Goal: Communication & Community: Answer question/provide support

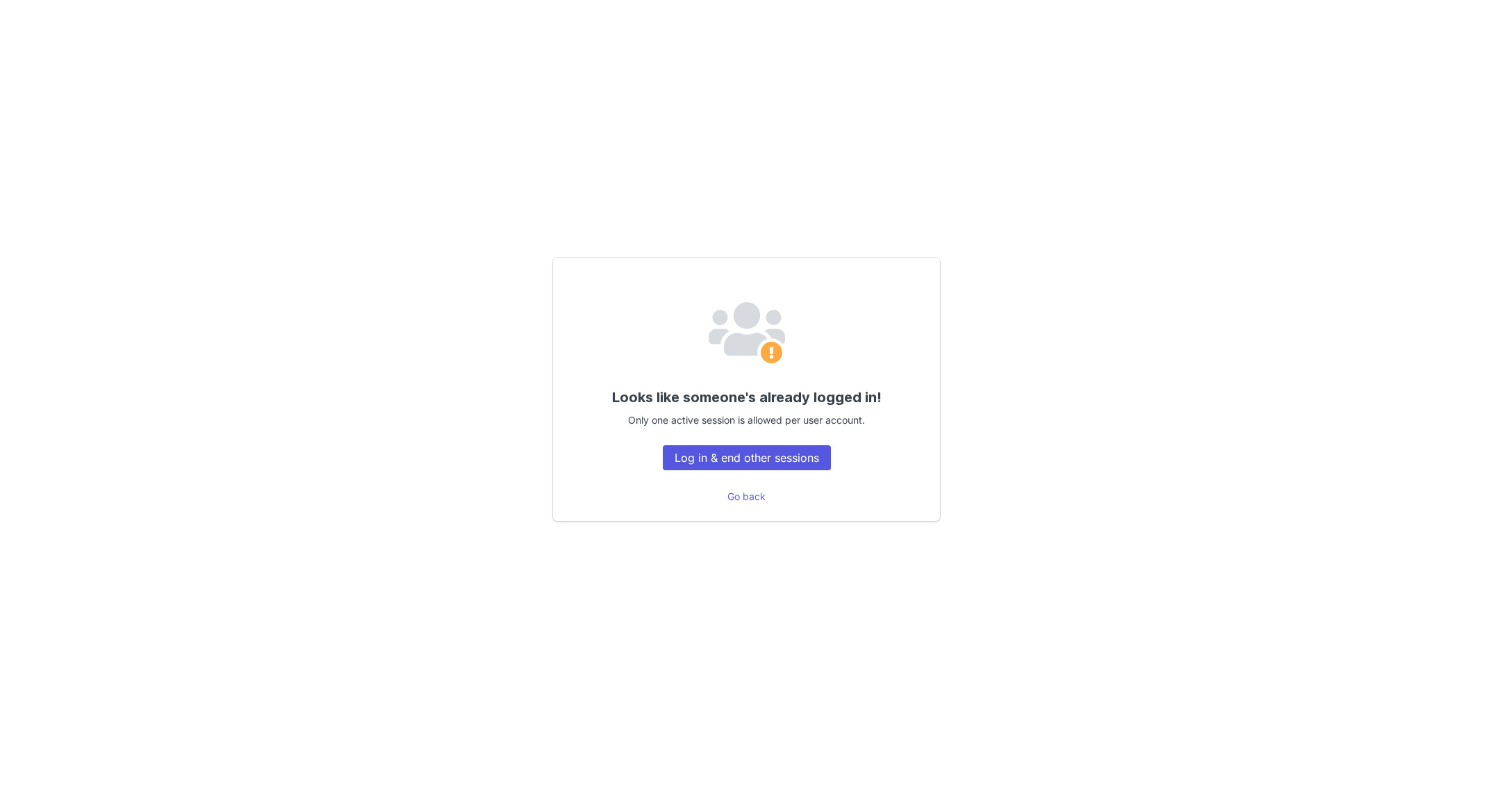
click at [722, 458] on button "Log in & end other sessions" at bounding box center [747, 458] width 168 height 25
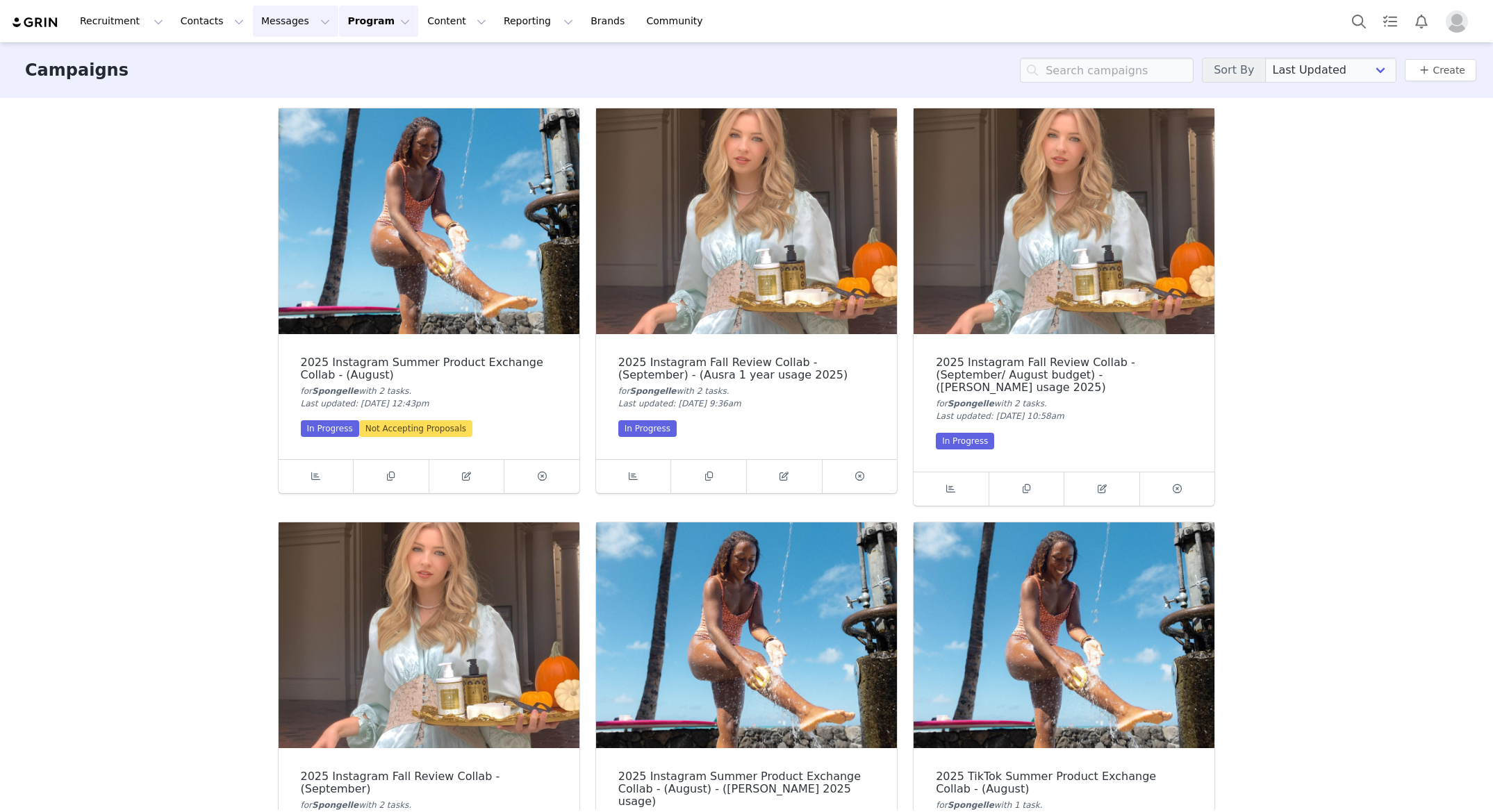
click at [285, 14] on button "Messages Messages" at bounding box center [295, 22] width 86 height 32
click at [261, 78] on link "Inbox 99+" at bounding box center [293, 86] width 110 height 26
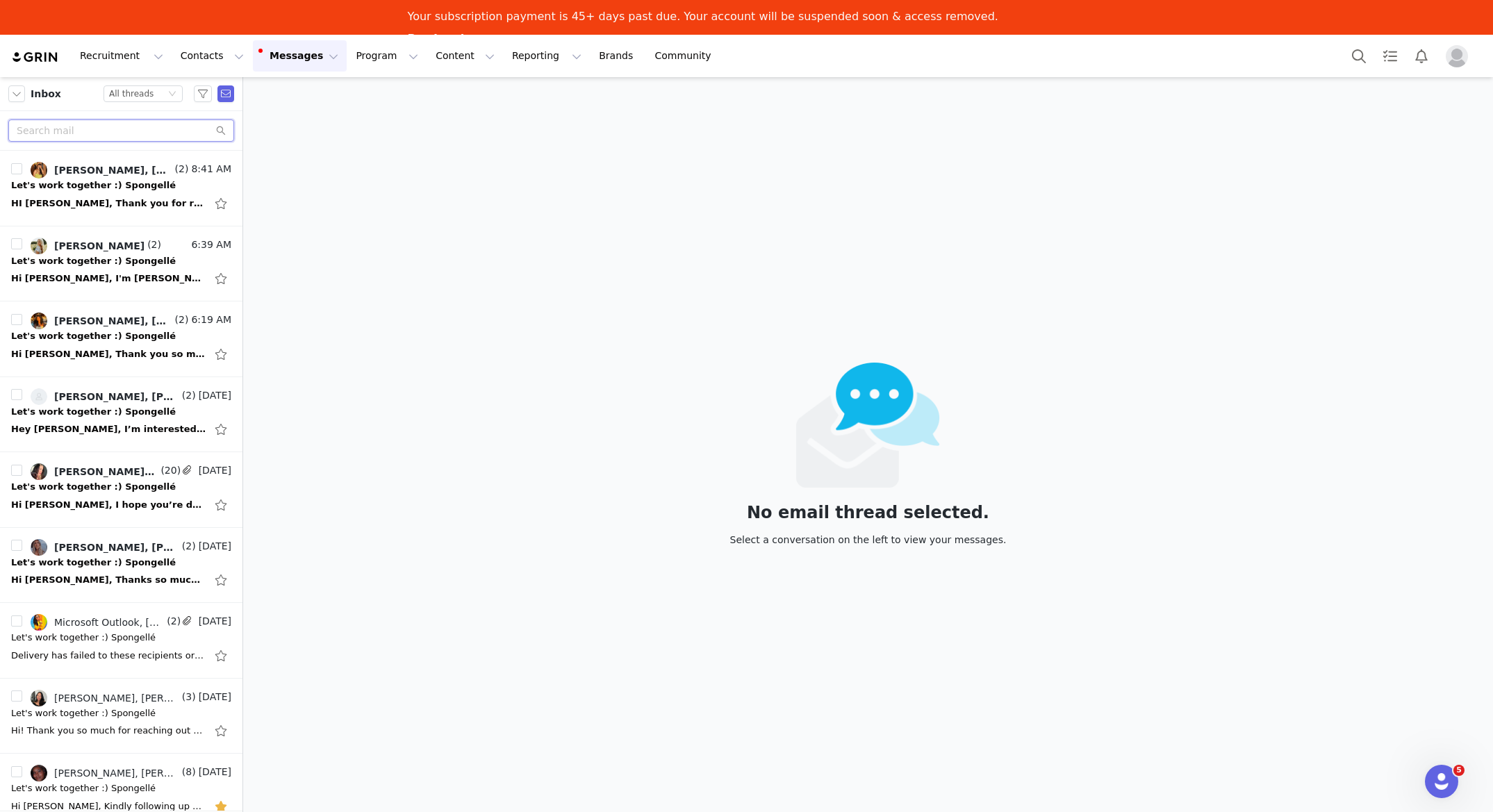
click at [150, 129] on input "text" at bounding box center [121, 130] width 226 height 22
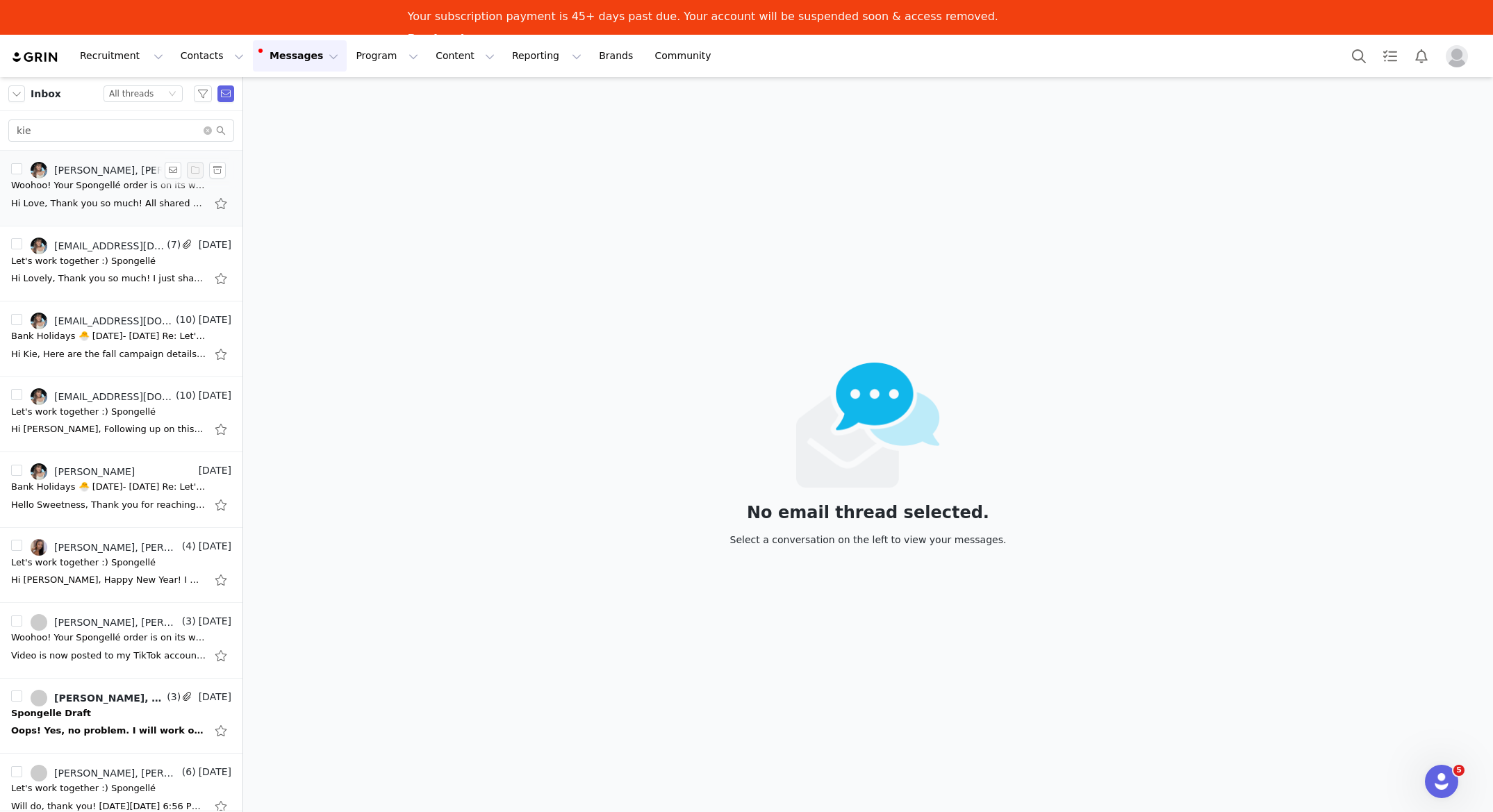
click at [121, 200] on div "Hi Love, Thank you so much! All shared with Kie ✅ Best Francesca Francesca Roma…" at bounding box center [108, 204] width 195 height 14
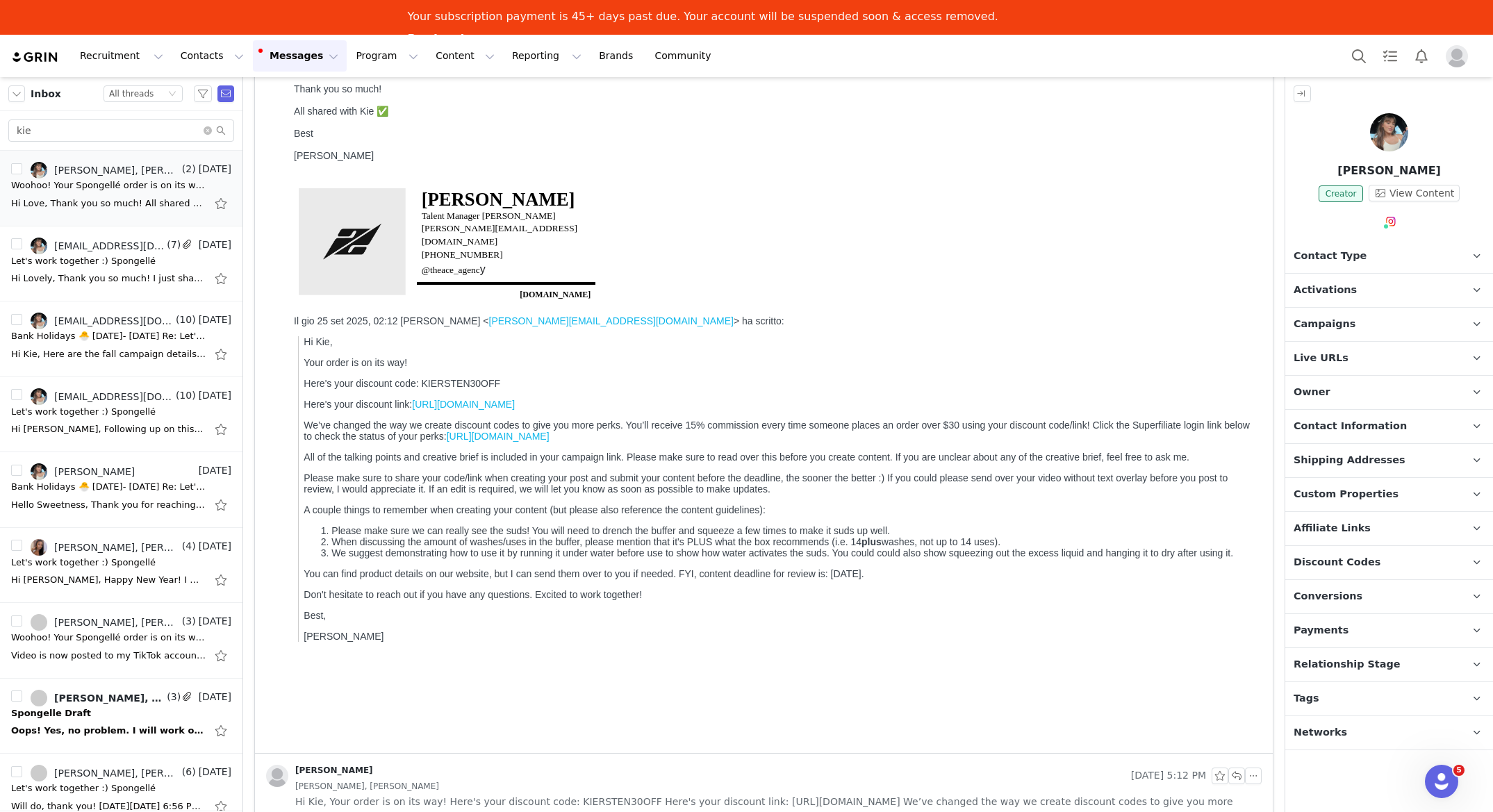
scroll to position [149, 0]
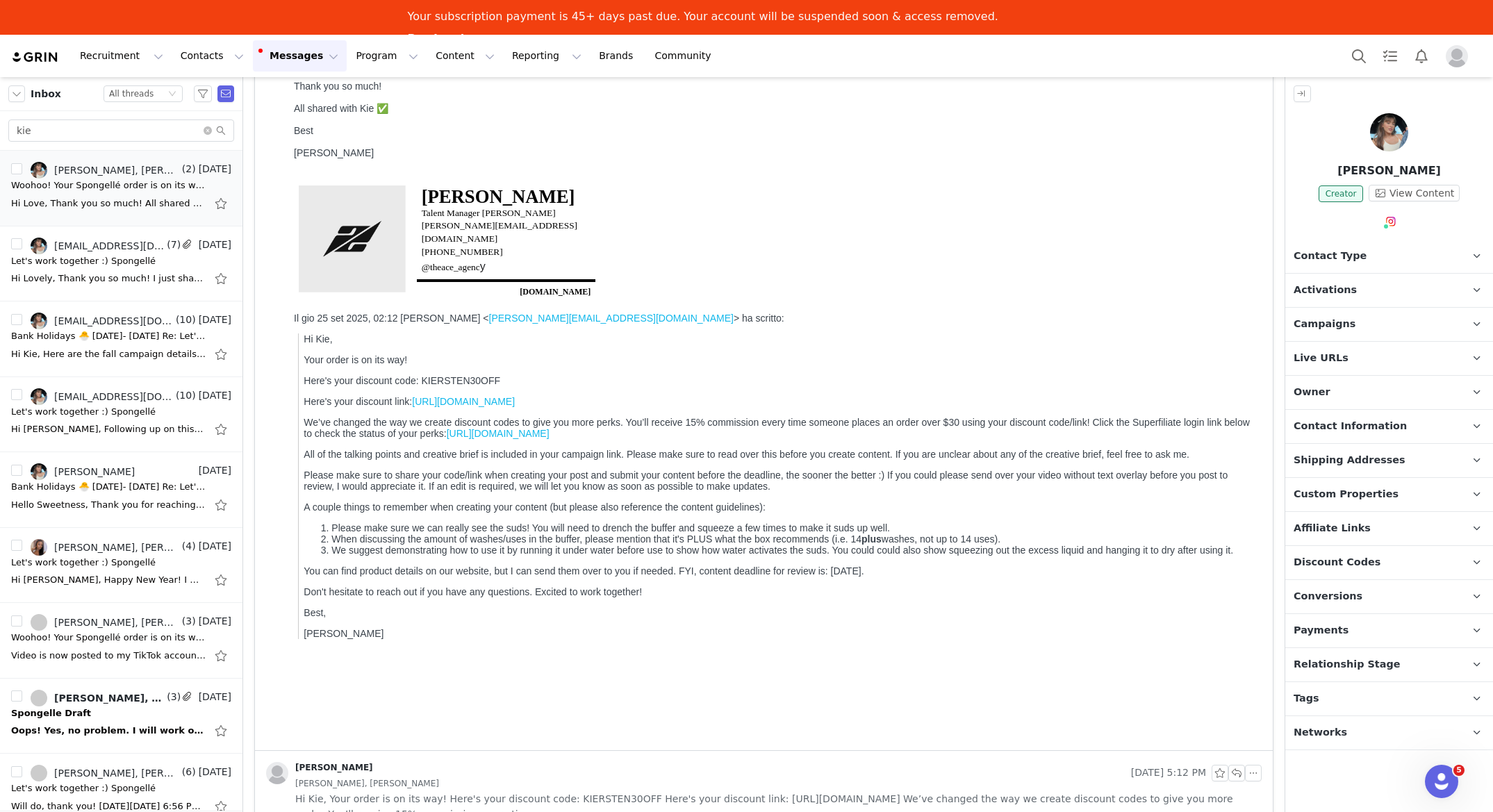
click at [407, 776] on div "Kie Diaz, Kie Diaz" at bounding box center [778, 784] width 967 height 15
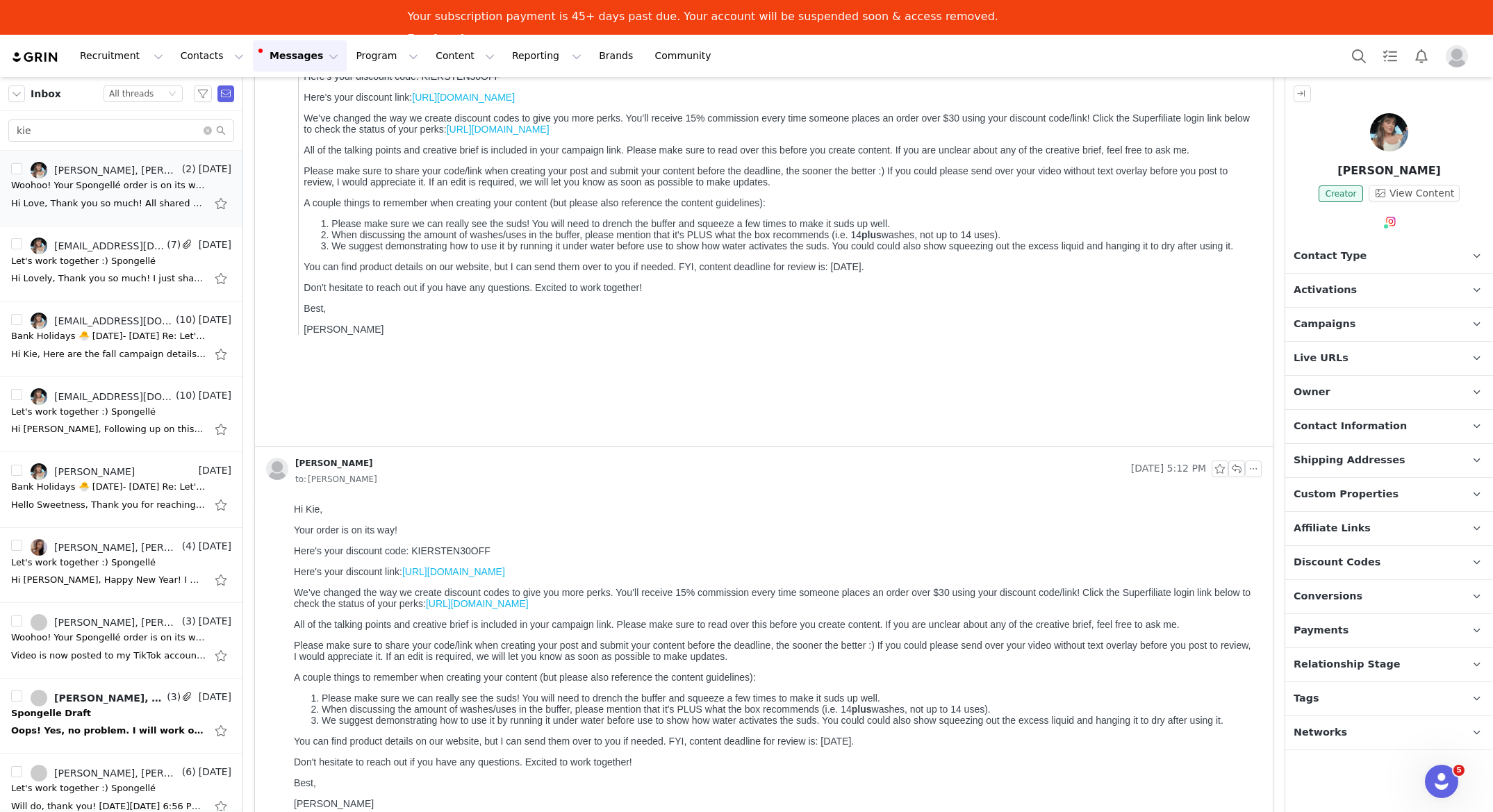
scroll to position [494, 0]
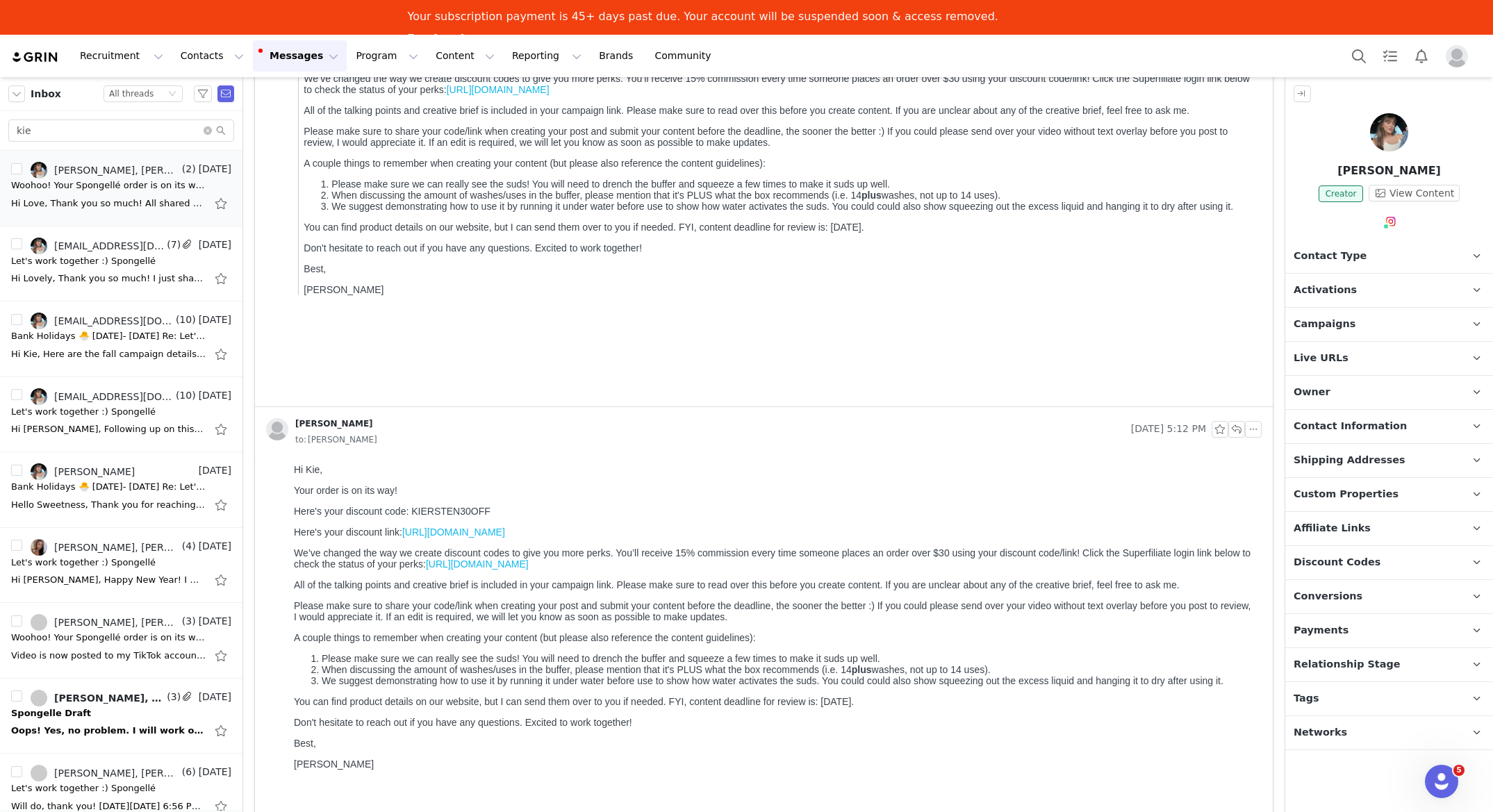
click at [436, 607] on p "Please make sure to share your code/link when creating your post and submit you…" at bounding box center [776, 611] width 963 height 22
drag, startPoint x: 74, startPoint y: 294, endPoint x: 77, endPoint y: 287, distance: 7.6
click at [74, 294] on li "accounting@theacexperience.com, ADMIN THE ACE, Kiersten Diaz, Maren Sullivan (7…" at bounding box center [121, 264] width 243 height 76
click at [82, 305] on li "kie@theaceagency.co, Maren Sullivan (10) Sep 16 Bank Holidays 🐣 April 17- April…" at bounding box center [121, 339] width 243 height 76
click at [100, 318] on div "kie@theaceagency.co, Maren Sullivan" at bounding box center [113, 321] width 119 height 11
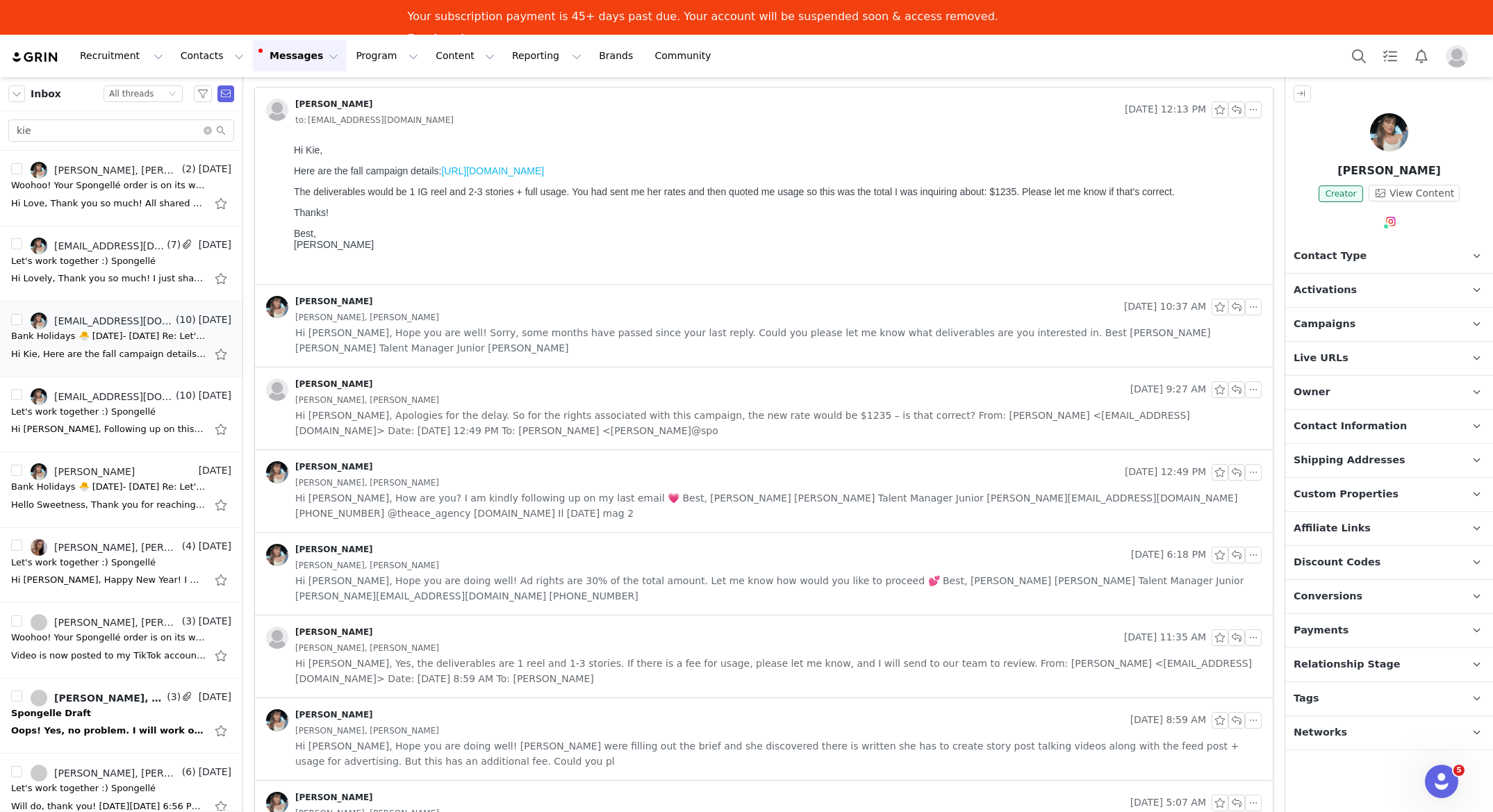
scroll to position [53, 0]
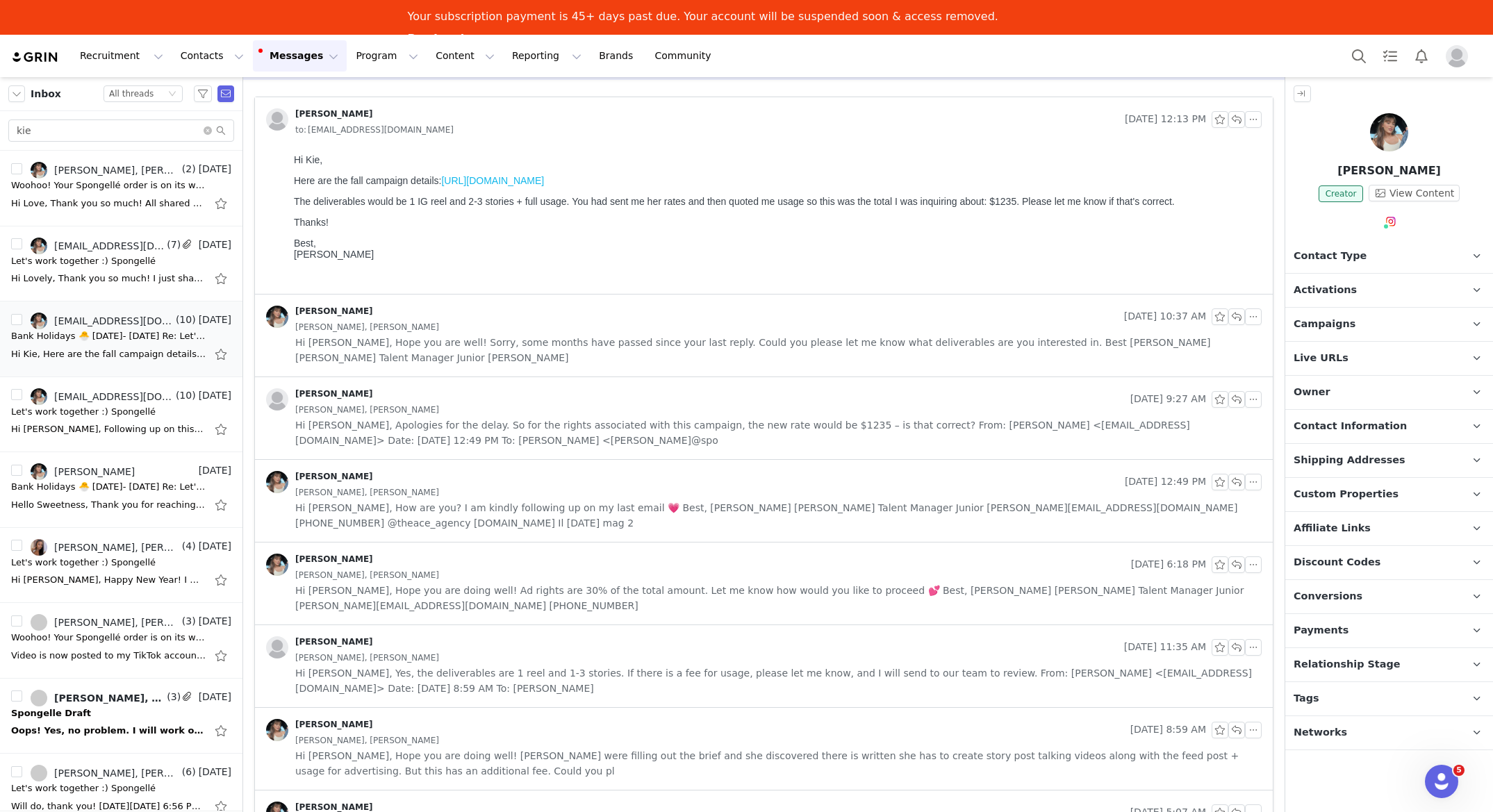
click at [434, 316] on div "Kie Diaz" at bounding box center [692, 317] width 853 height 22
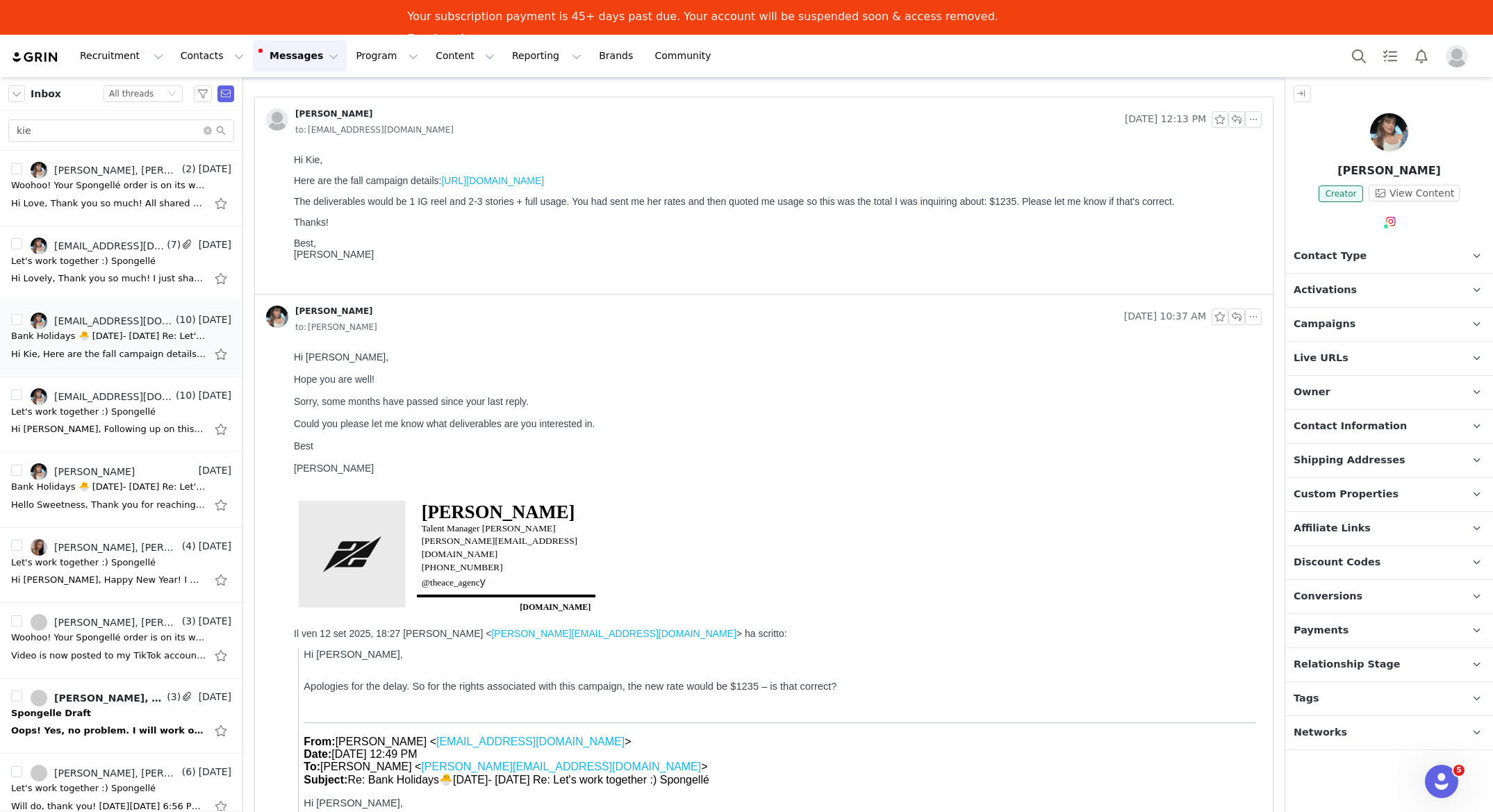
scroll to position [0, 0]
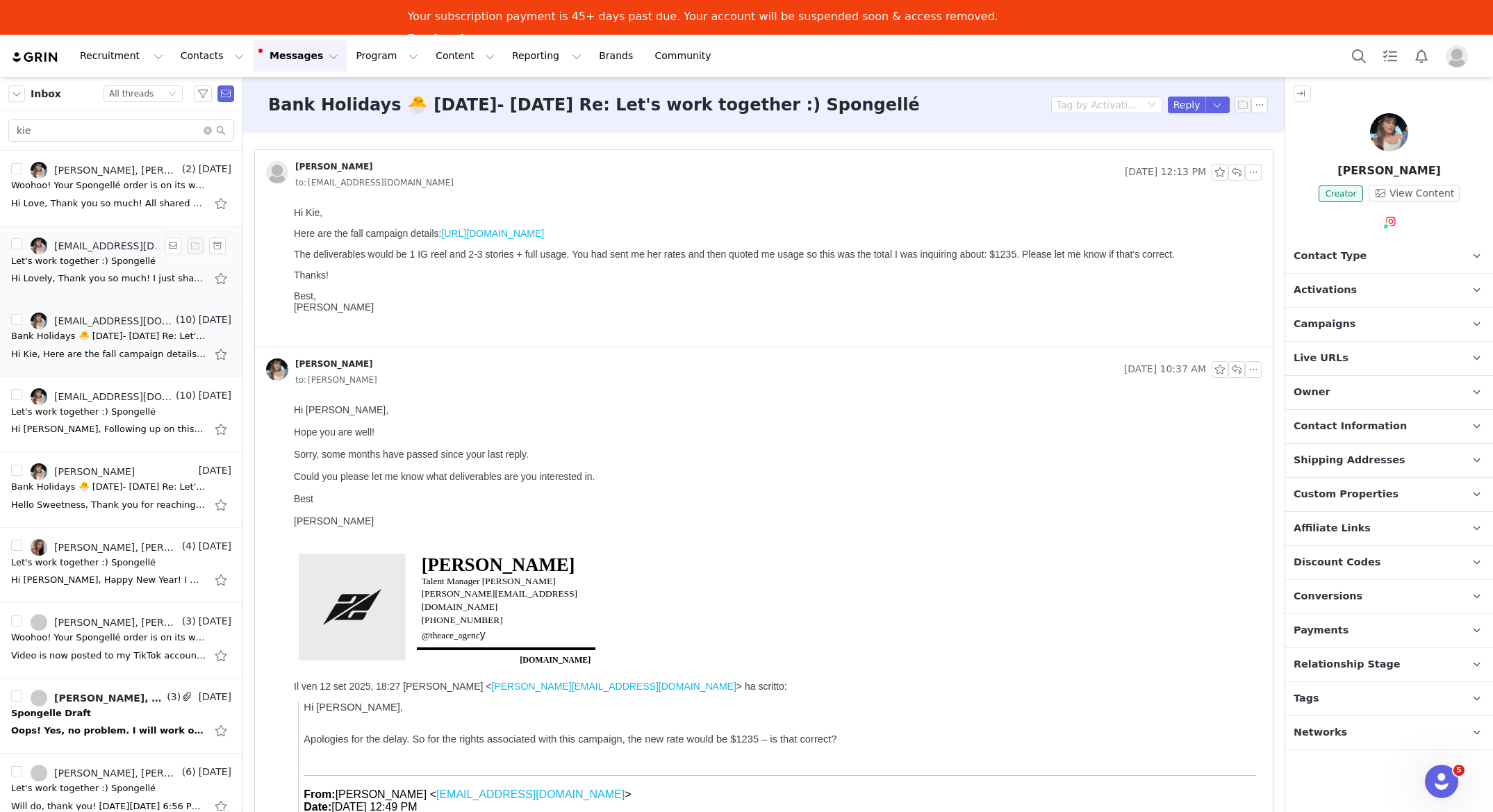
click at [125, 277] on div "Hi Lovely, Thank you so much! I just shared everything with Kie ✅ I keep you po…" at bounding box center [108, 278] width 195 height 14
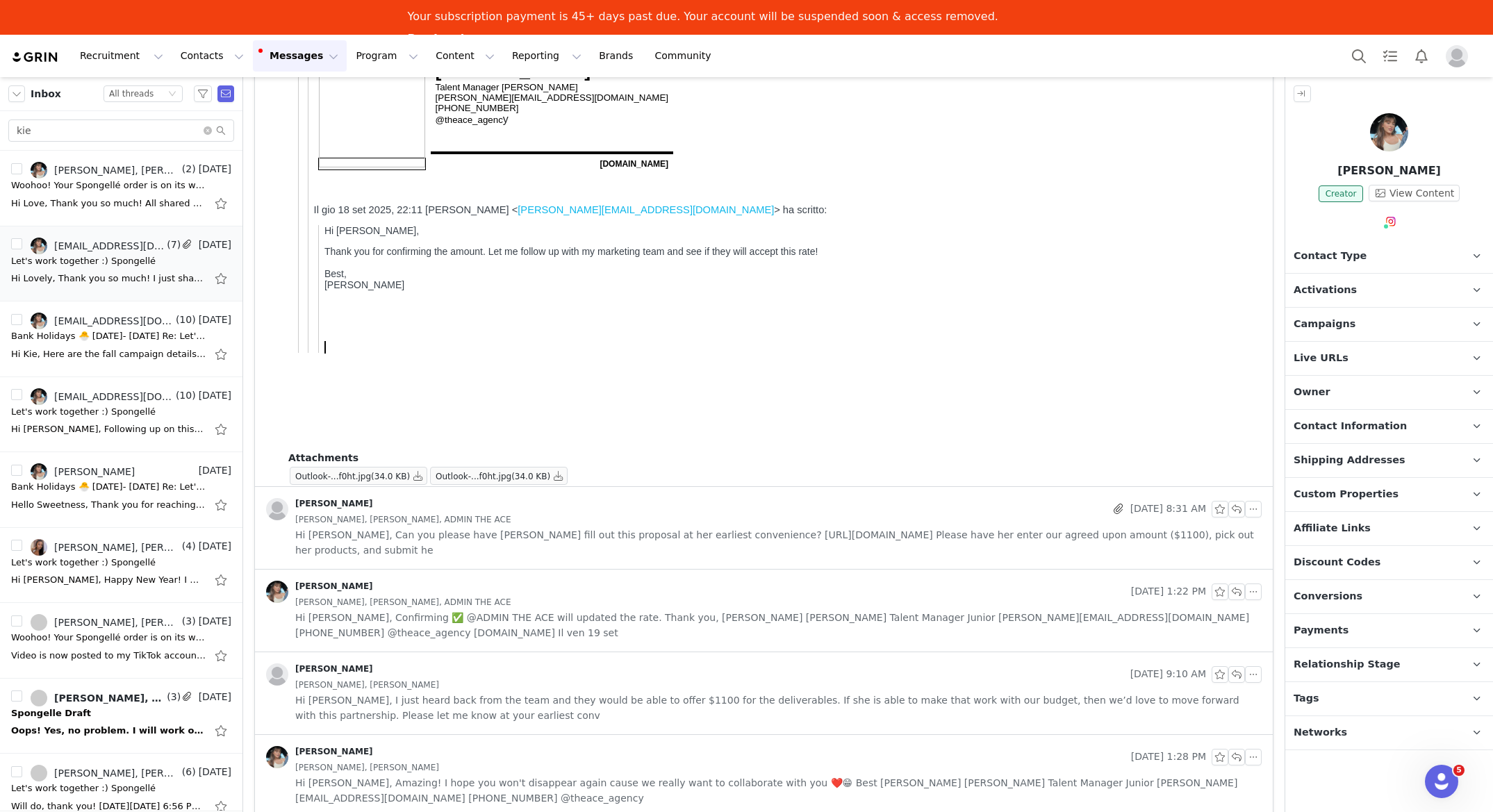
scroll to position [1404, 0]
click at [505, 533] on span "Hi Francesca, Can you please have Kie fill out this proposal at her earliest co…" at bounding box center [778, 542] width 967 height 31
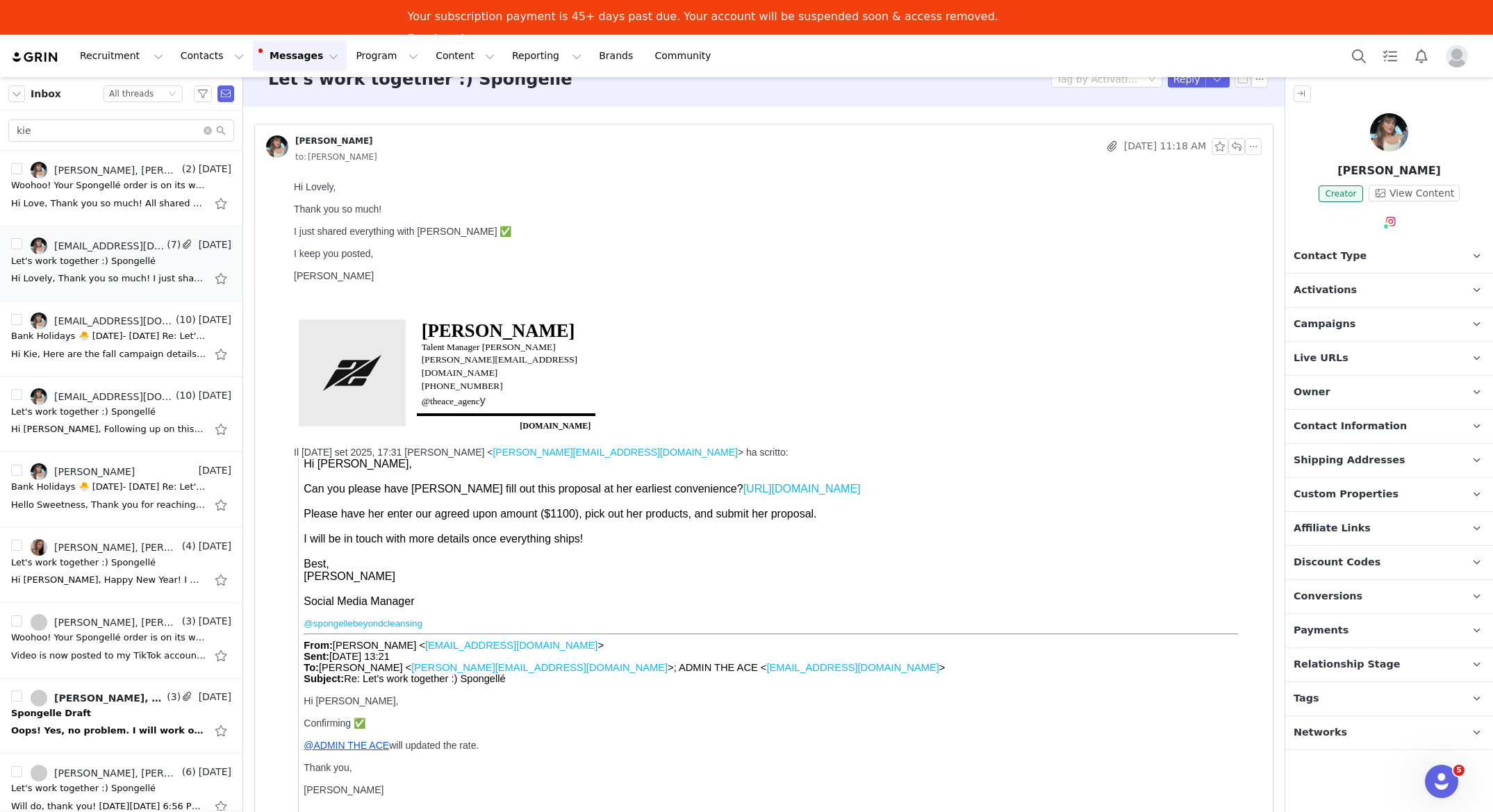
scroll to position [0, 0]
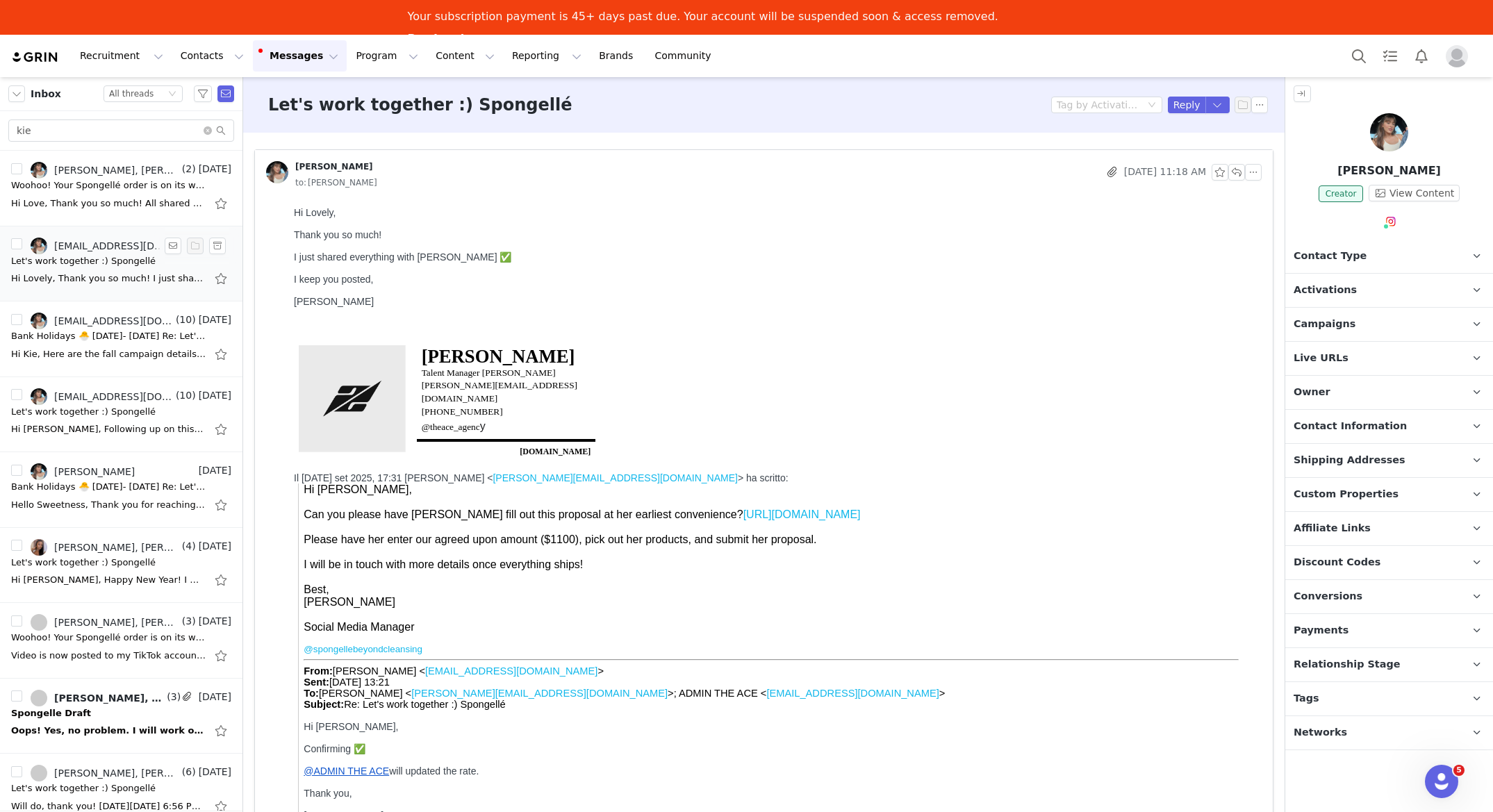
click at [116, 262] on div "Let's work together :) Spongellé" at bounding box center [83, 261] width 145 height 14
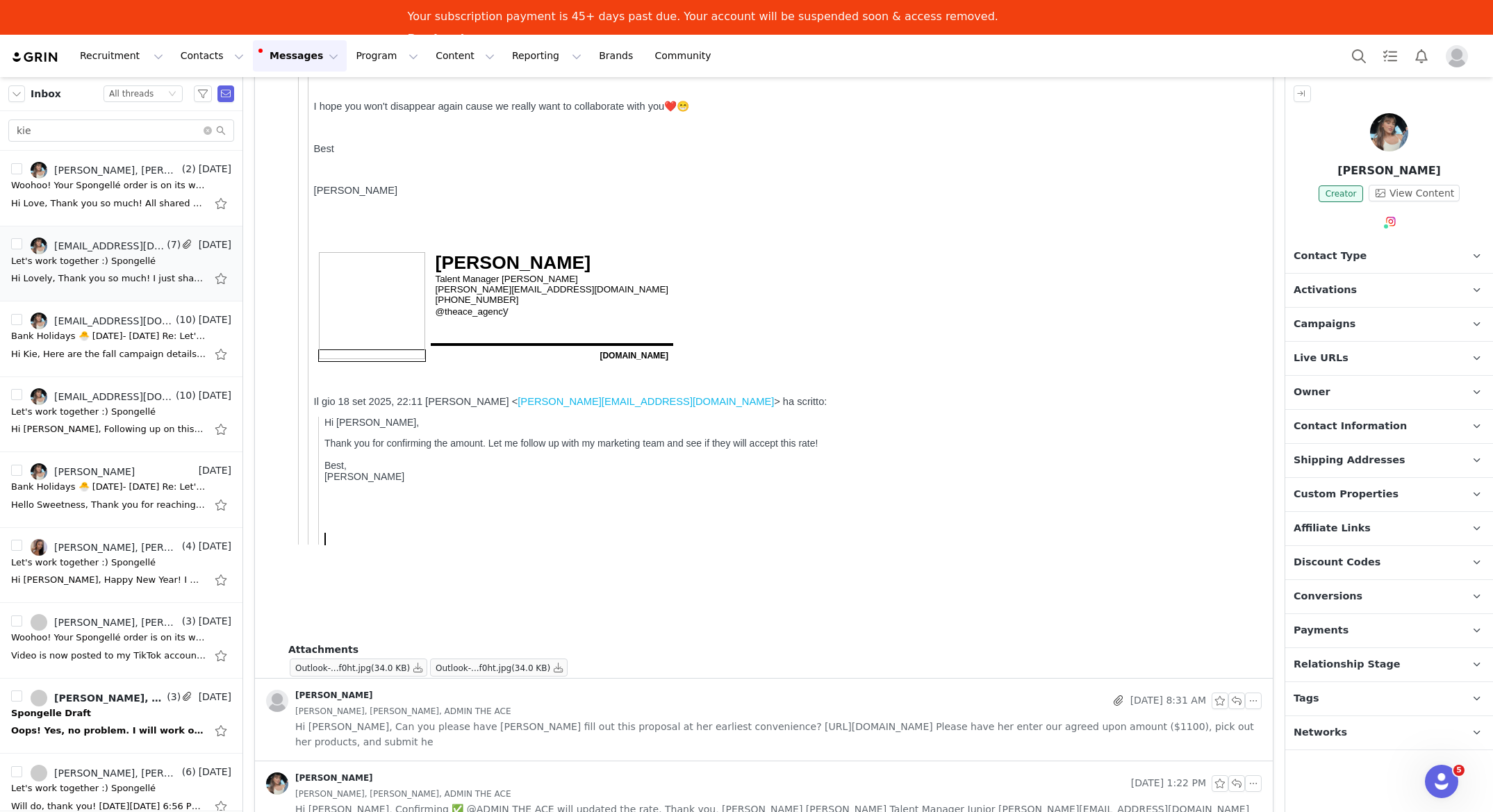
scroll to position [1538, 0]
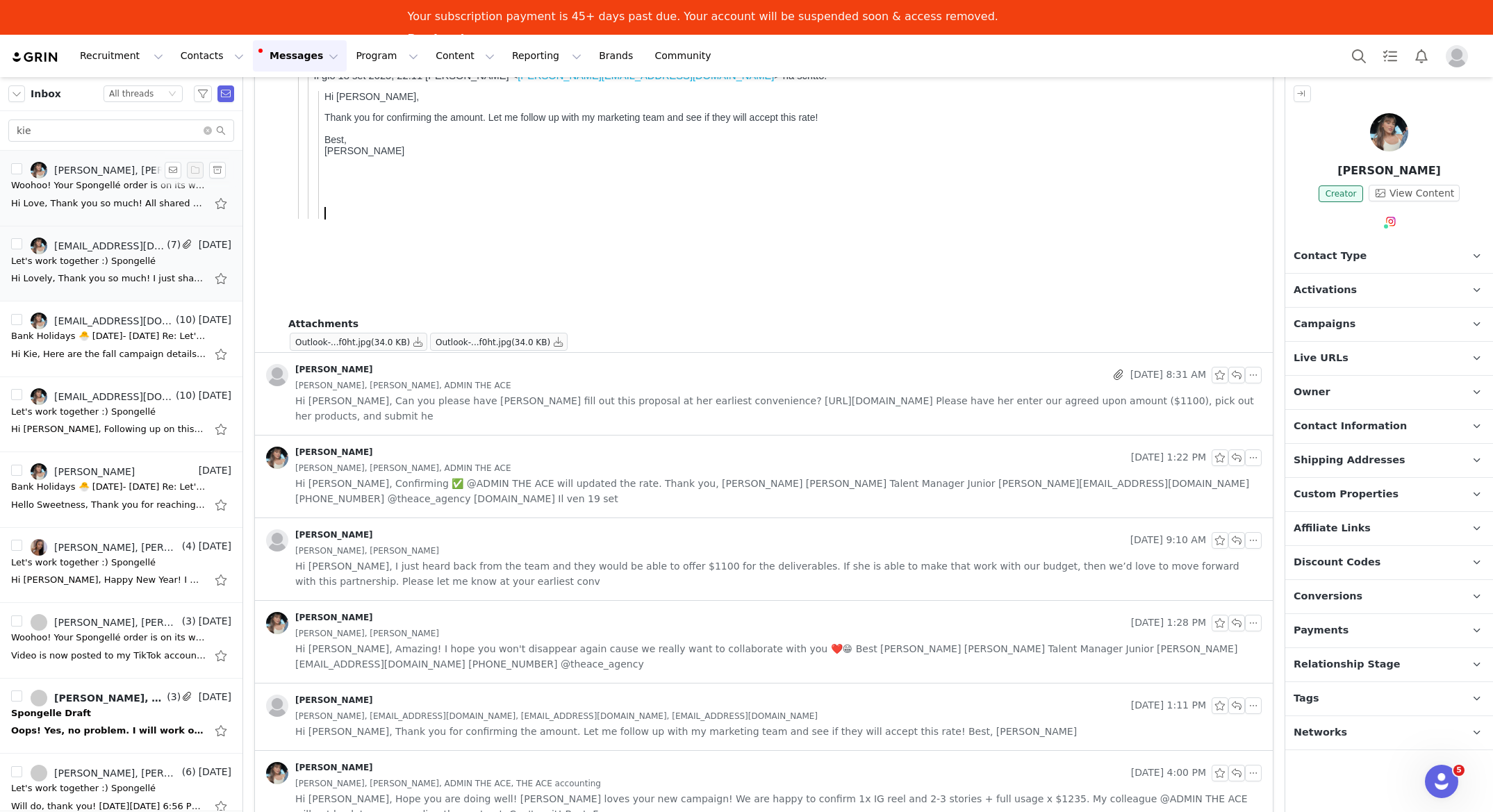
click at [100, 194] on div "Hi Love, Thank you so much! All shared with Kie ✅ Best Francesca Francesca Roma…" at bounding box center [121, 204] width 220 height 22
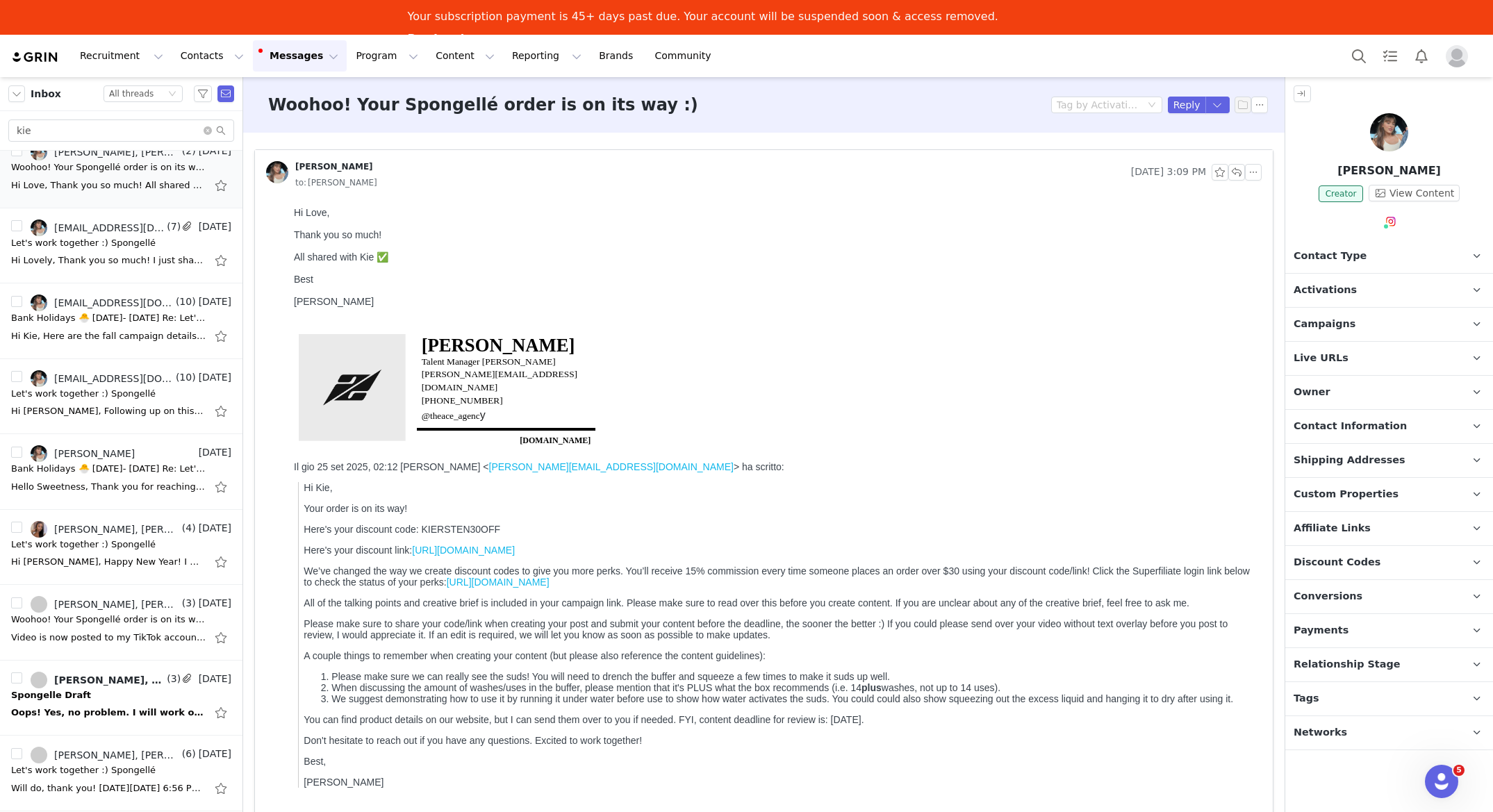
scroll to position [85, 0]
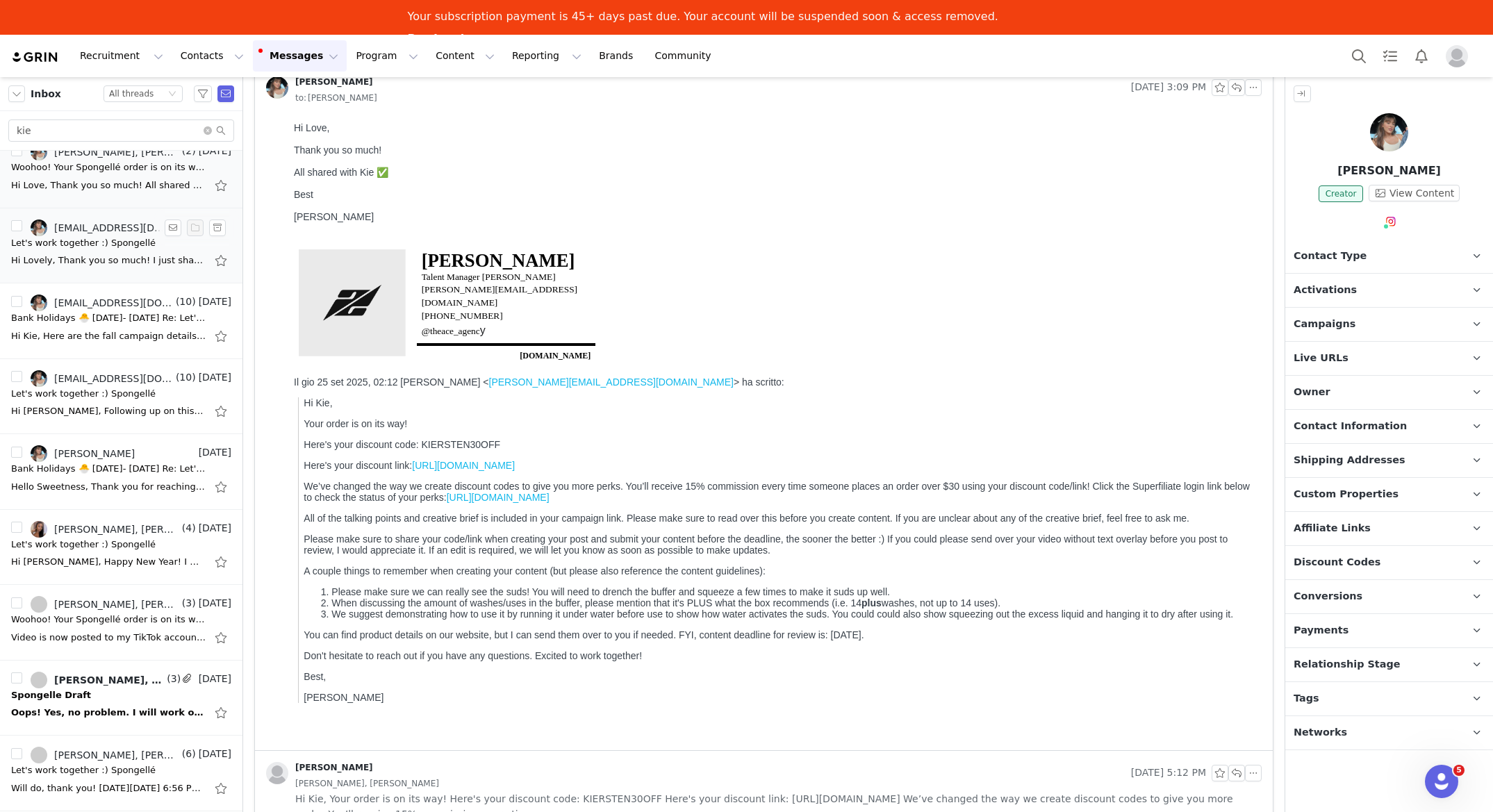
click at [114, 244] on div "Let's work together :) Spongellé" at bounding box center [83, 243] width 145 height 14
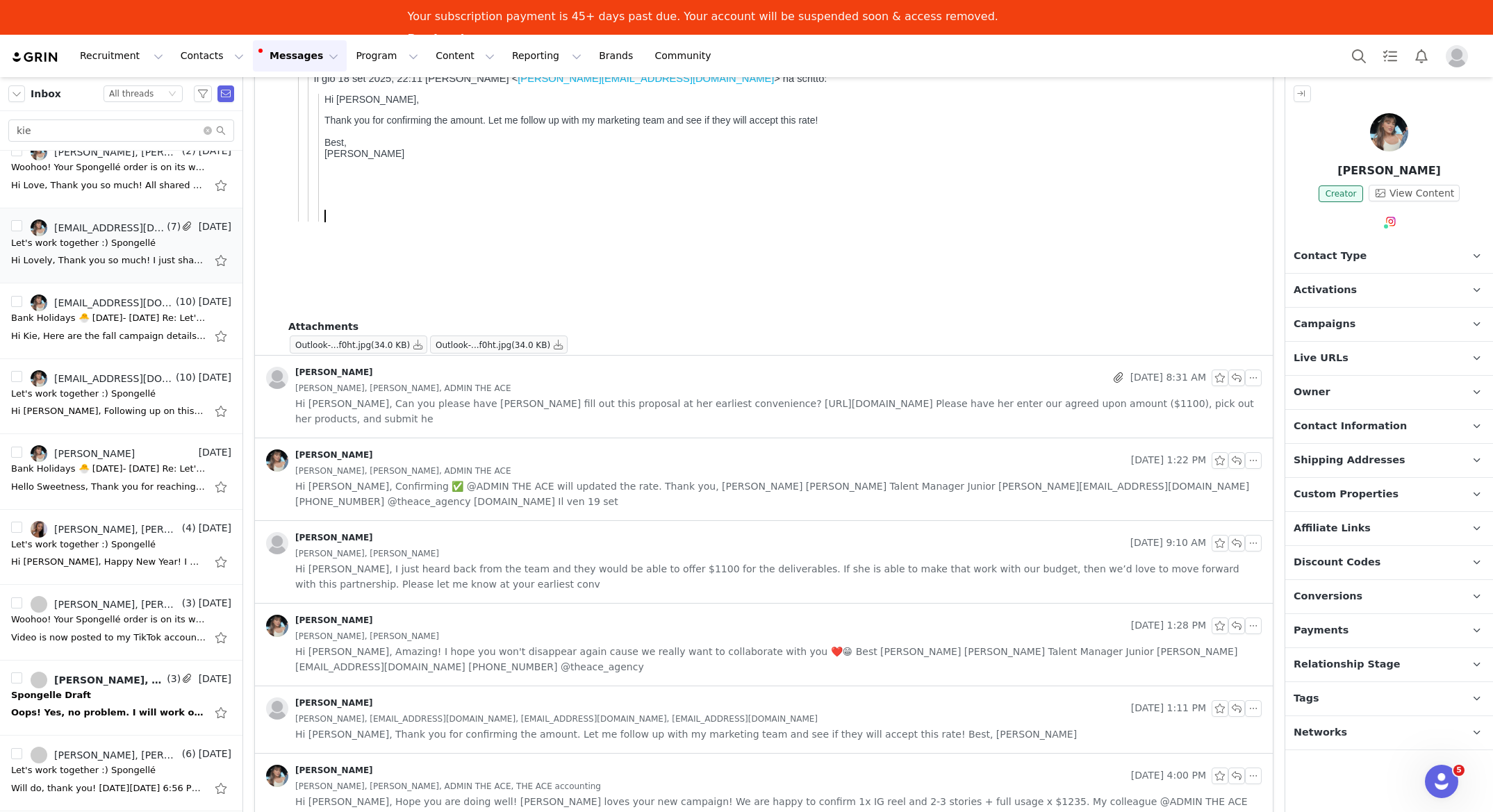
scroll to position [1533, 0]
click at [476, 481] on span "Hi Maren, Confirming ✅ @ADMIN THE ACE will updated the rate. Thank you, Frances…" at bounding box center [778, 493] width 967 height 31
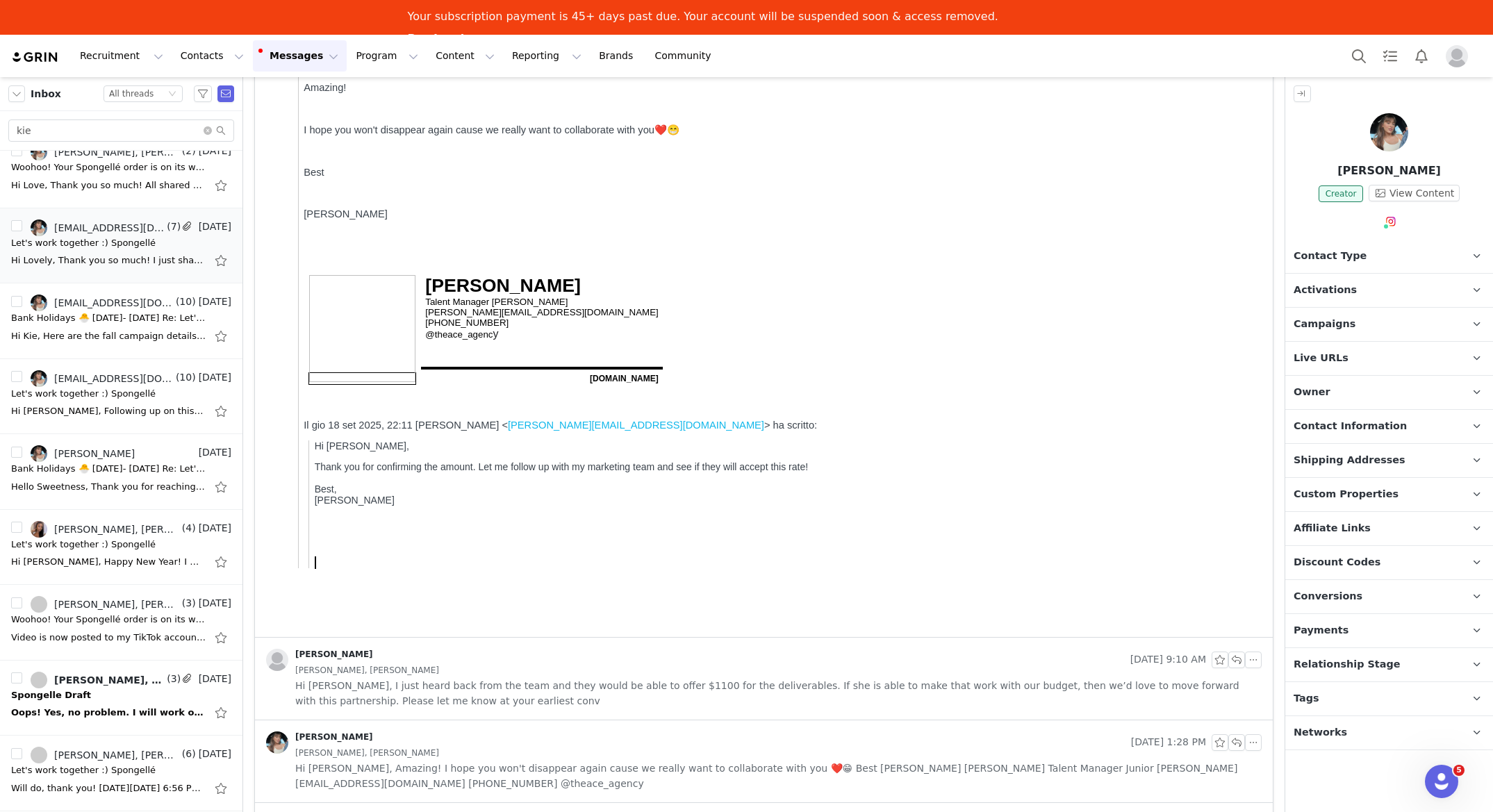
scroll to position [2617, 0]
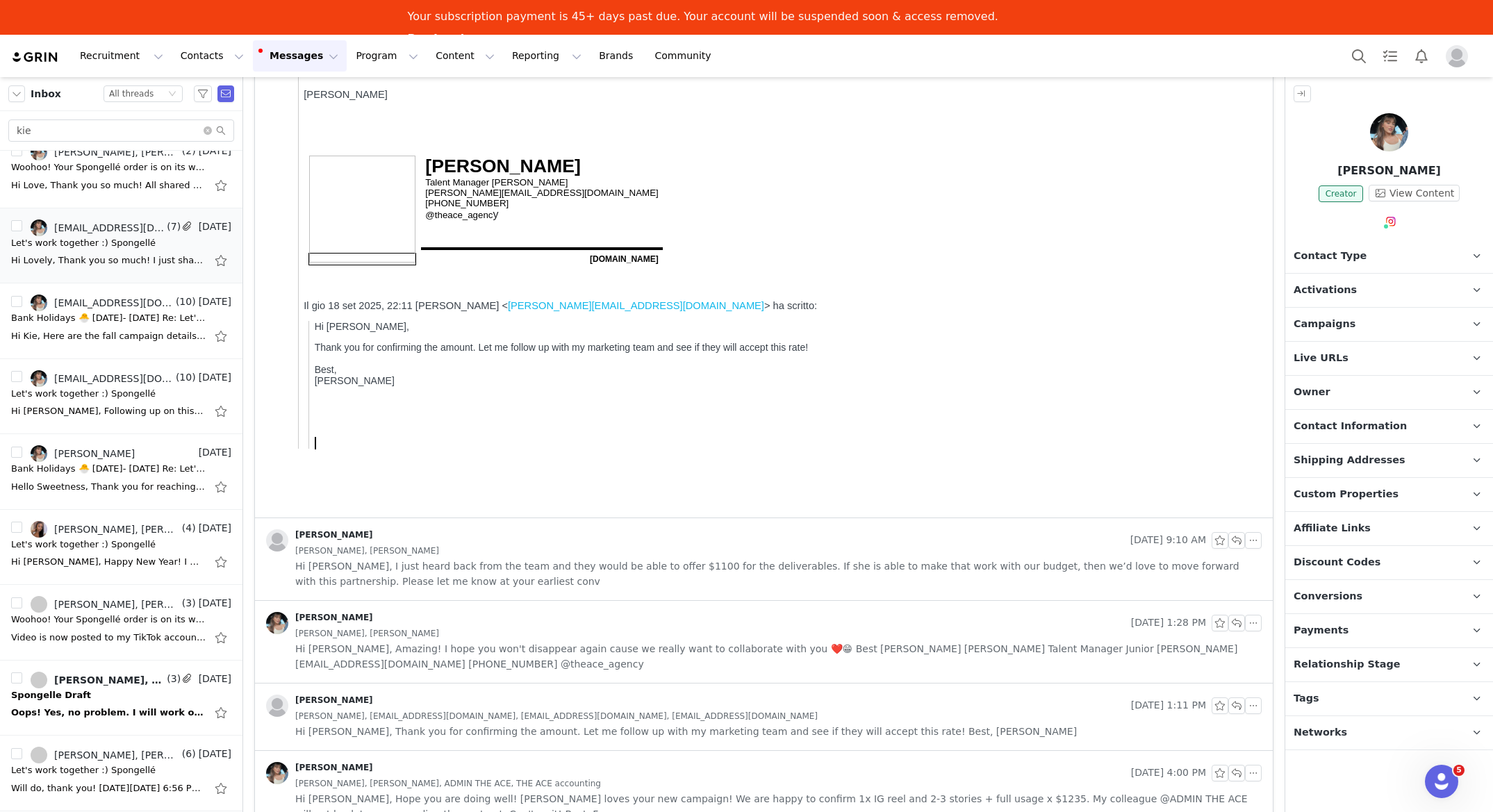
click at [490, 630] on div "Kie Diaz, Maren Sullivan" at bounding box center [778, 633] width 967 height 15
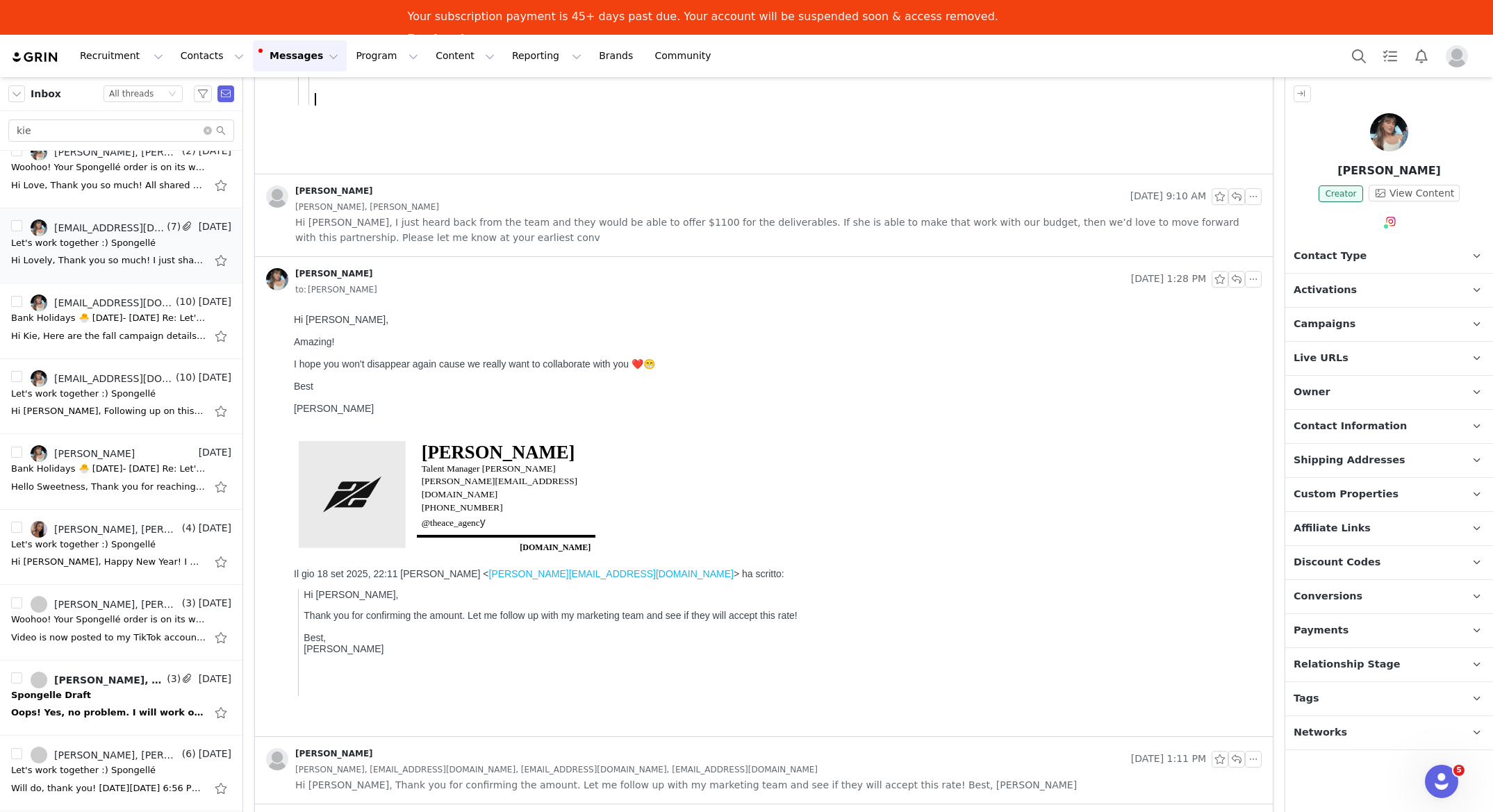
scroll to position [3014, 0]
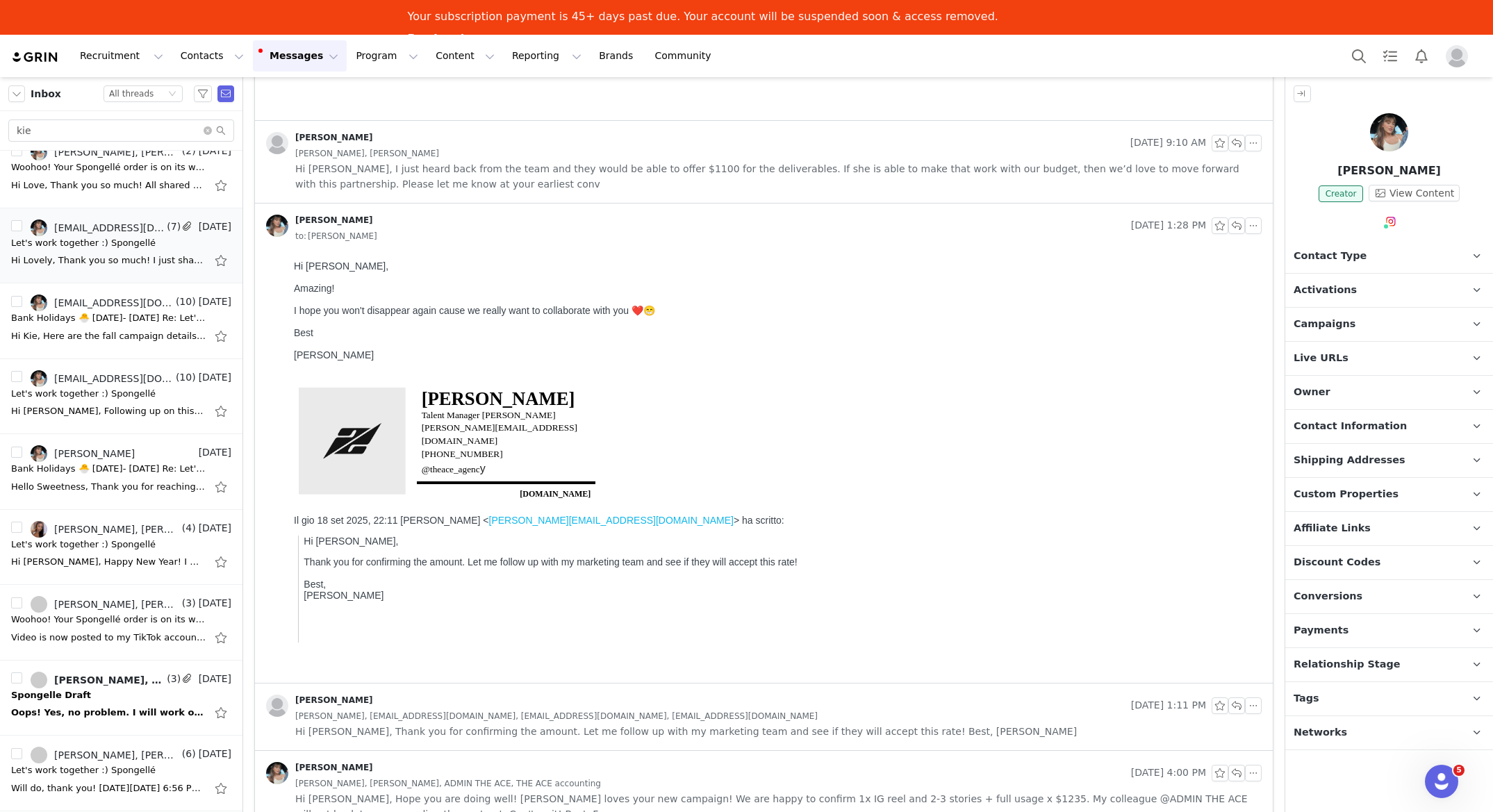
click at [519, 713] on span "Kie Diaz, admin@theacexperience.com, accounting@theacexperience.com, kie@theace…" at bounding box center [556, 716] width 523 height 15
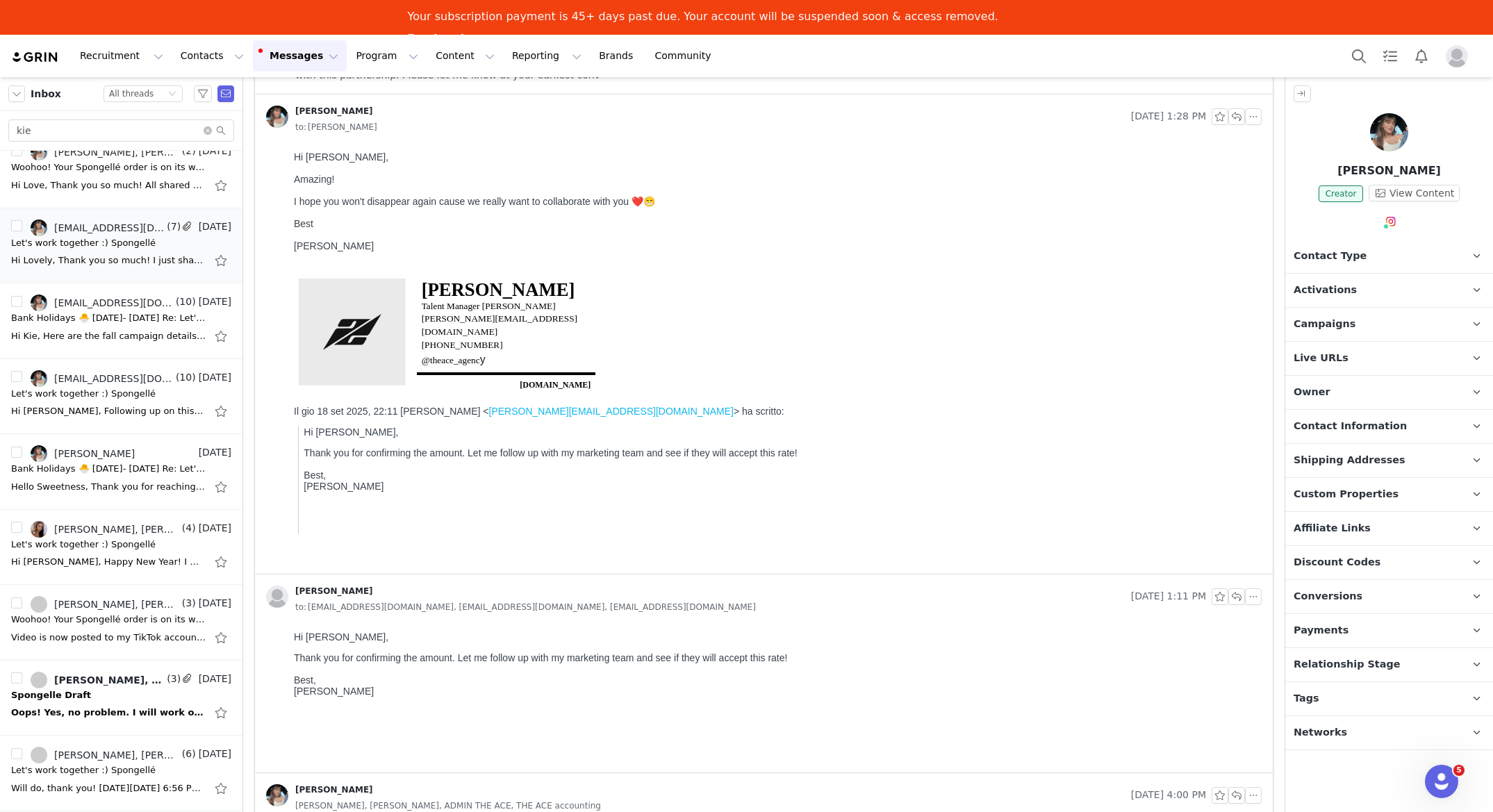
scroll to position [3146, 0]
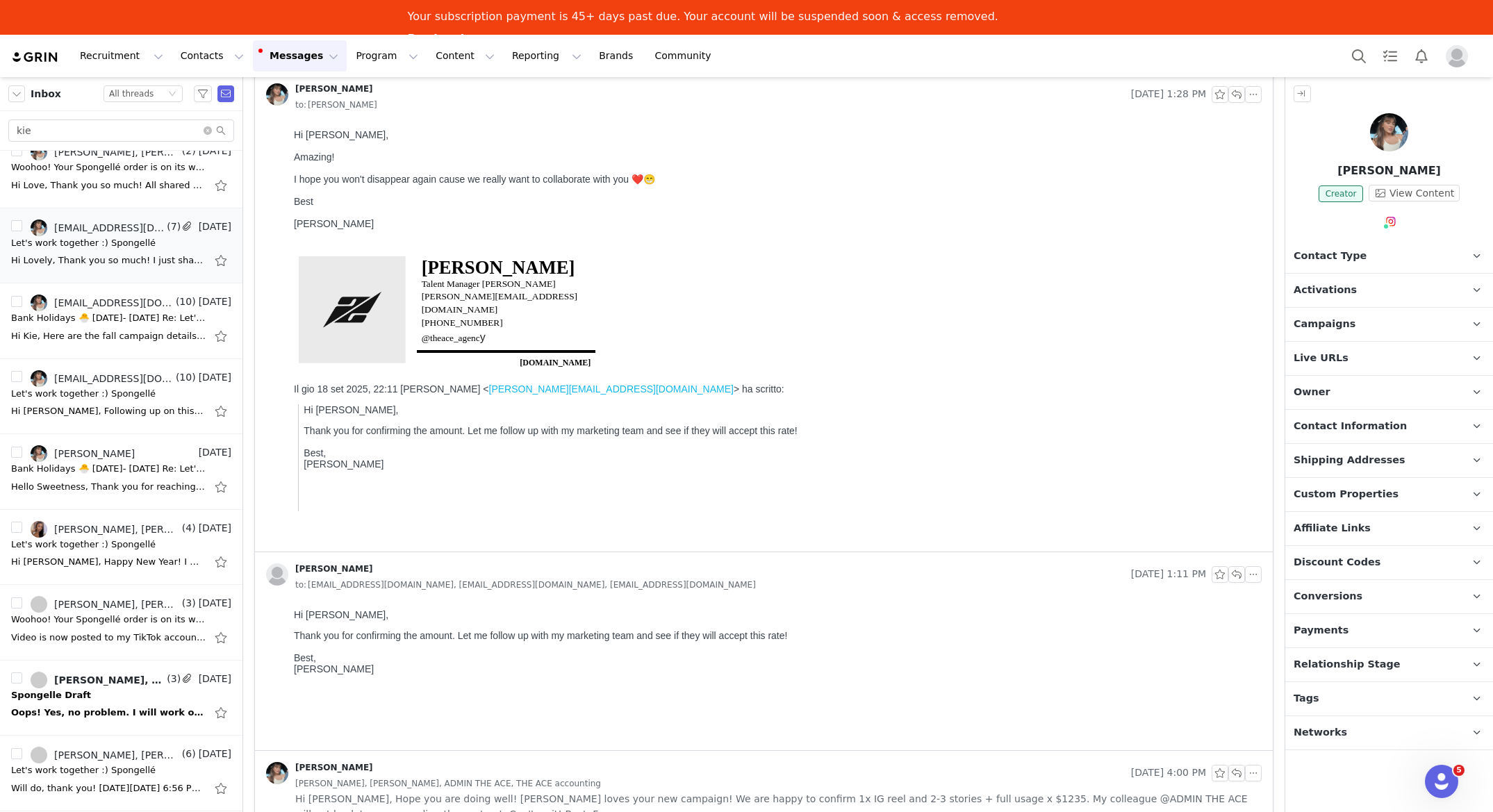
click at [549, 684] on body "Hi Francesca, Thank you for confirming the amount. Let me follow up with my mar…" at bounding box center [776, 675] width 963 height 131
click at [493, 780] on span "Kie Diaz, Maren Sullivan, ADMIN THE ACE, THE ACE accounting" at bounding box center [448, 784] width 306 height 15
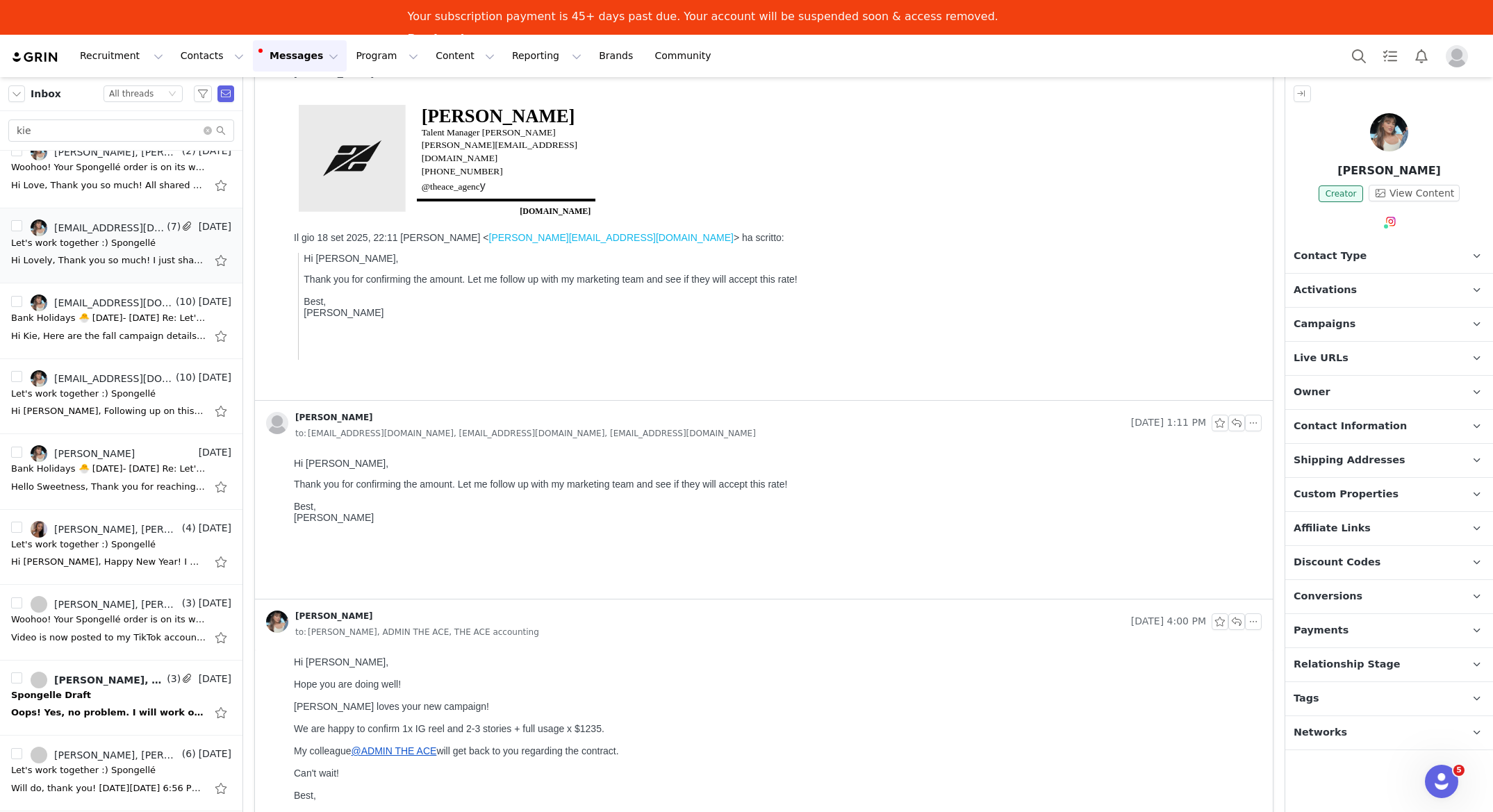
scroll to position [0, 0]
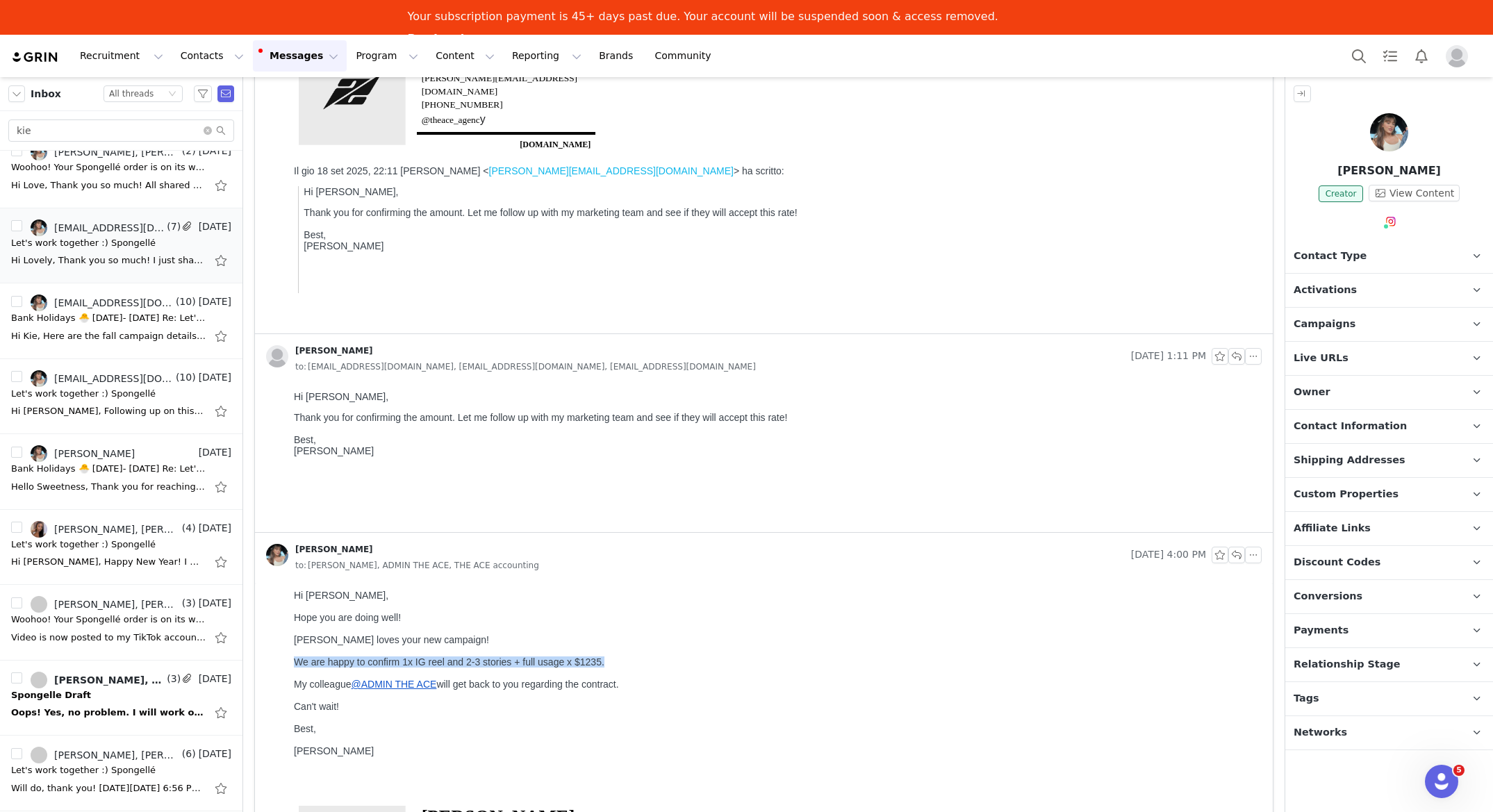
drag, startPoint x: 318, startPoint y: 663, endPoint x: 609, endPoint y: 662, distance: 291.0
click at [609, 662] on div "We are happy to confirm 1x IG reel and 2-3 stories + full usage x $1235." at bounding box center [776, 662] width 963 height 11
copy div "We are happy to confirm 1x IG reel and 2-3 stories + full usage x $1235."
click at [167, 132] on input "kie" at bounding box center [121, 130] width 226 height 22
click at [167, 131] on input "kie" at bounding box center [121, 130] width 226 height 22
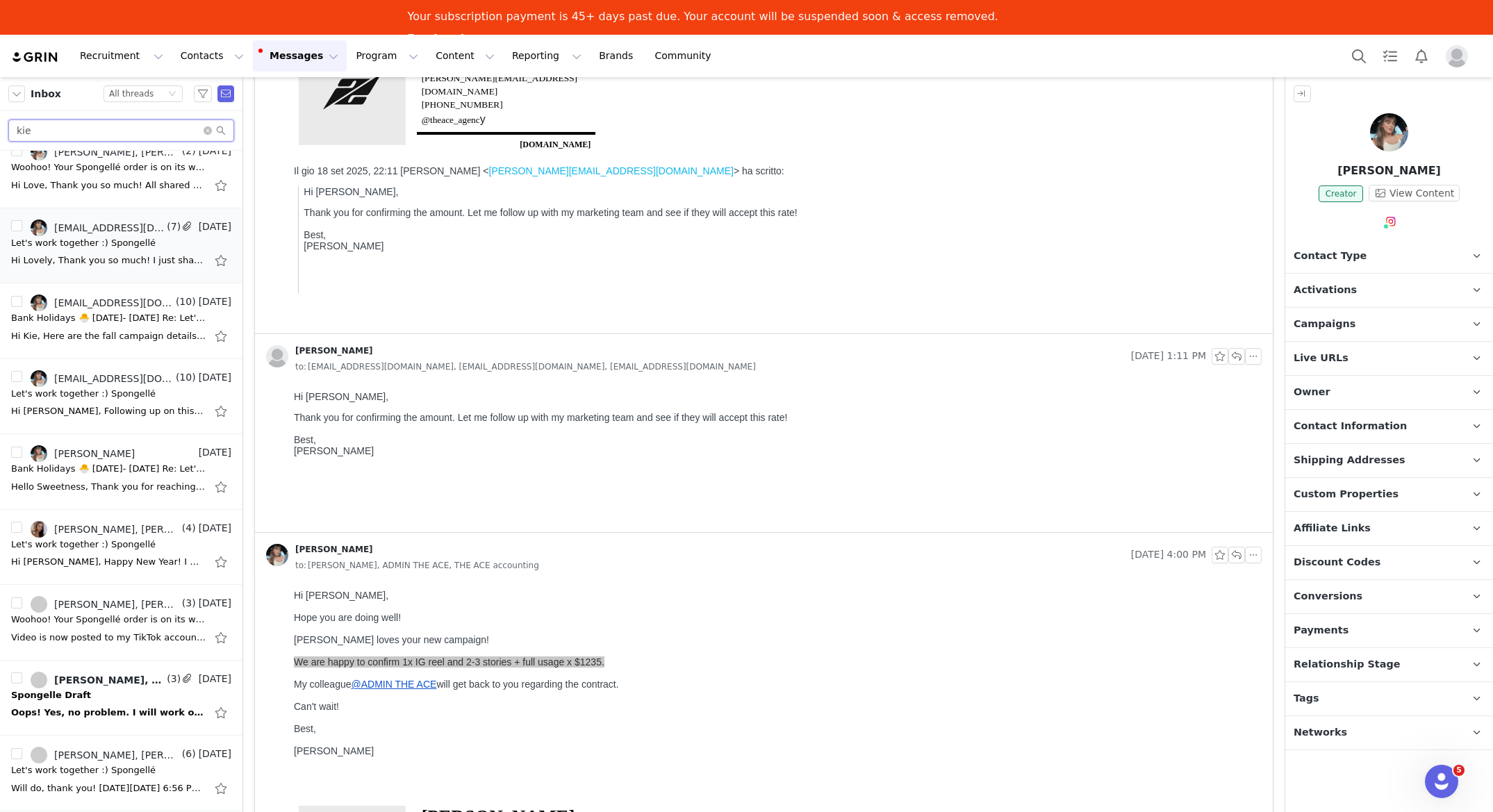
click at [167, 131] on input "kie" at bounding box center [121, 130] width 226 height 22
type input "taisa"
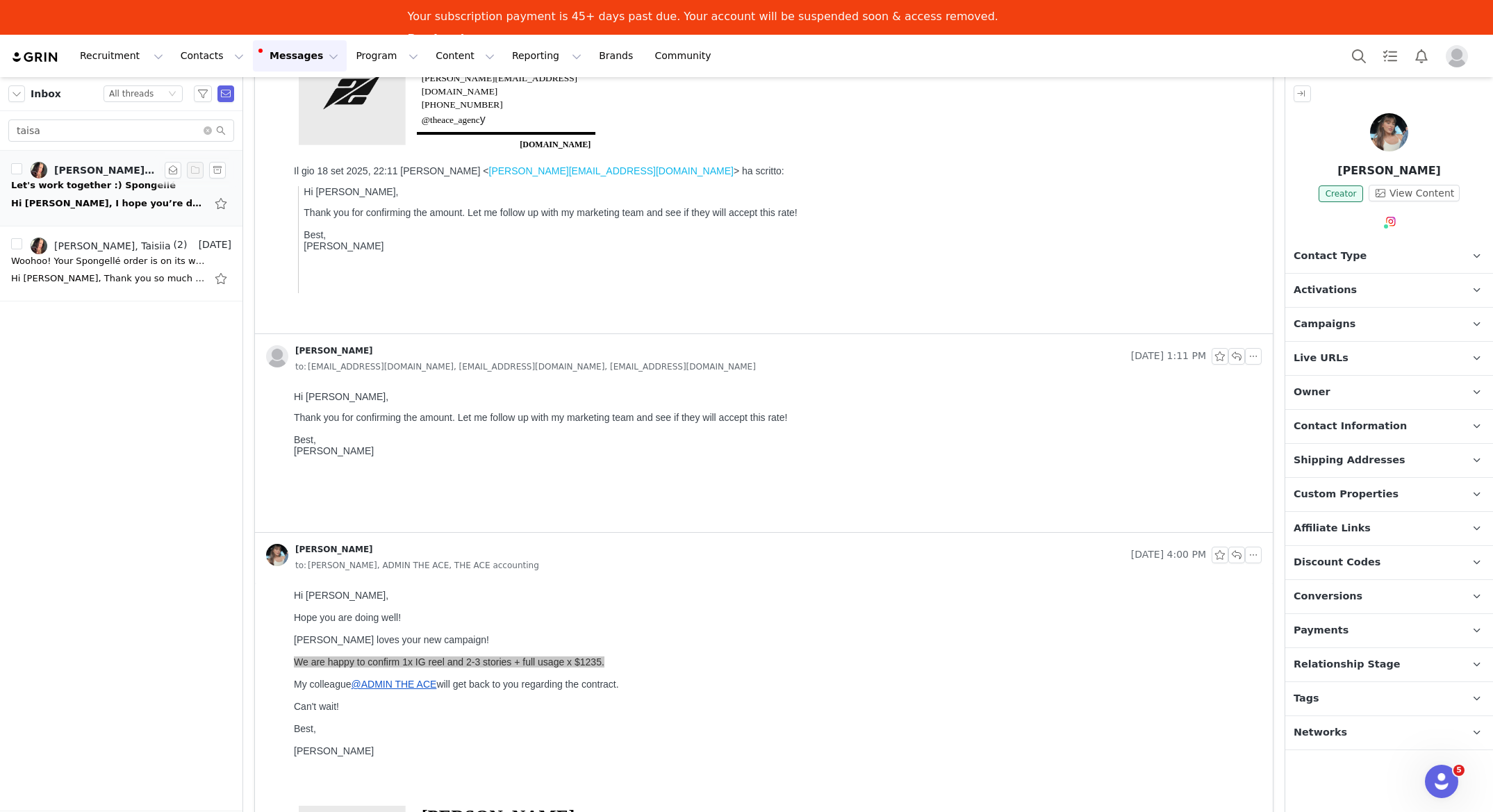
click at [78, 187] on div "Let's work together :) Spongellé" at bounding box center [93, 185] width 165 height 14
click at [1347, 328] on span "Campaigns" at bounding box center [1325, 324] width 62 height 15
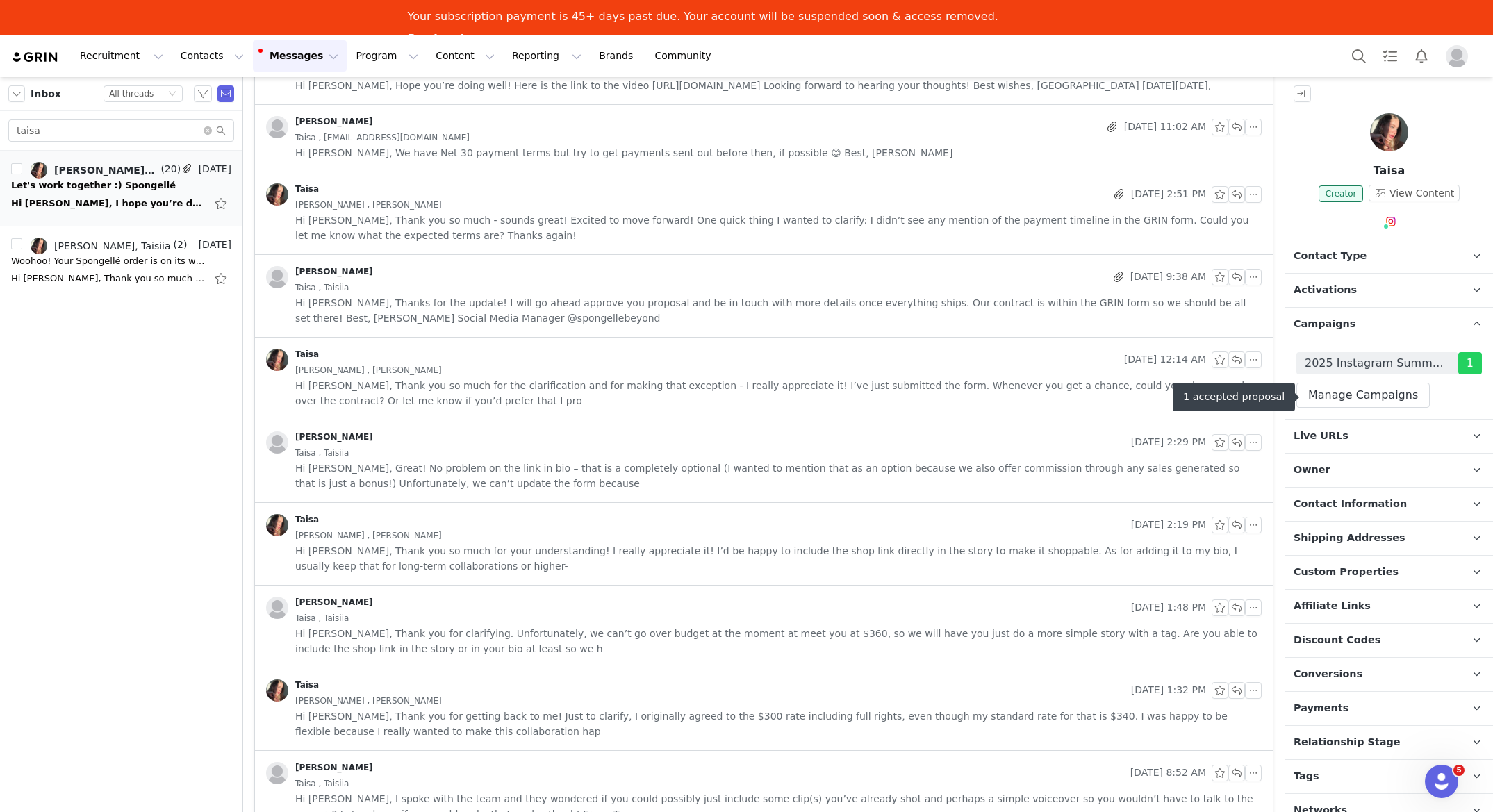
scroll to position [1262, 0]
click at [1346, 370] on span "2025 Instagram Summer Product Exchange Collab - (July)" at bounding box center [1377, 363] width 145 height 17
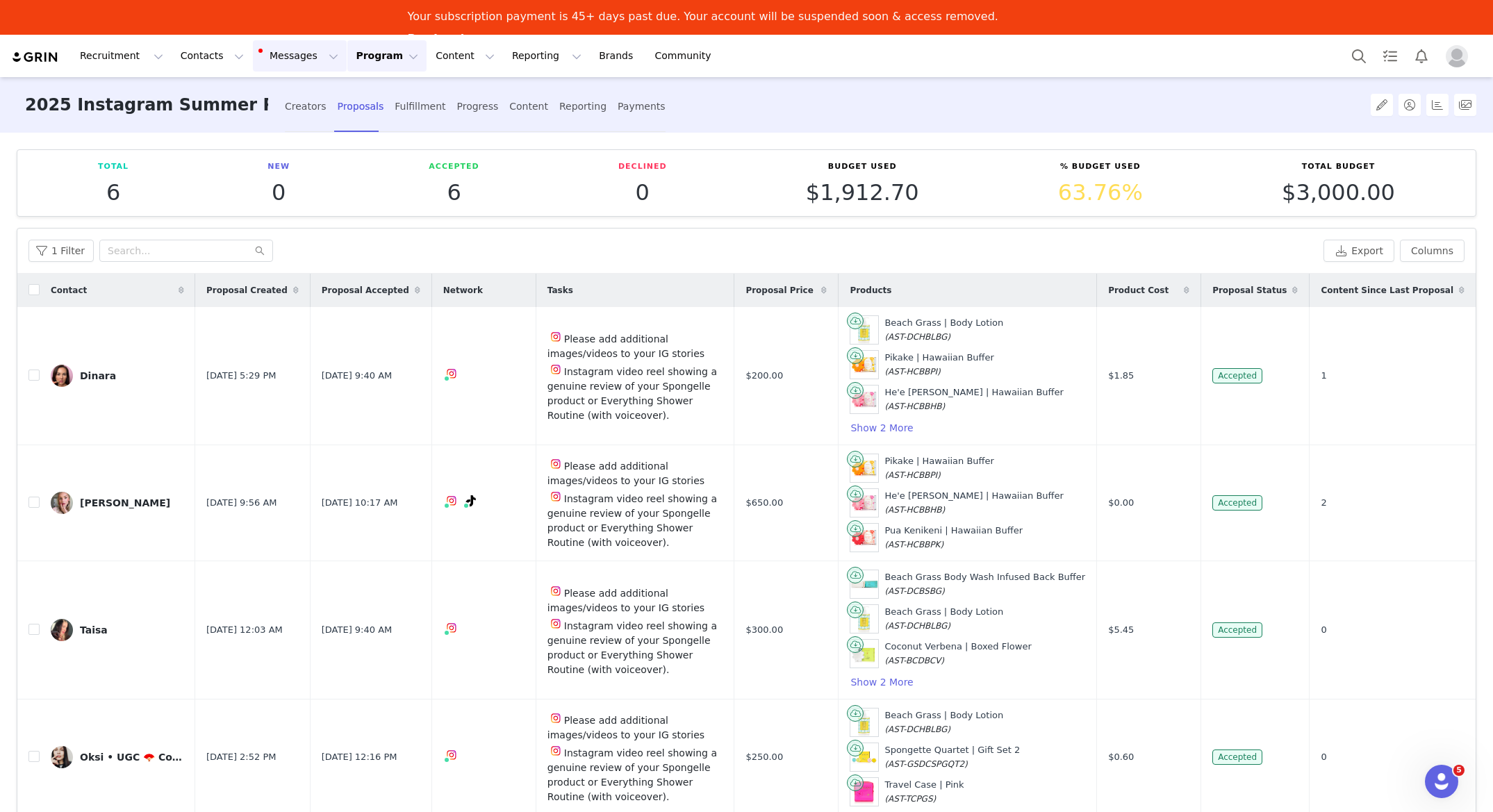
click at [290, 60] on button "Messages Messages" at bounding box center [299, 56] width 94 height 32
click at [260, 125] on p "Inbox" at bounding box center [262, 122] width 27 height 15
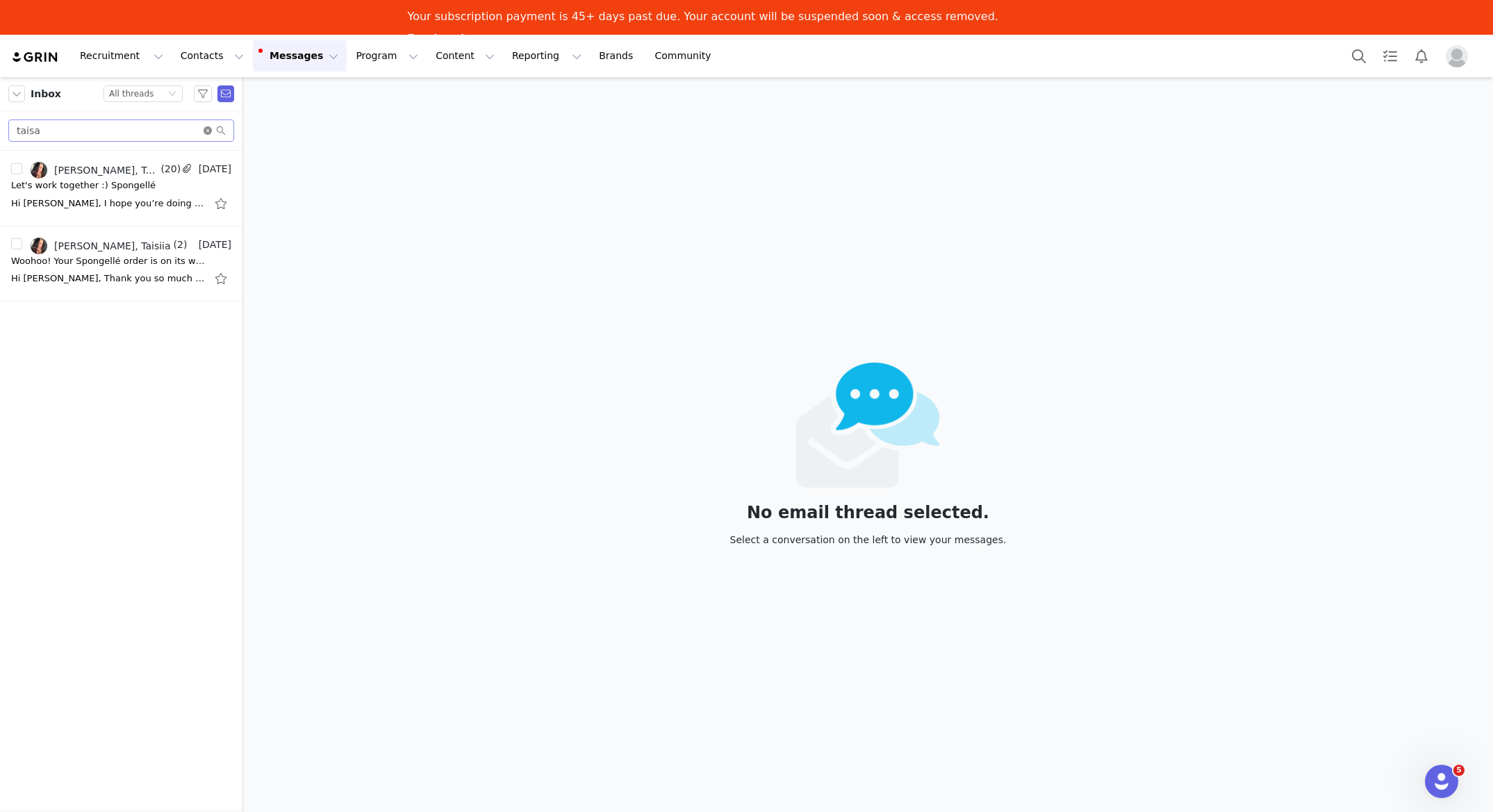
click at [210, 131] on icon "icon: close-circle" at bounding box center [208, 130] width 8 height 8
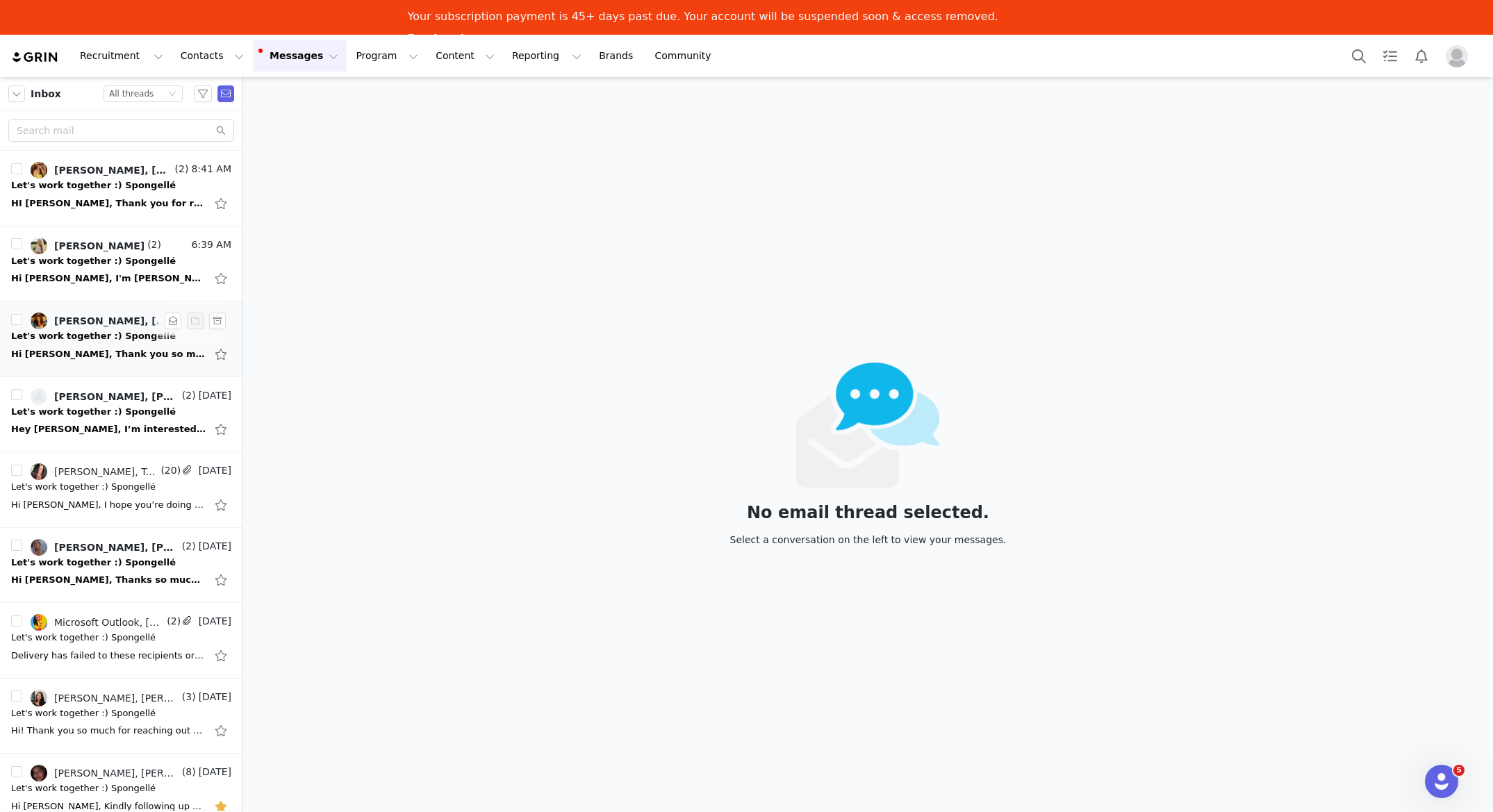
click at [82, 341] on div "Let's work together :) Spongellé" at bounding box center [93, 336] width 165 height 14
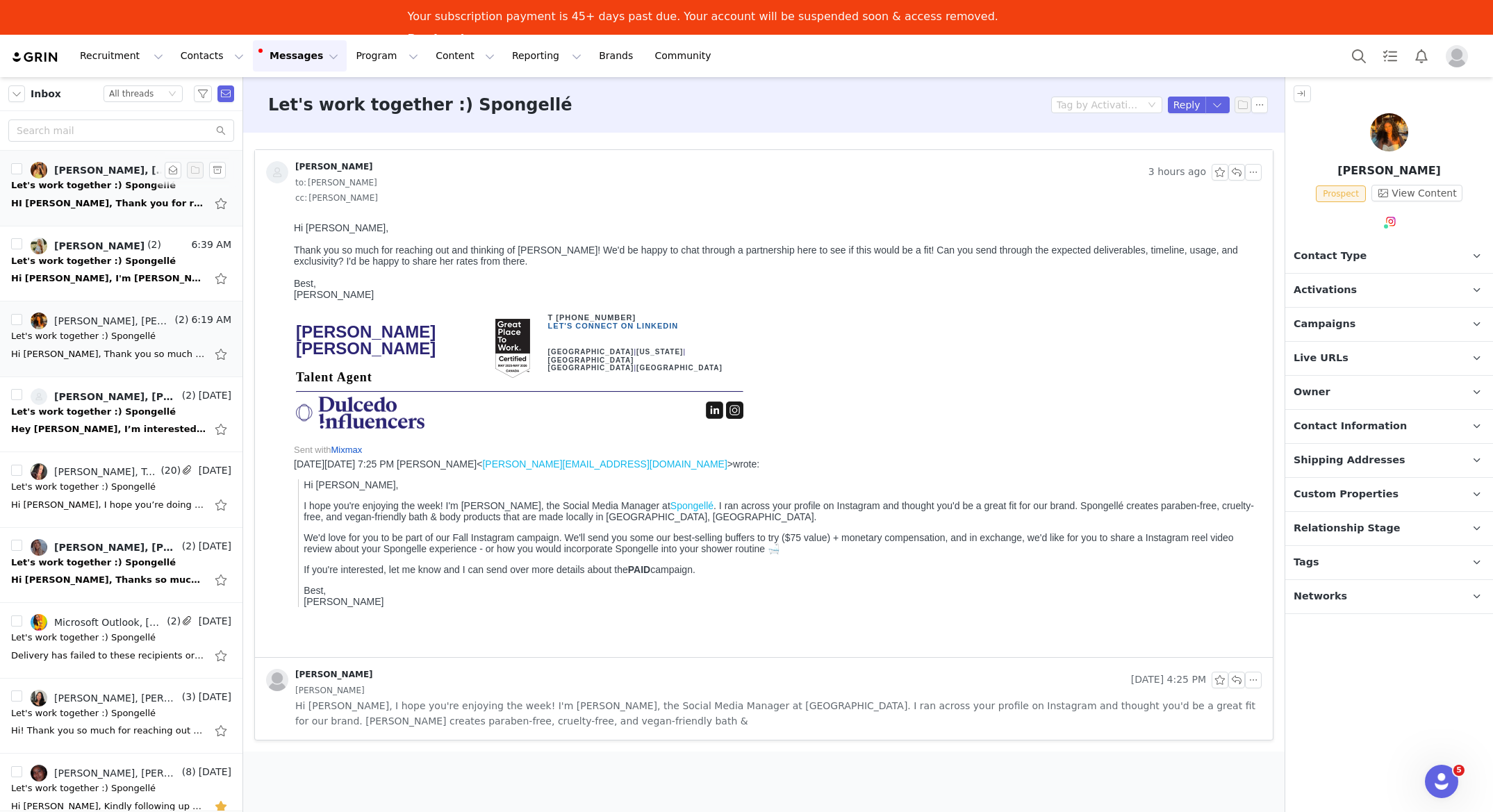
drag, startPoint x: 138, startPoint y: 199, endPoint x: 155, endPoint y: 204, distance: 17.7
click at [138, 199] on div "HI Maren, Thank you for reaching out. I would love to work with Spongellé for t…" at bounding box center [108, 204] width 195 height 14
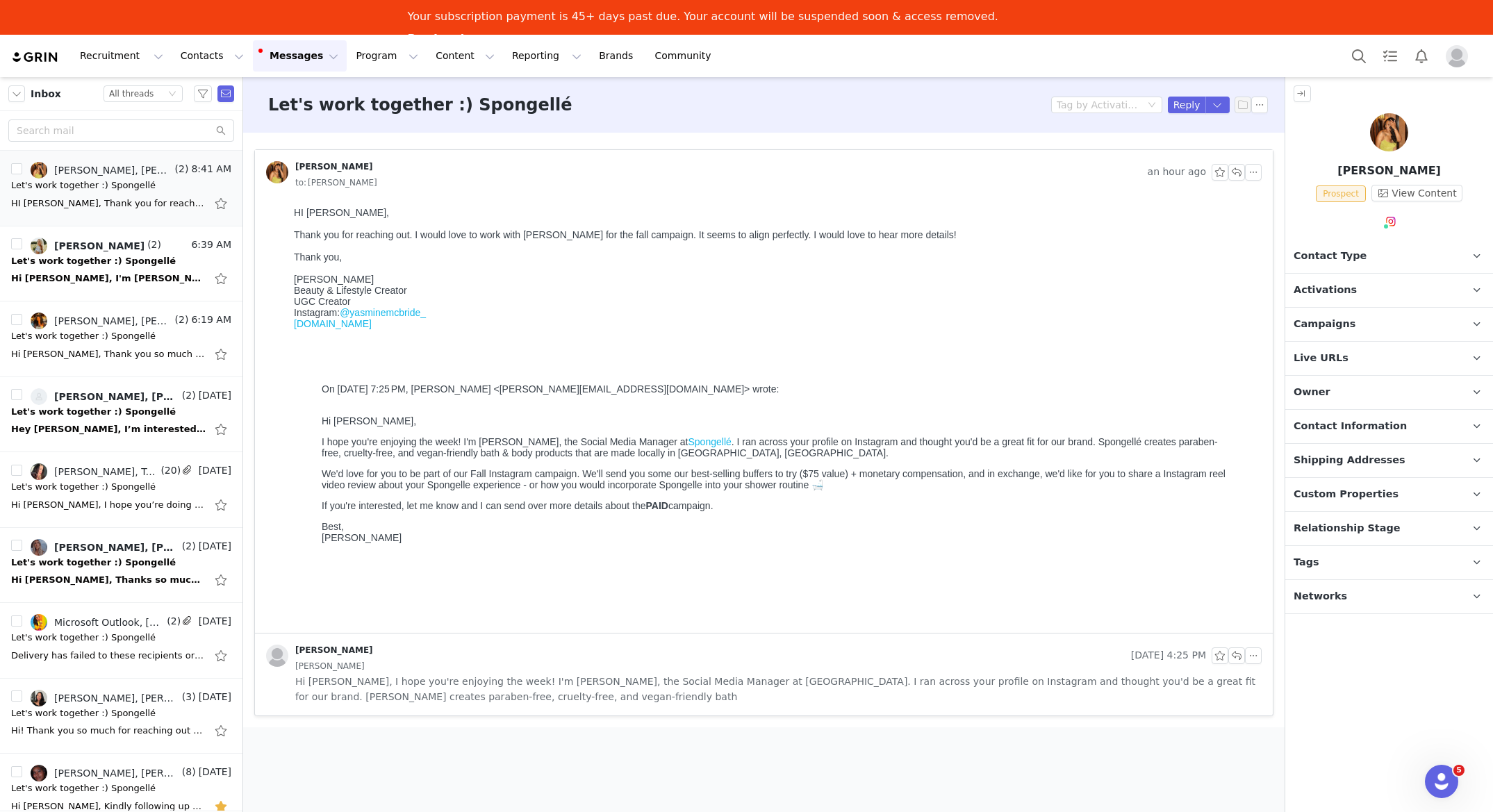
click at [1357, 323] on p "Campaigns Any campaigns associated with a contact will be available to them via…" at bounding box center [1373, 324] width 175 height 33
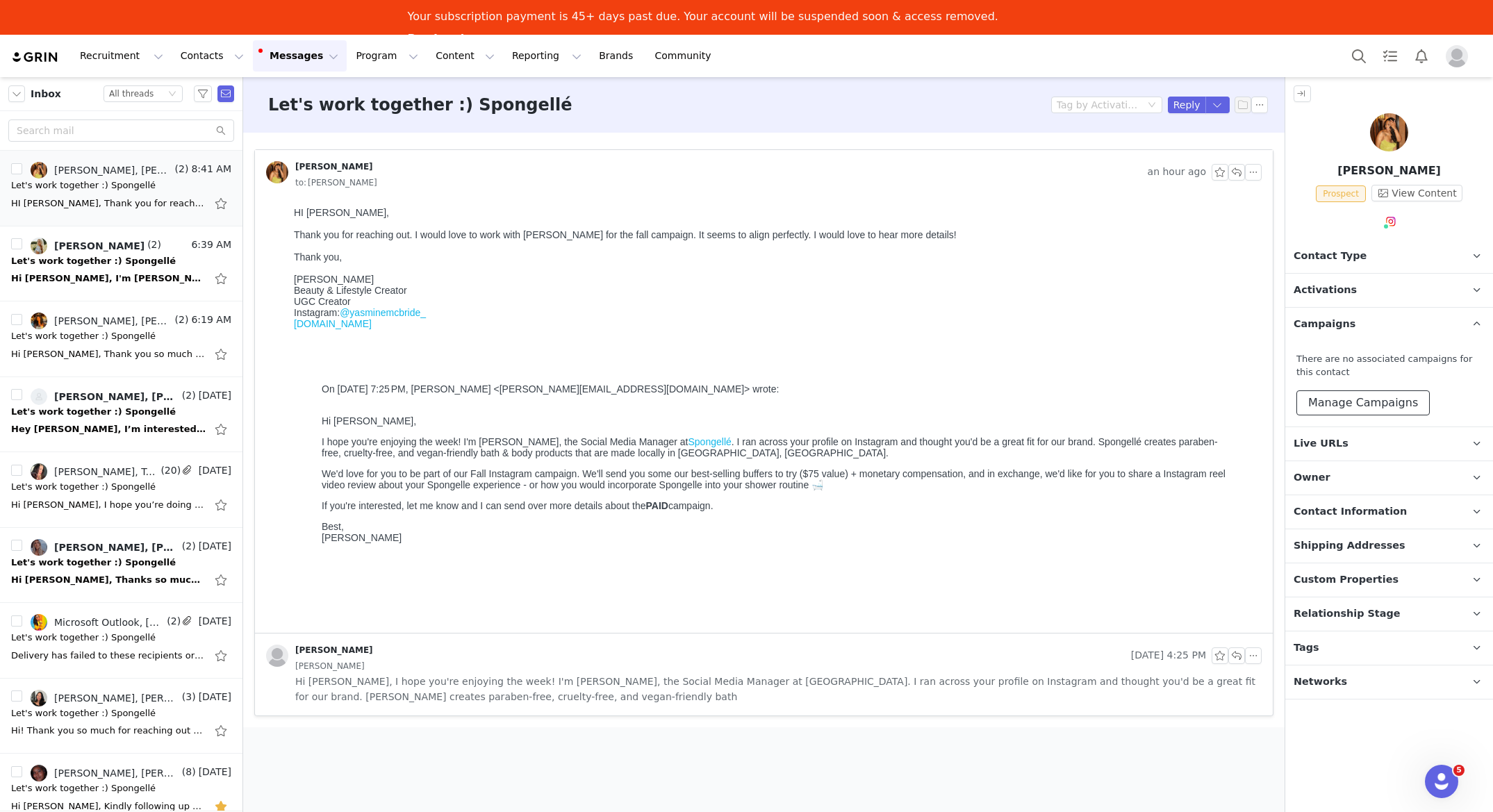
click at [1357, 396] on button "Manage Campaigns" at bounding box center [1363, 403] width 134 height 25
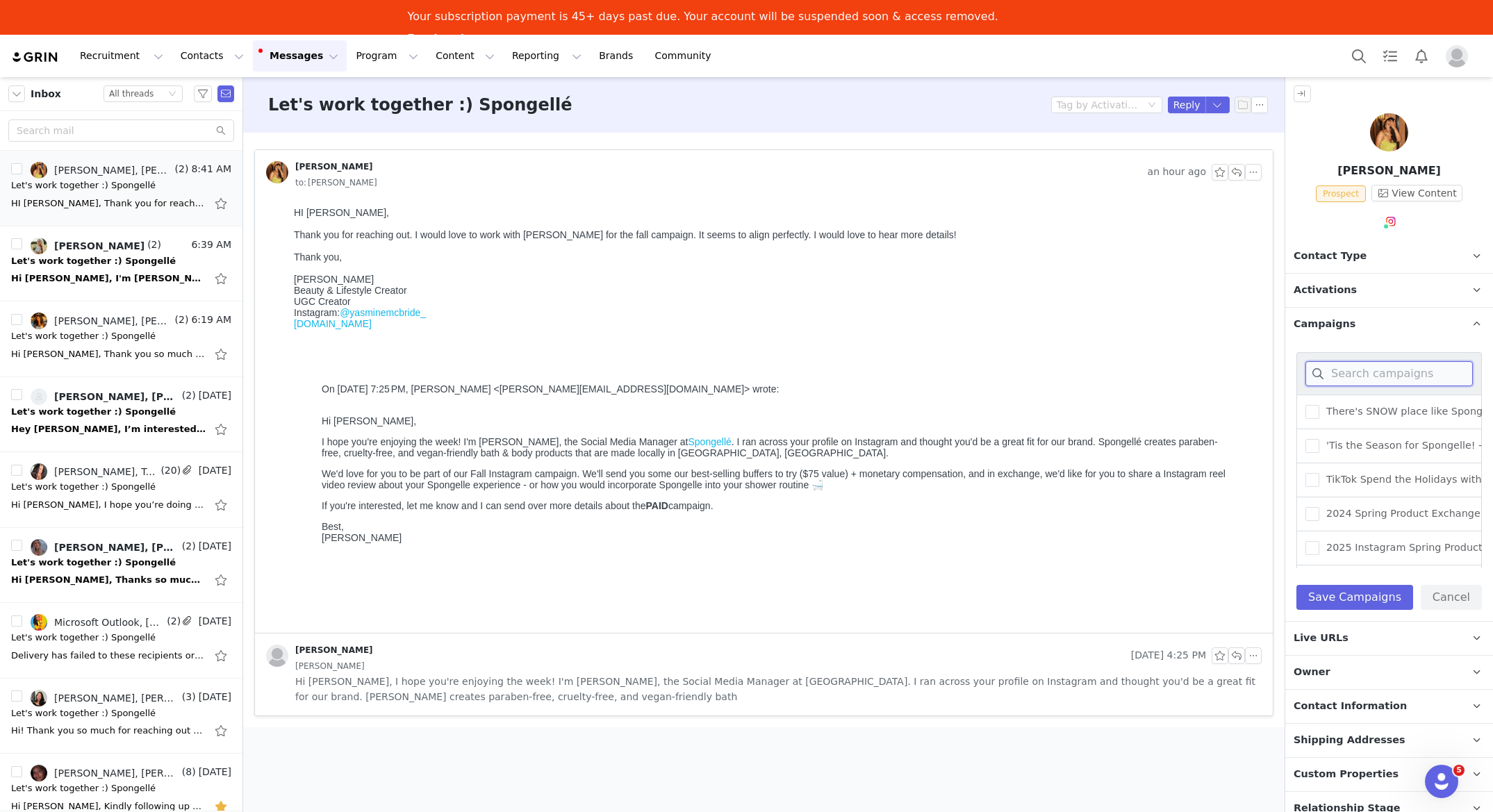
click at [1353, 373] on input at bounding box center [1389, 374] width 167 height 25
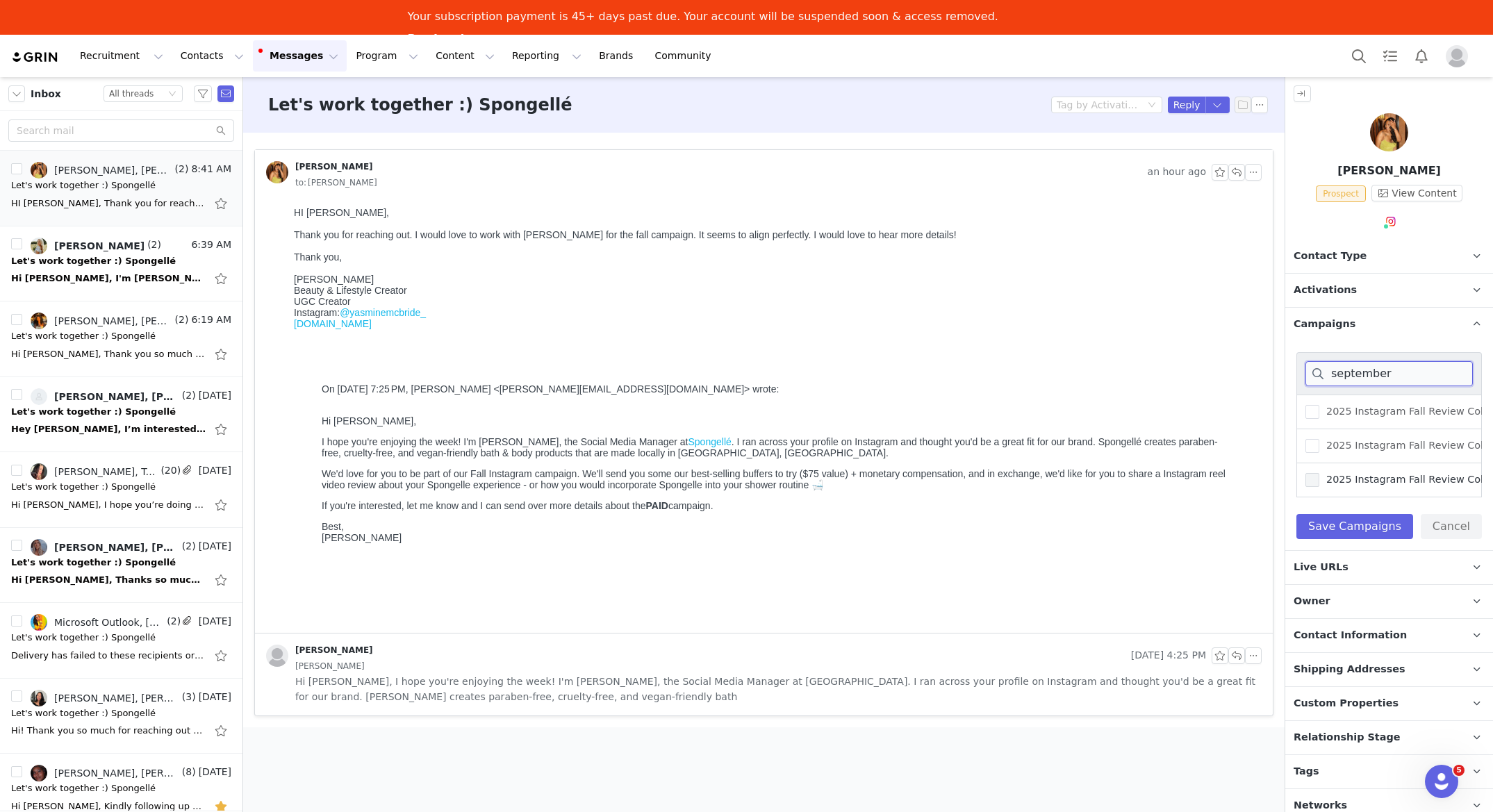
type input "september"
click at [1313, 484] on span at bounding box center [1313, 480] width 14 height 14
click at [1319, 473] on input "2025 Instagram Fall Review Collab - (September)" at bounding box center [1319, 473] width 0 height 0
click at [1366, 527] on button "Save Campaigns" at bounding box center [1355, 527] width 116 height 25
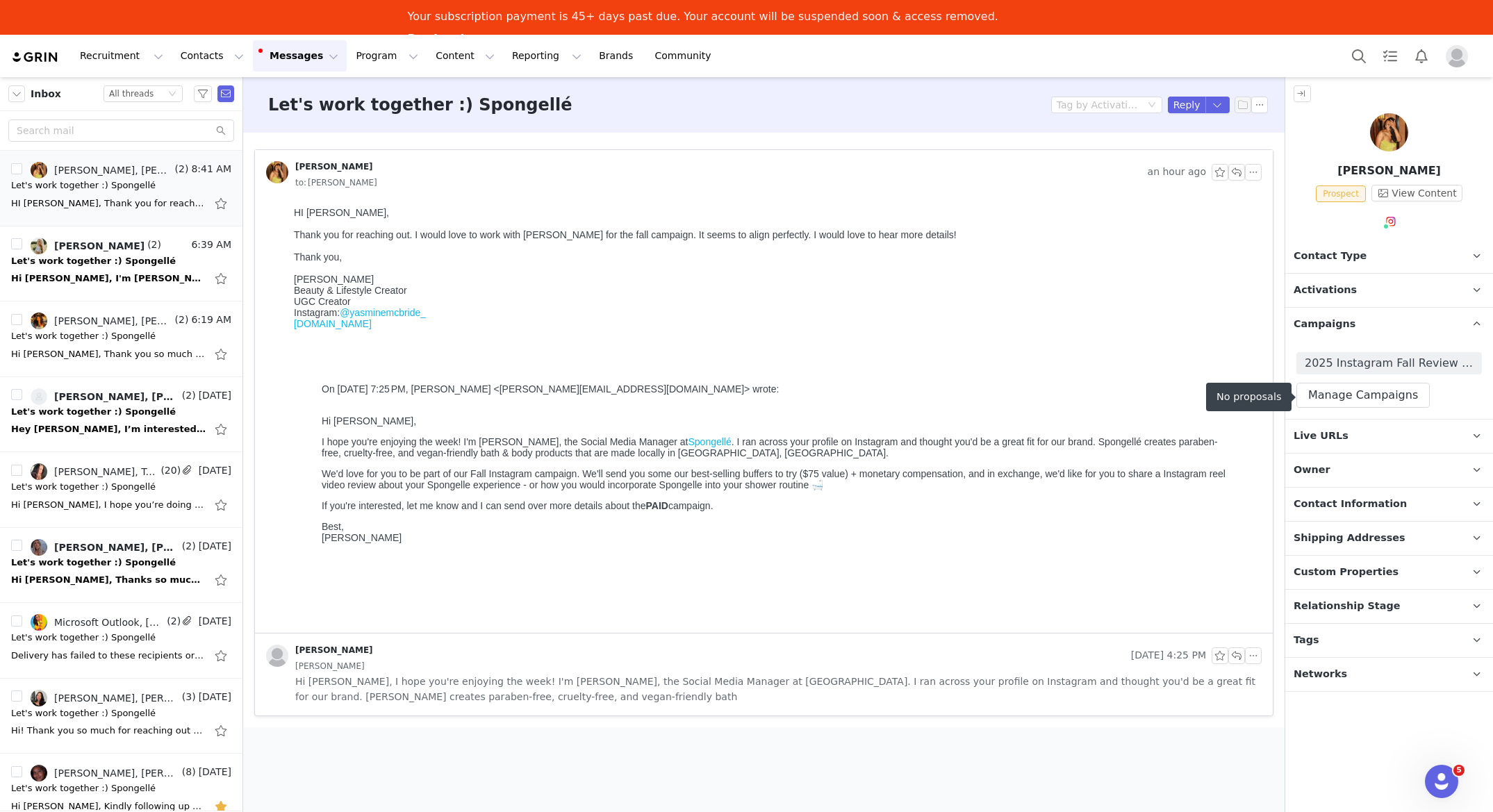
click at [1397, 364] on span "2025 Instagram Fall Review Collab - (September)" at bounding box center [1389, 363] width 169 height 17
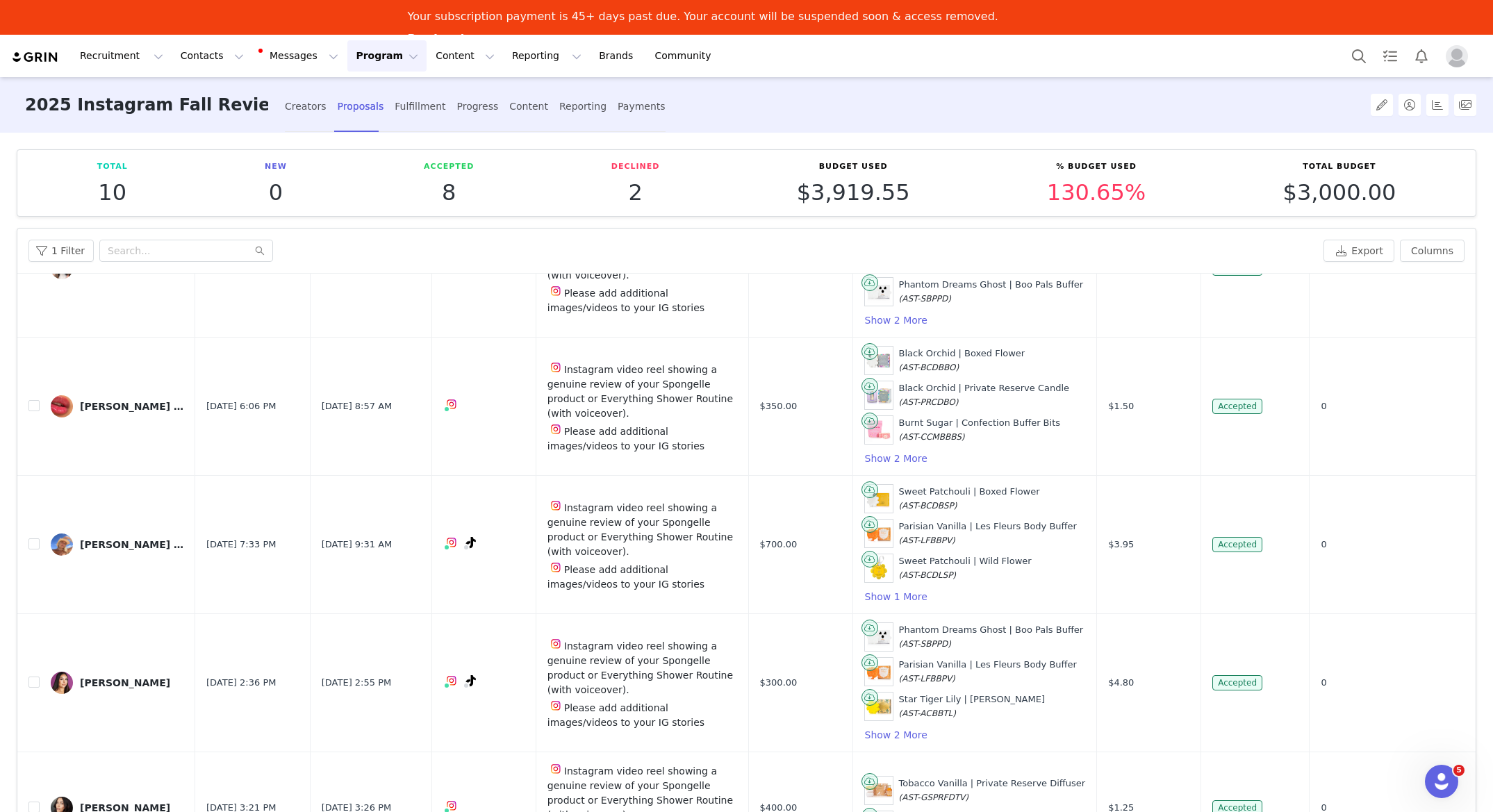
scroll to position [39, 0]
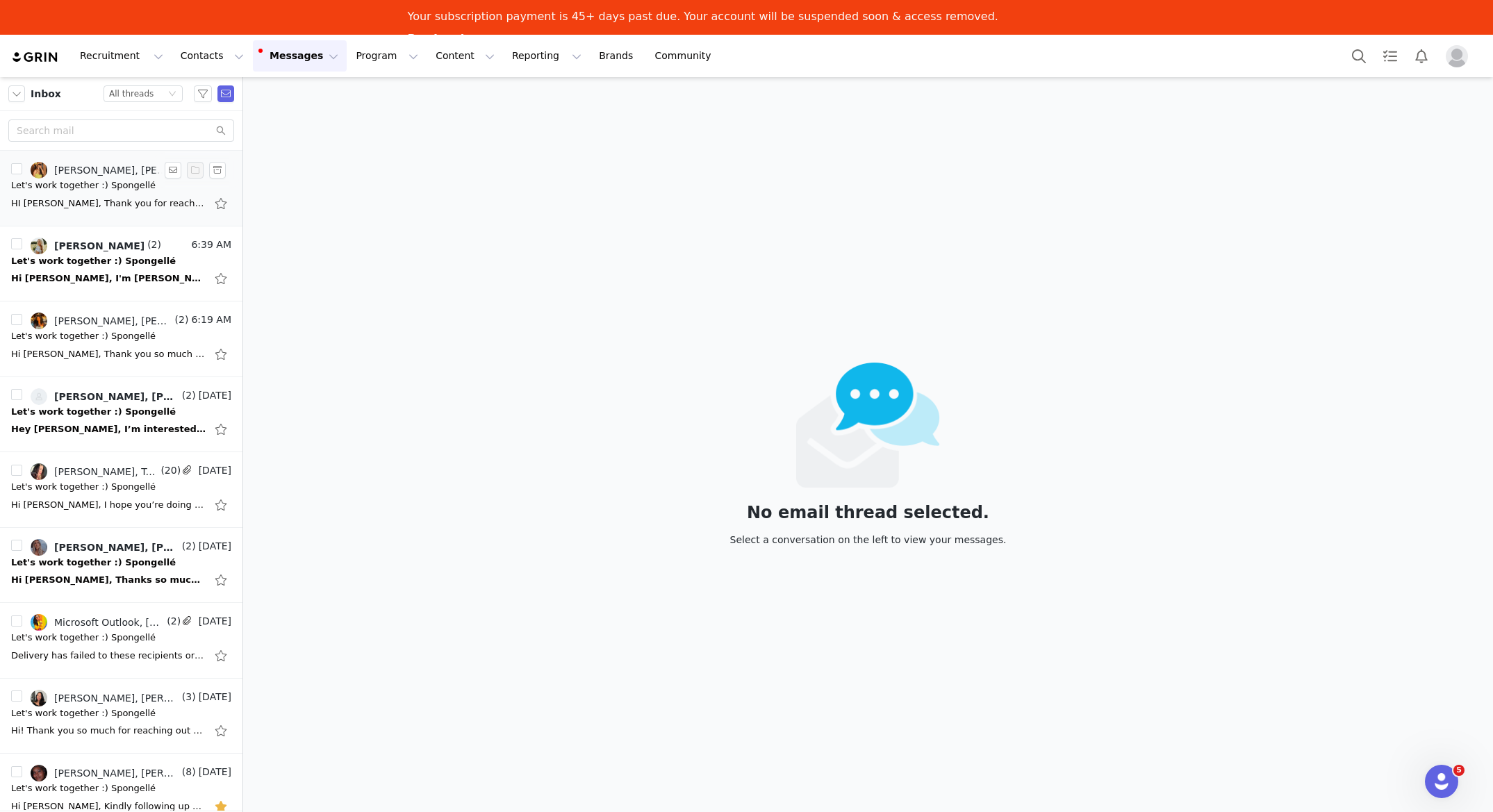
click at [93, 198] on div "HI Maren, Thank you for reaching out. I would love to work with Spongellé for t…" at bounding box center [108, 204] width 195 height 14
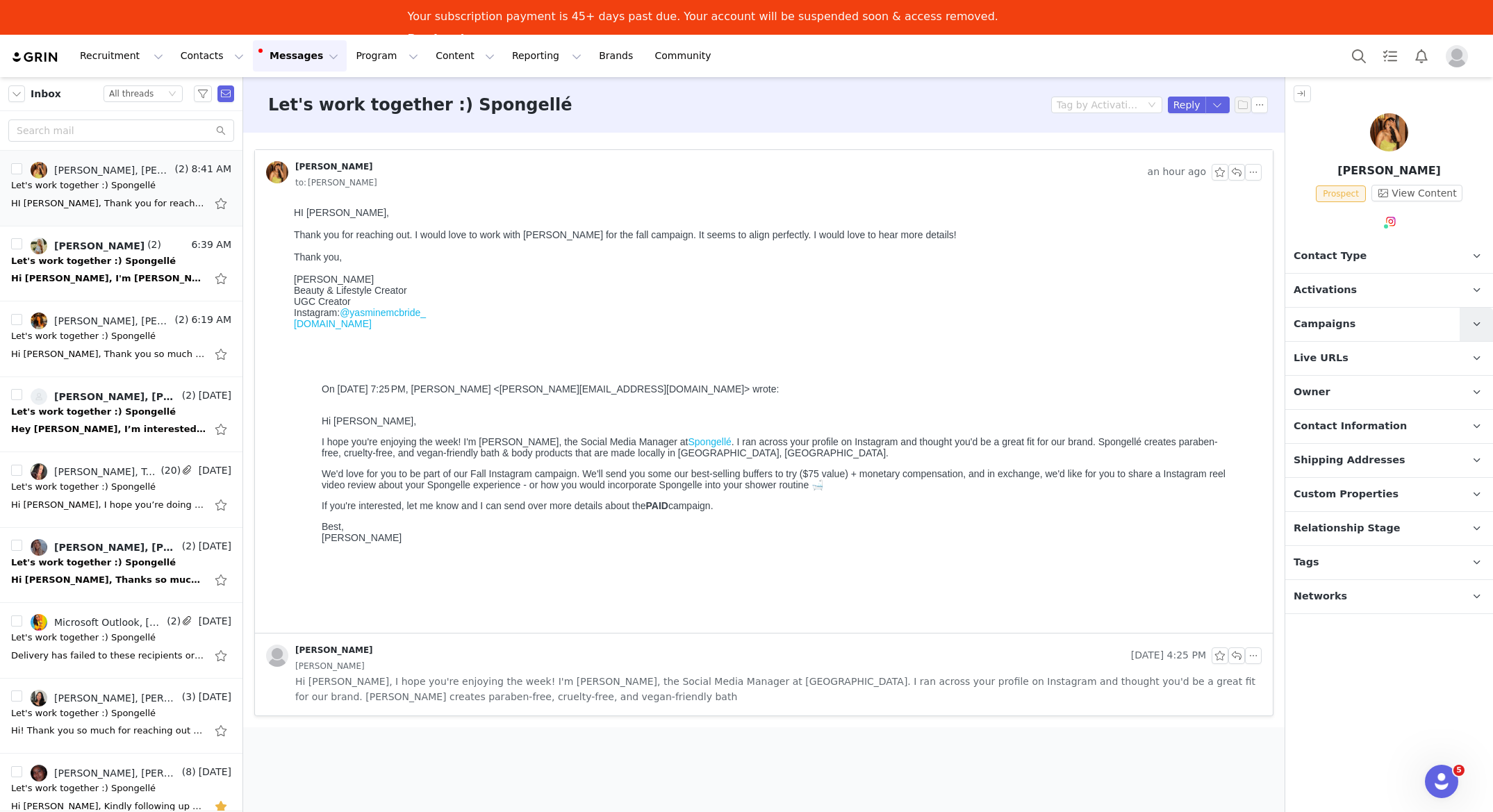
click at [1463, 329] on link at bounding box center [1476, 324] width 33 height 33
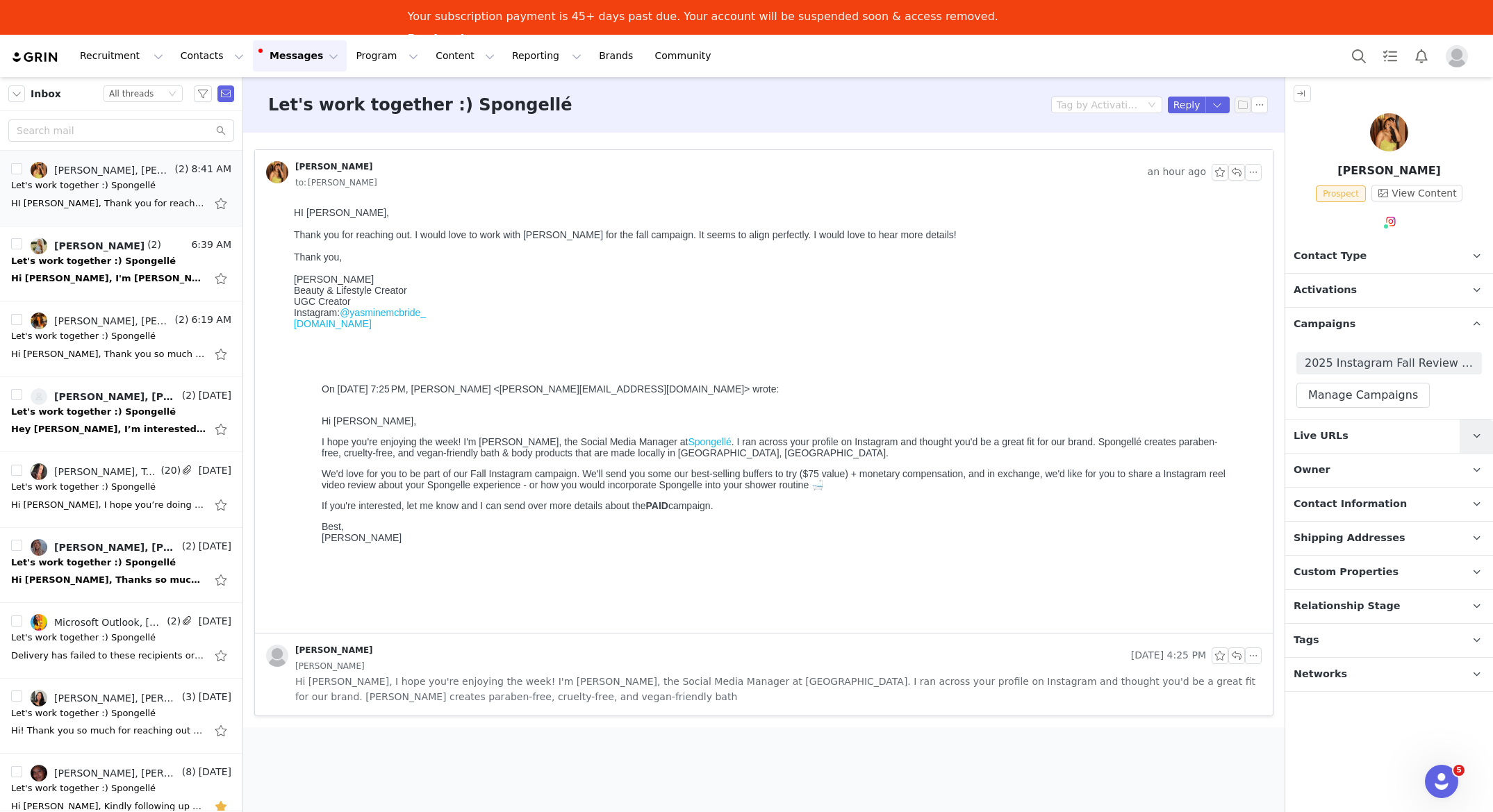
click at [1476, 431] on icon at bounding box center [1476, 436] width 7 height 9
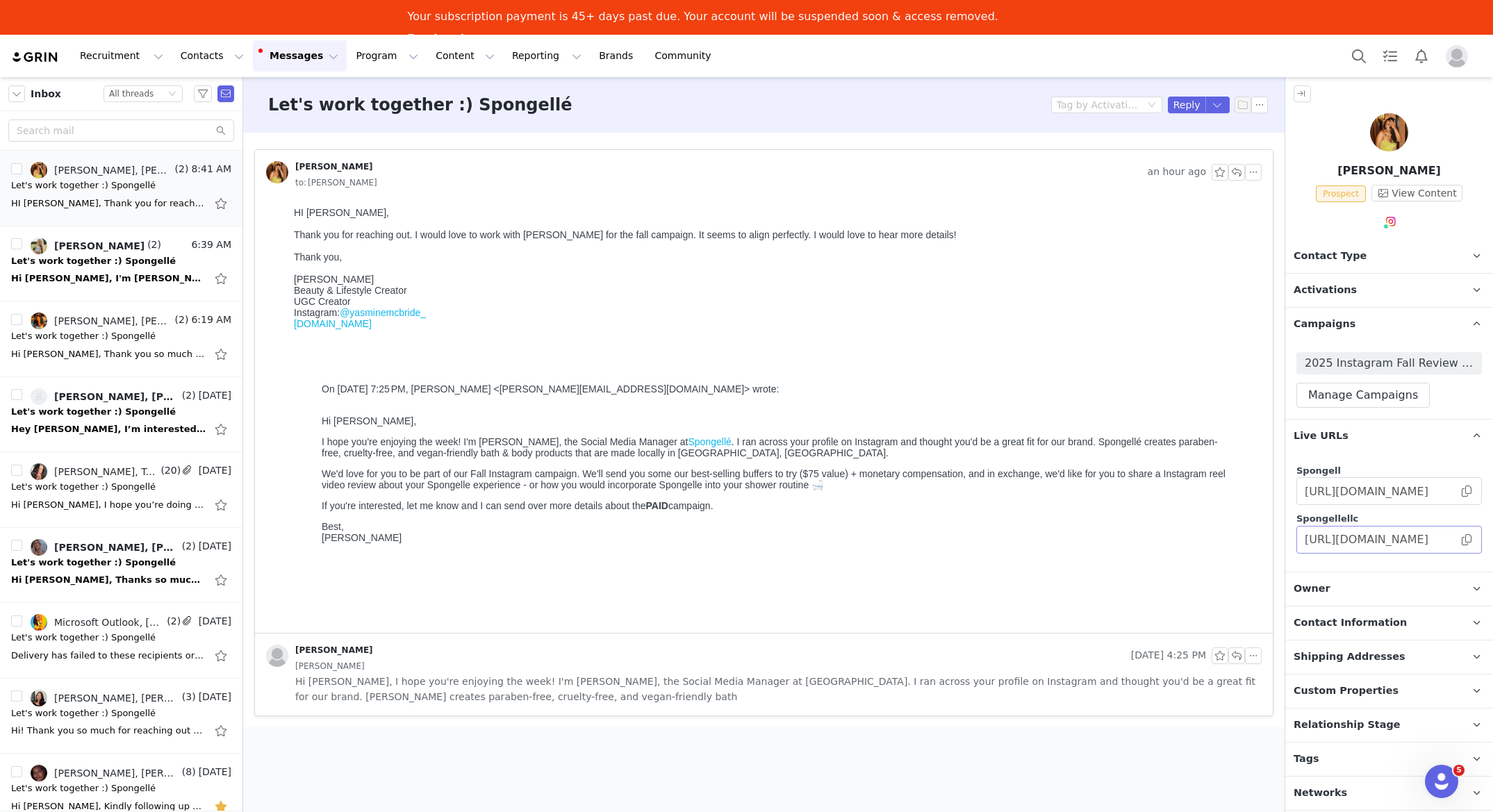
click at [1468, 540] on span at bounding box center [1466, 540] width 14 height 0
click at [1236, 171] on button "button" at bounding box center [1237, 172] width 17 height 17
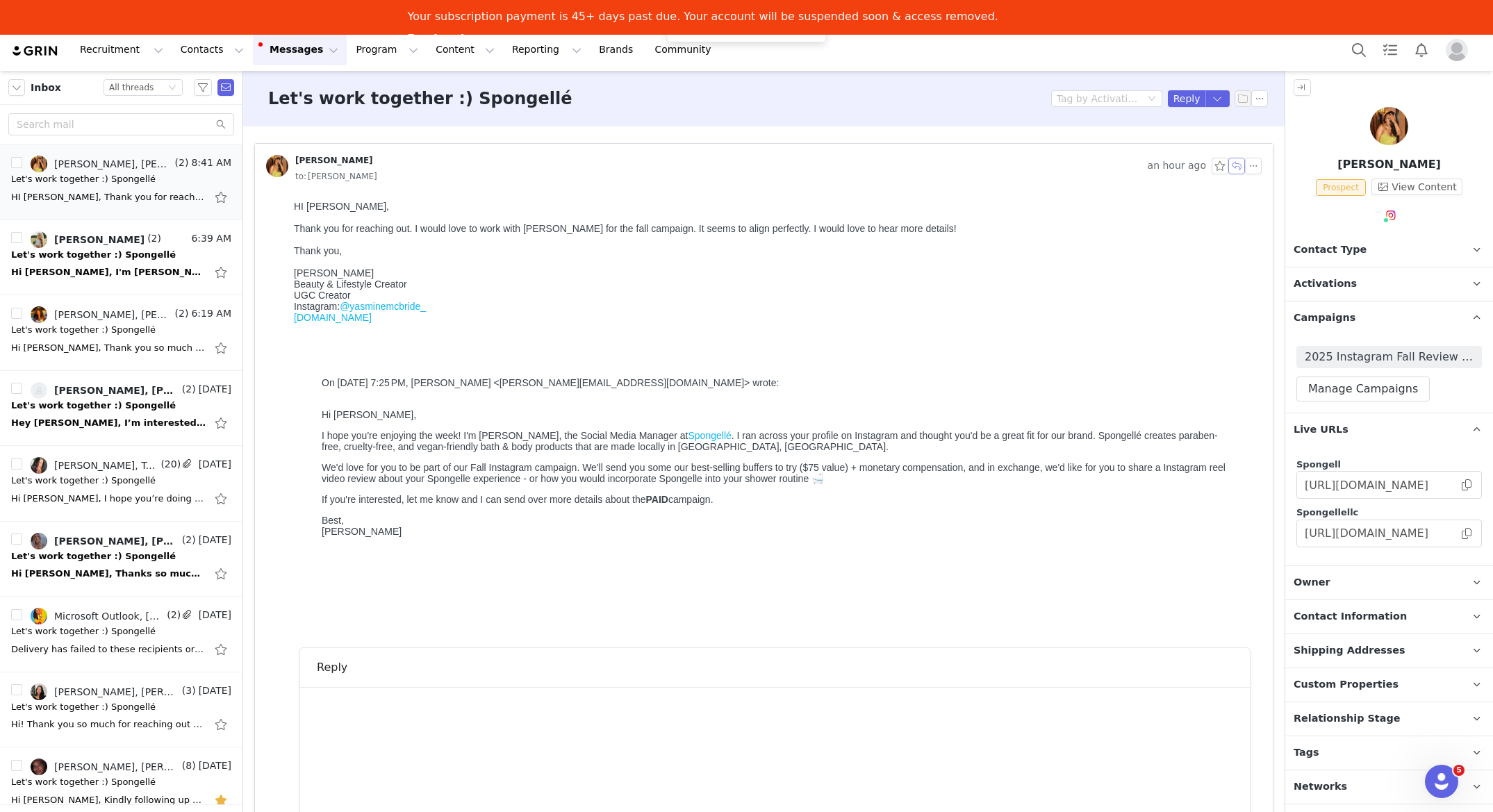
scroll to position [35, 0]
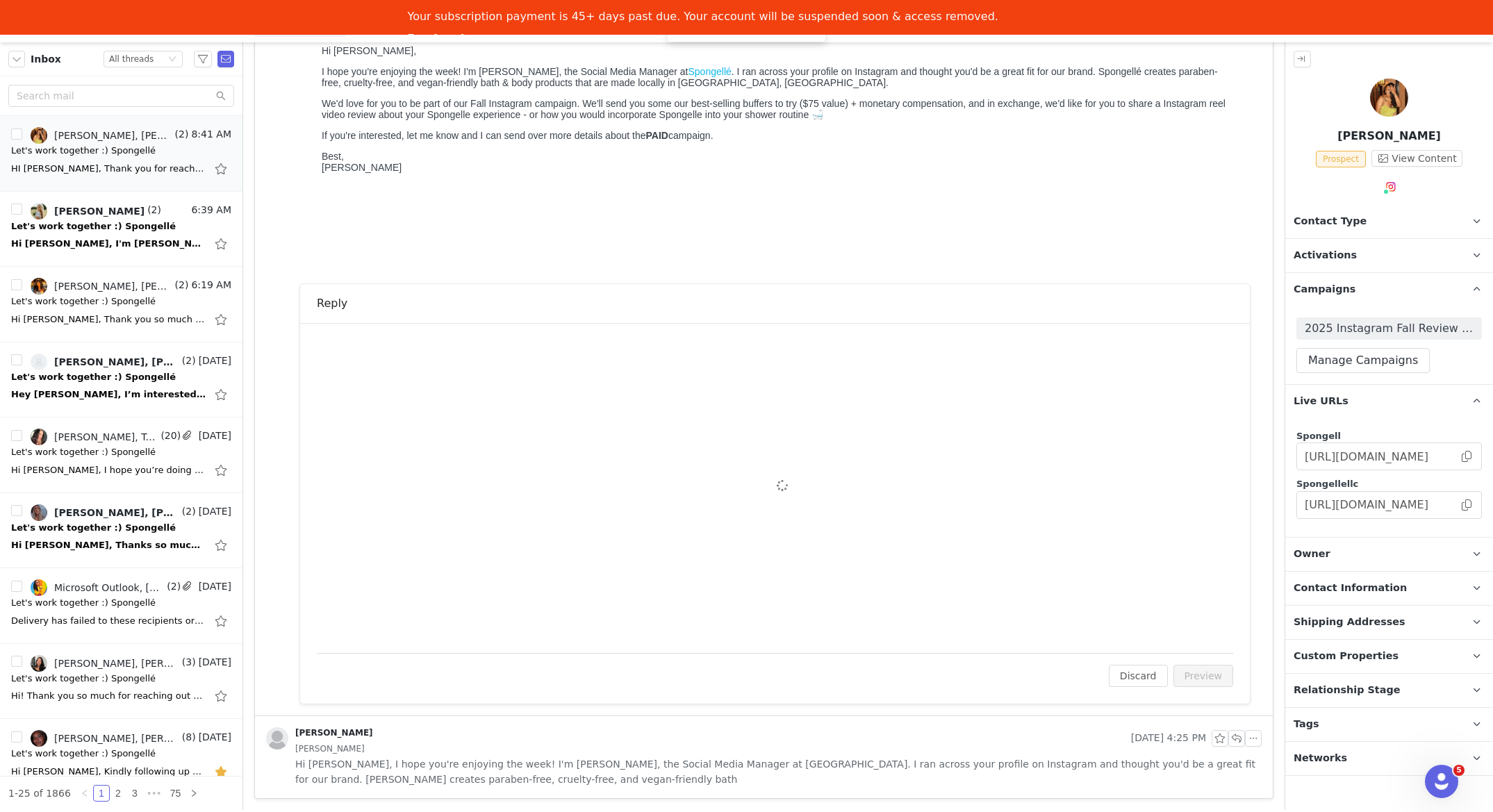
click at [466, 527] on div "To: Yasmine (hello@yasminemcbride.com) Cc Cc: Attach a file Sending Options Sen…" at bounding box center [775, 488] width 917 height 297
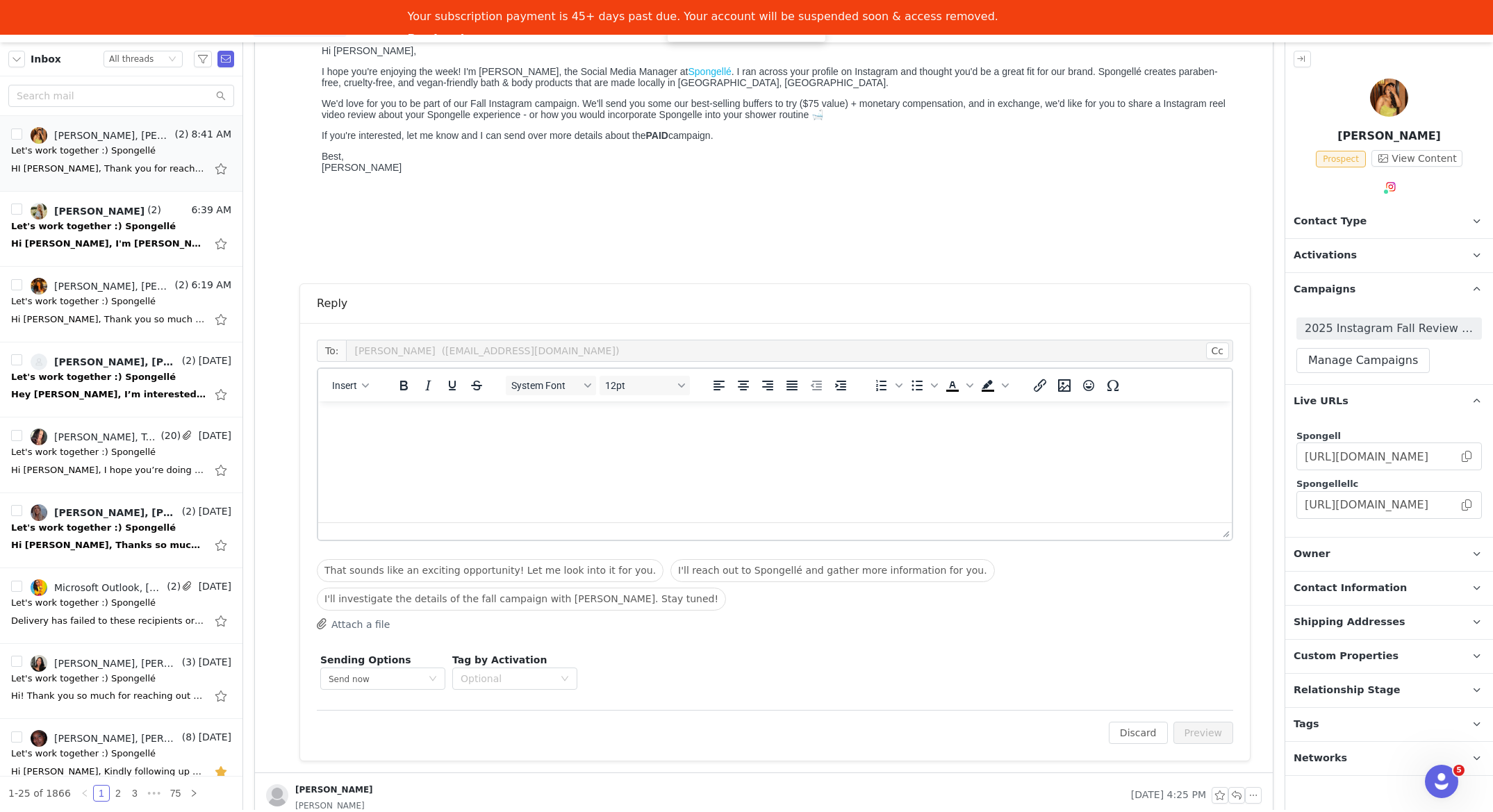
scroll to position [0, 0]
drag, startPoint x: 549, startPoint y: 480, endPoint x: 549, endPoint y: 473, distance: 7.0
click at [549, 439] on html at bounding box center [775, 420] width 914 height 37
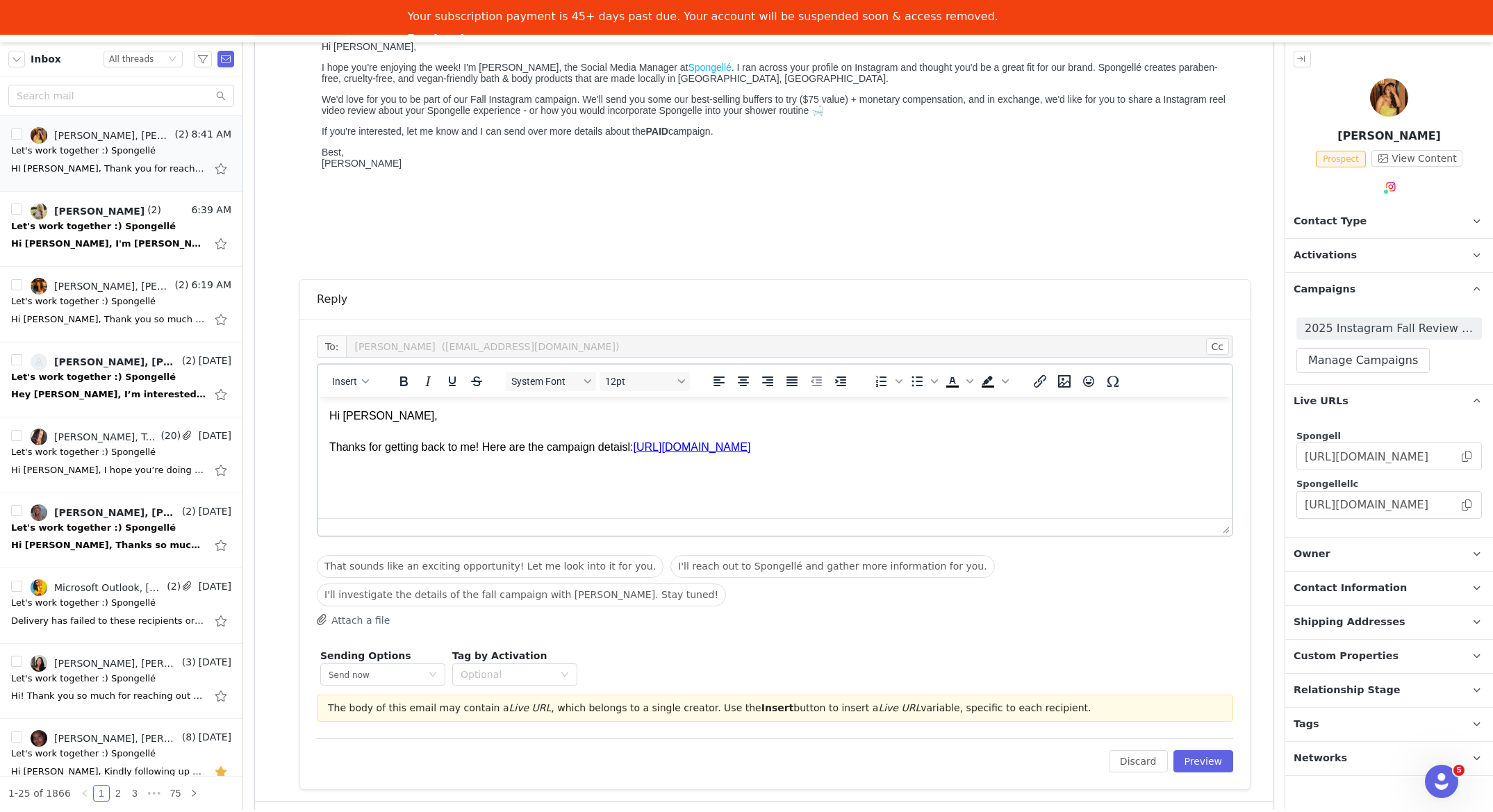
click at [636, 451] on p "Hi Yasmine, Thanks for getting back to me! Here are the campaign detaisl: https…" at bounding box center [775, 432] width 892 height 47
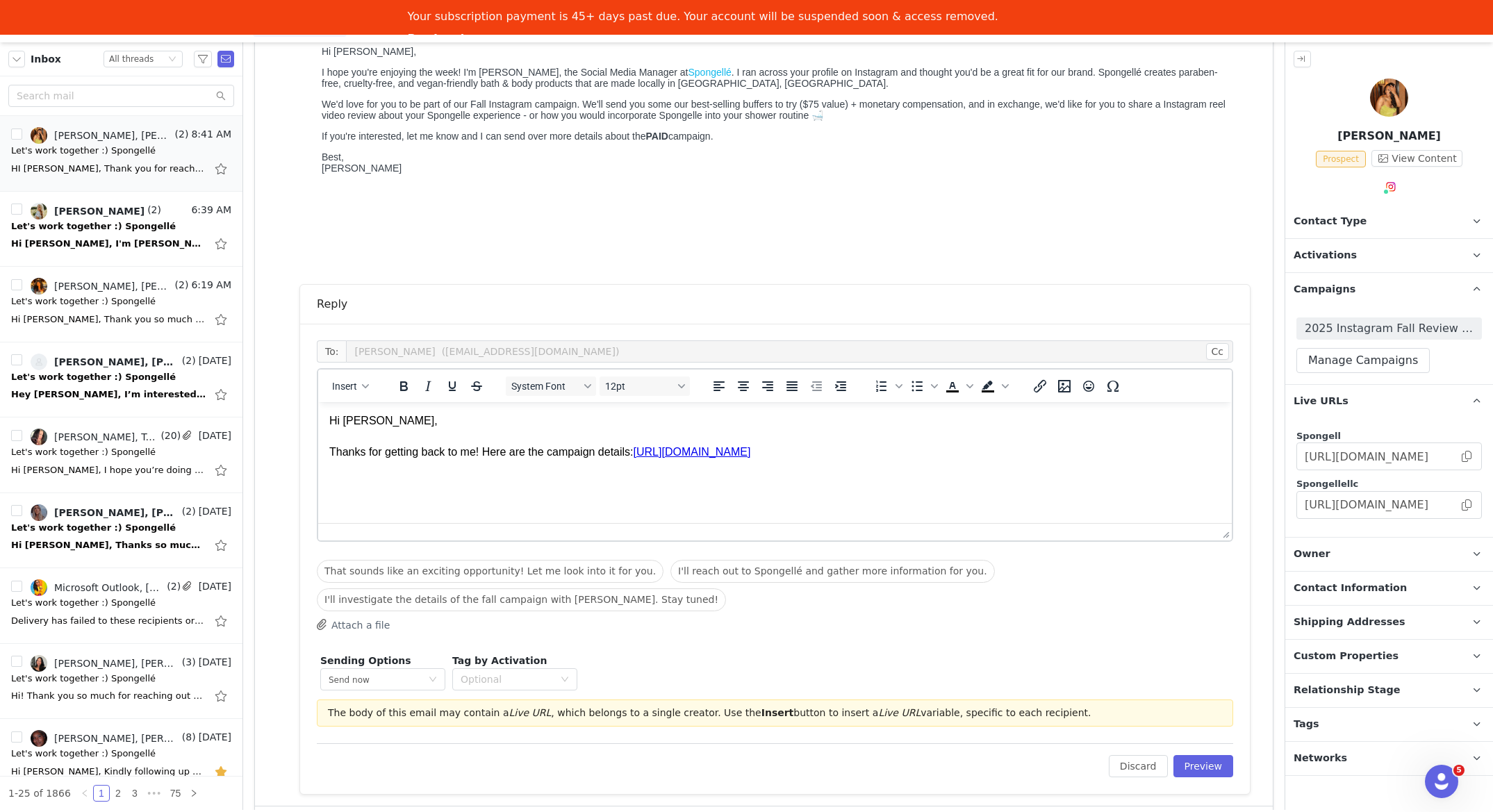
click at [421, 490] on html "Hi Yasmine, Thanks for getting back to me! Here are the campaign details: https…" at bounding box center [775, 450] width 914 height 96
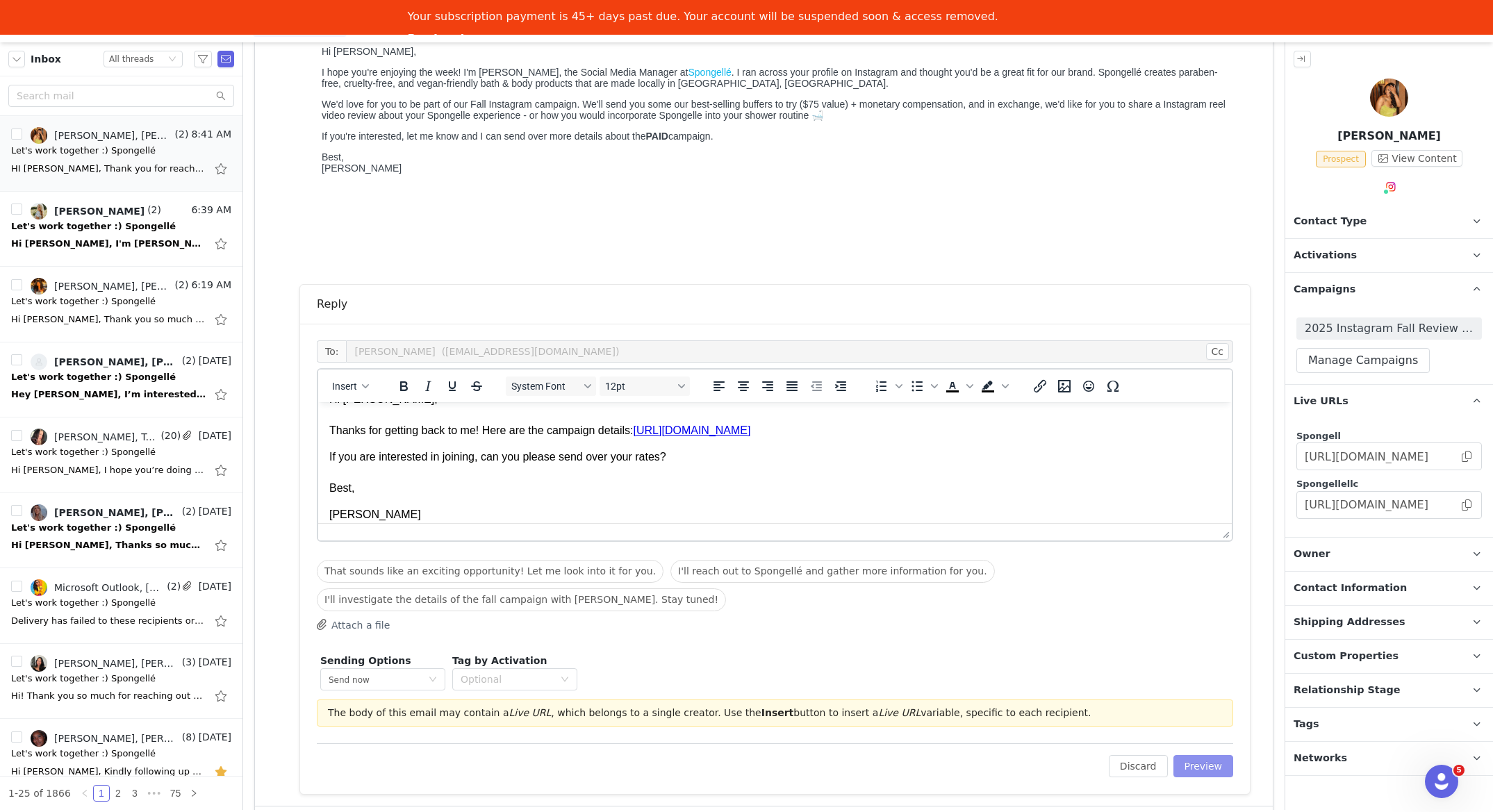
click at [1219, 771] on button "Preview" at bounding box center [1204, 766] width 61 height 22
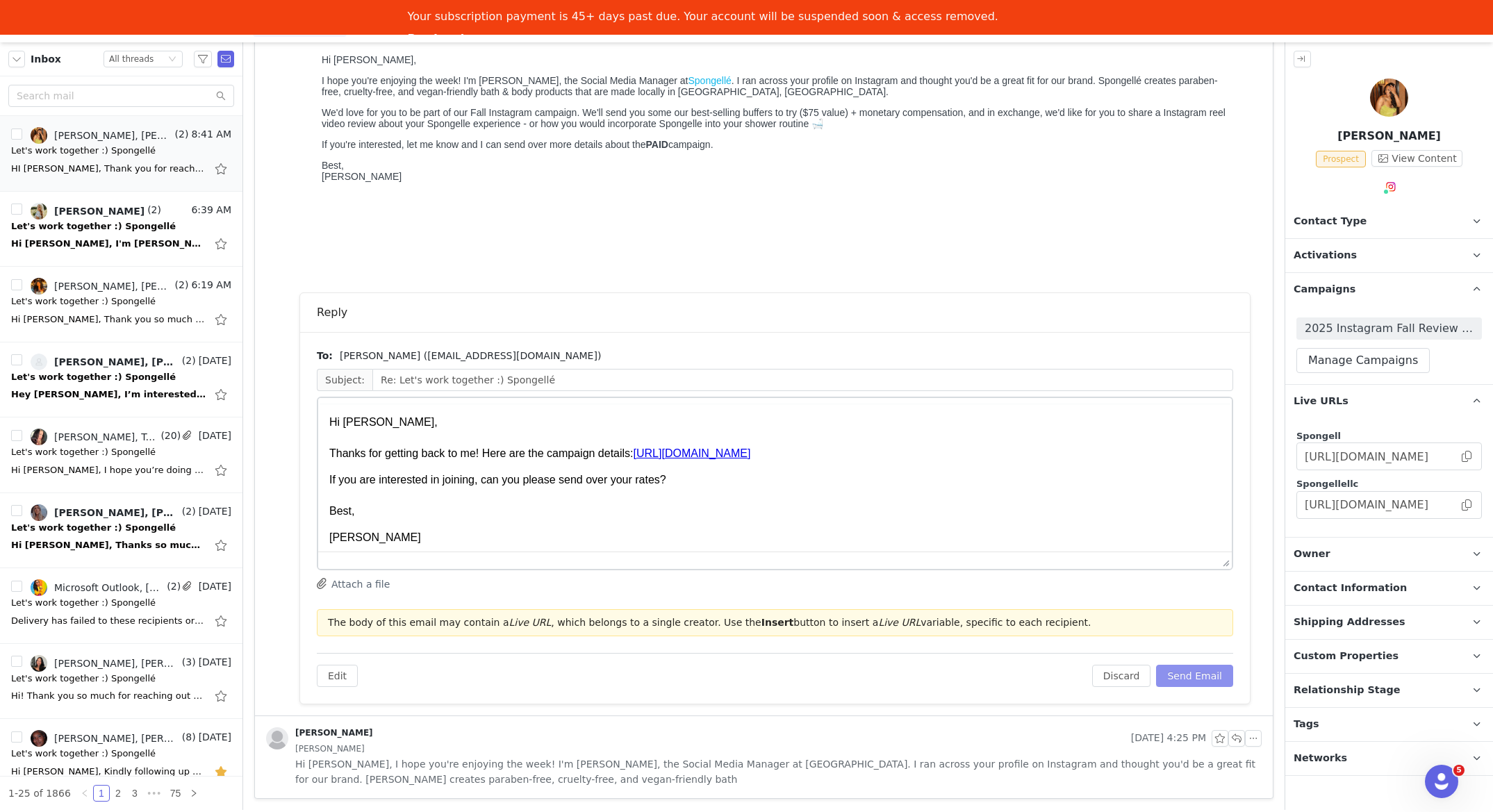
scroll to position [0, 0]
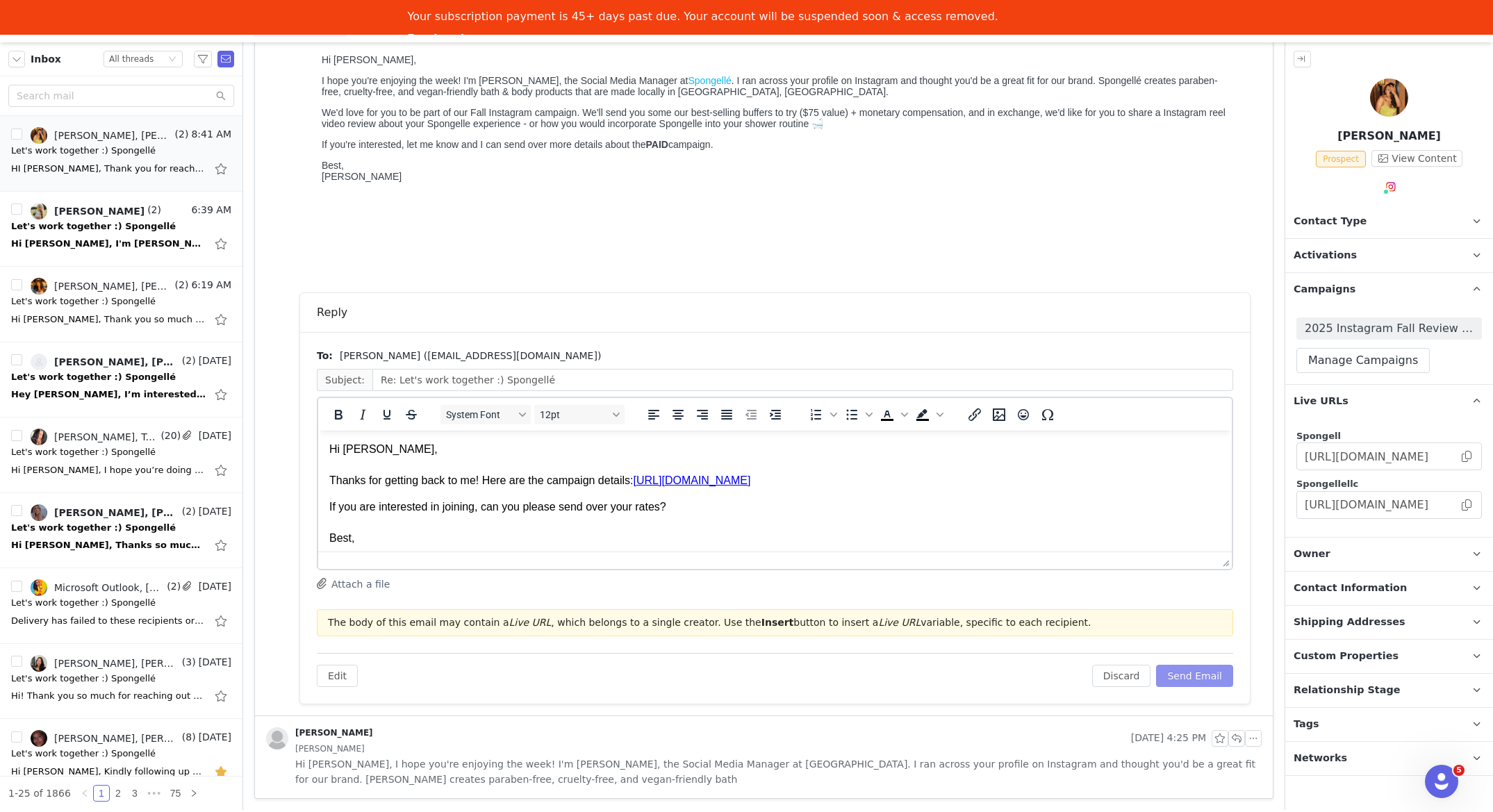
click at [1205, 683] on button "Send Email" at bounding box center [1195, 676] width 77 height 22
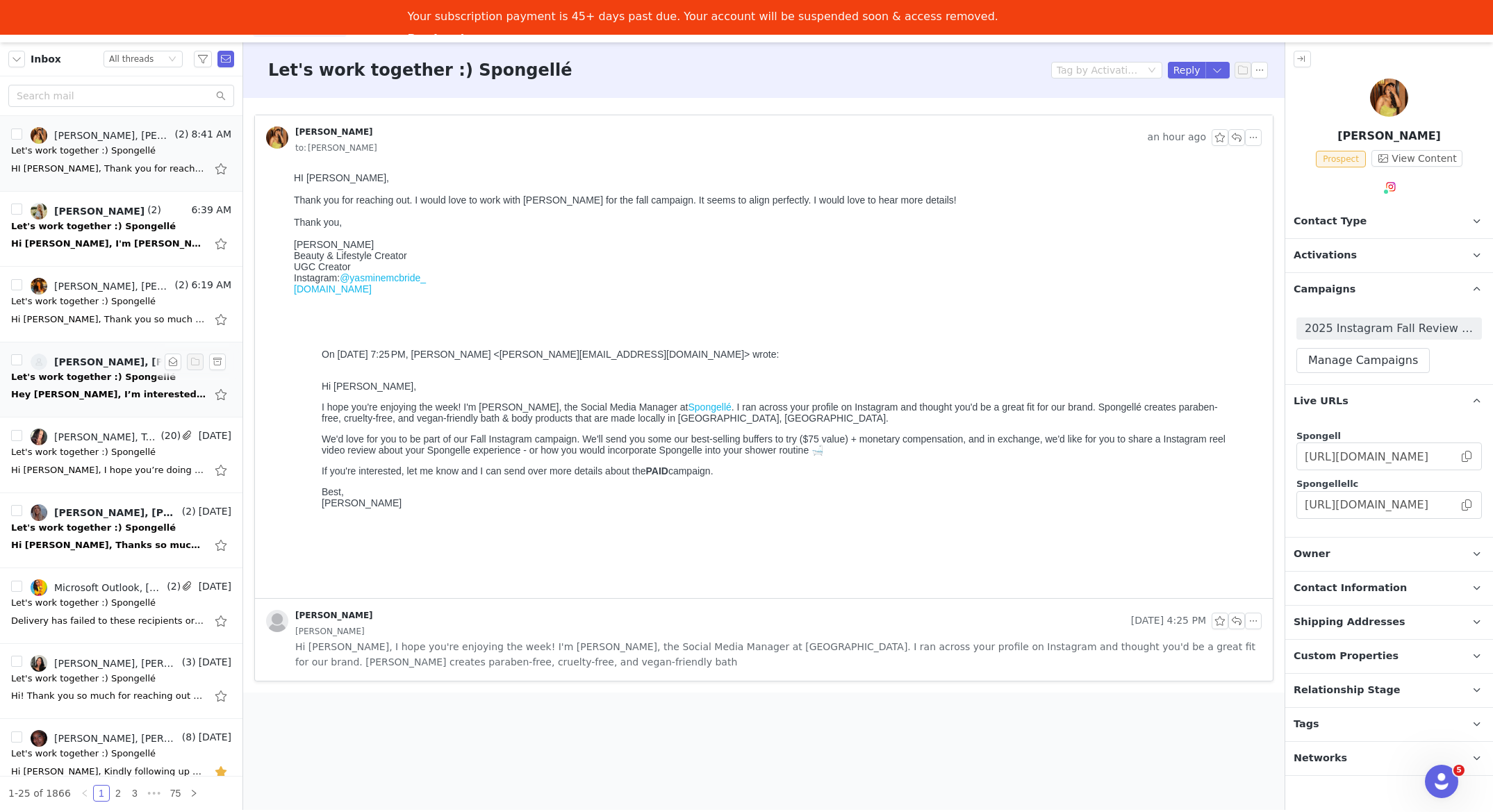
click at [81, 372] on div "Let's work together :) Spongellé" at bounding box center [93, 377] width 165 height 14
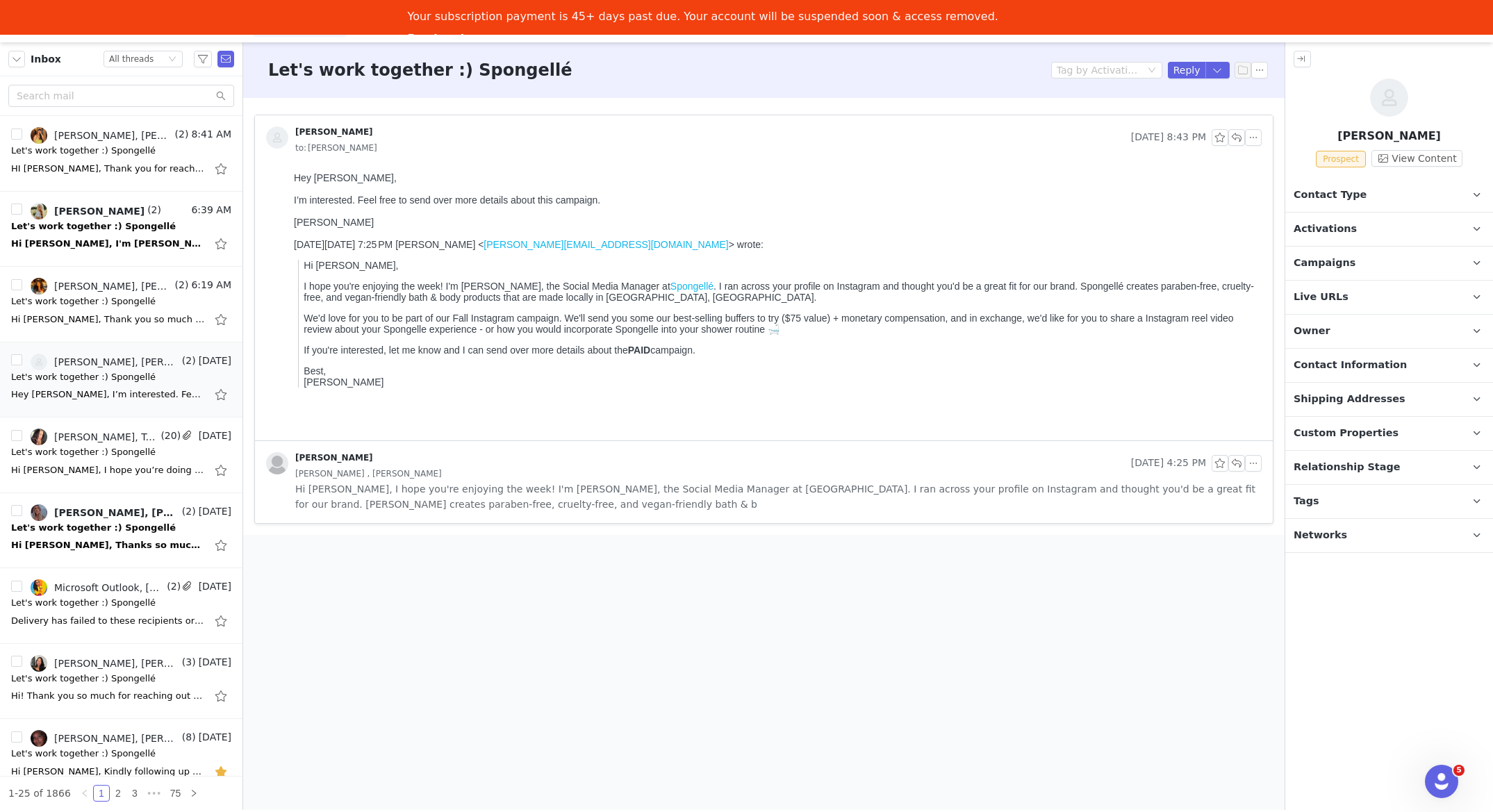
click at [1307, 260] on span "Campaigns" at bounding box center [1325, 263] width 62 height 15
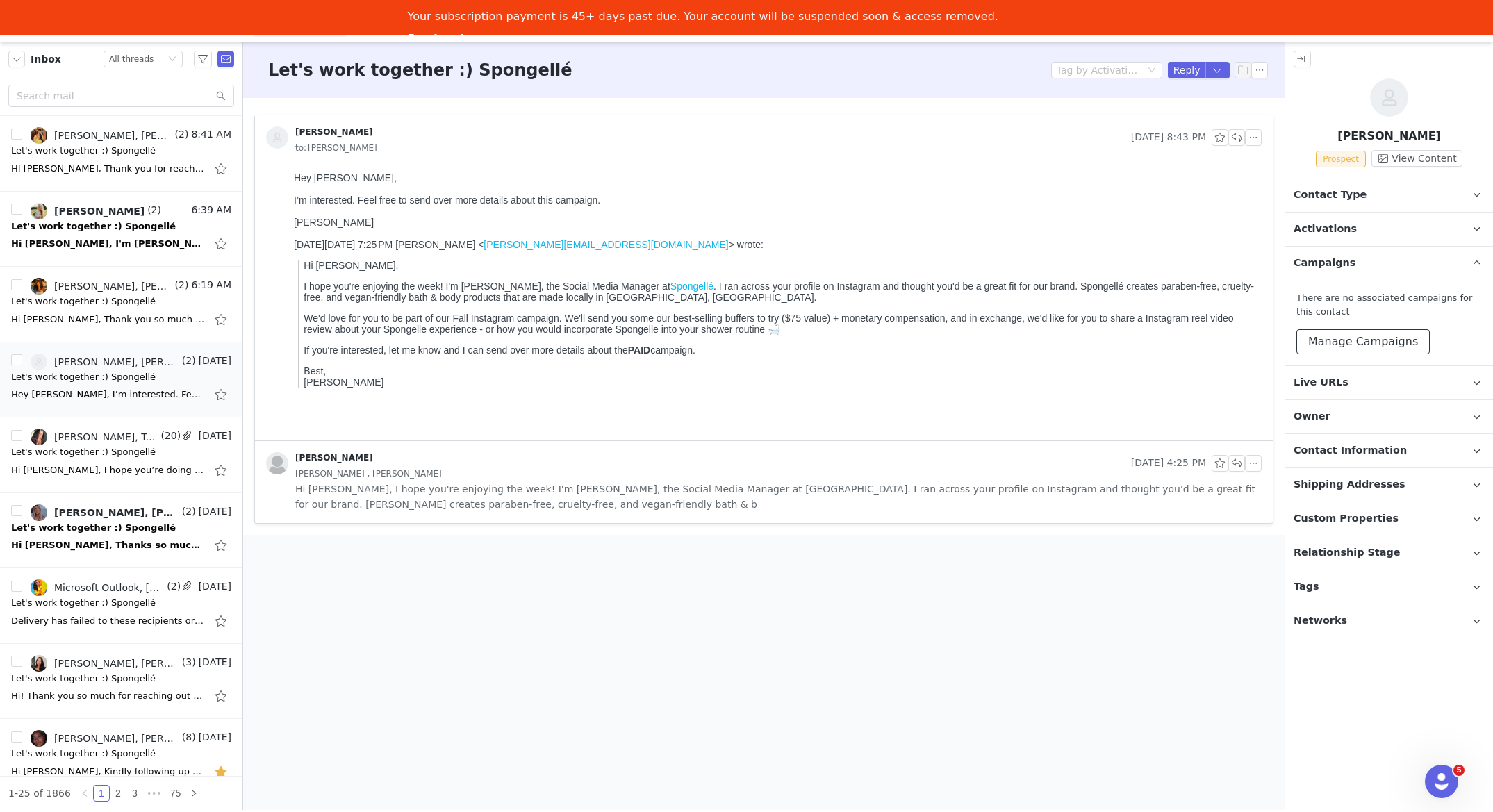
click at [1326, 342] on button "Manage Campaigns" at bounding box center [1363, 342] width 134 height 25
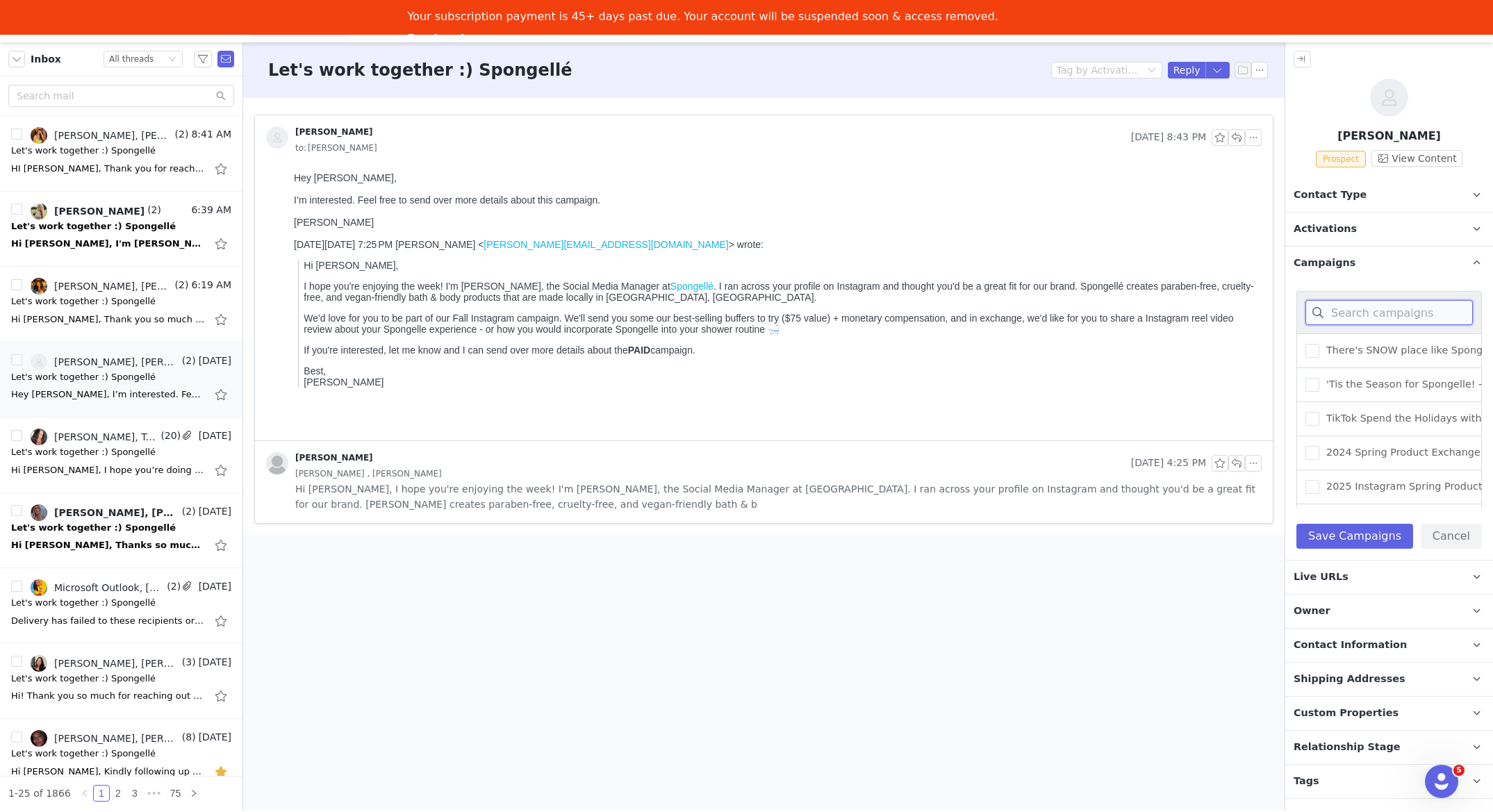
click at [1338, 306] on input at bounding box center [1389, 312] width 167 height 25
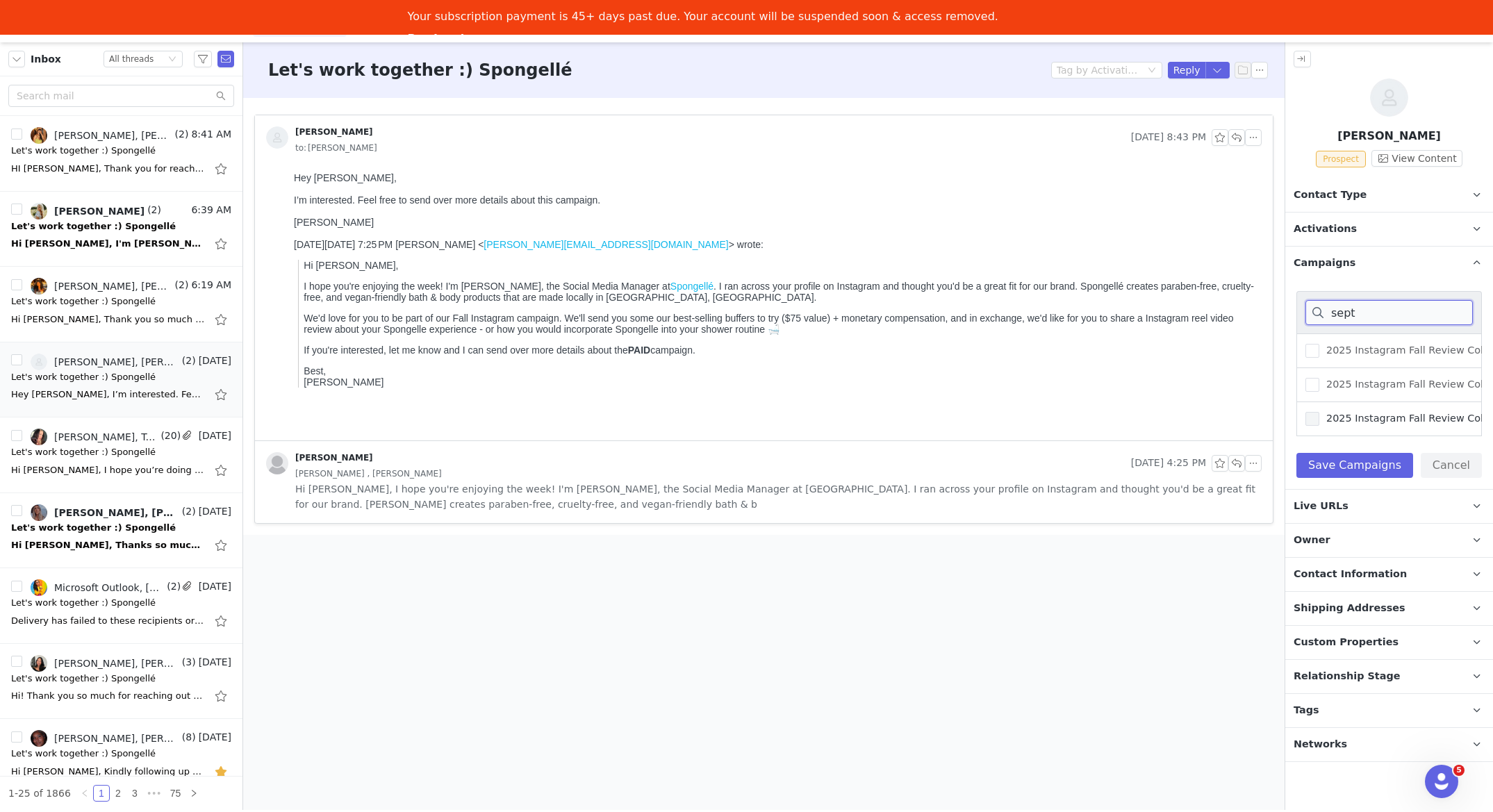
type input "sept"
click at [1313, 416] on span at bounding box center [1313, 419] width 14 height 14
click at [1319, 412] on input "2025 Instagram Fall Review Collab - (September)" at bounding box center [1319, 412] width 0 height 0
drag, startPoint x: 1367, startPoint y: 470, endPoint x: 1329, endPoint y: 544, distance: 83.2
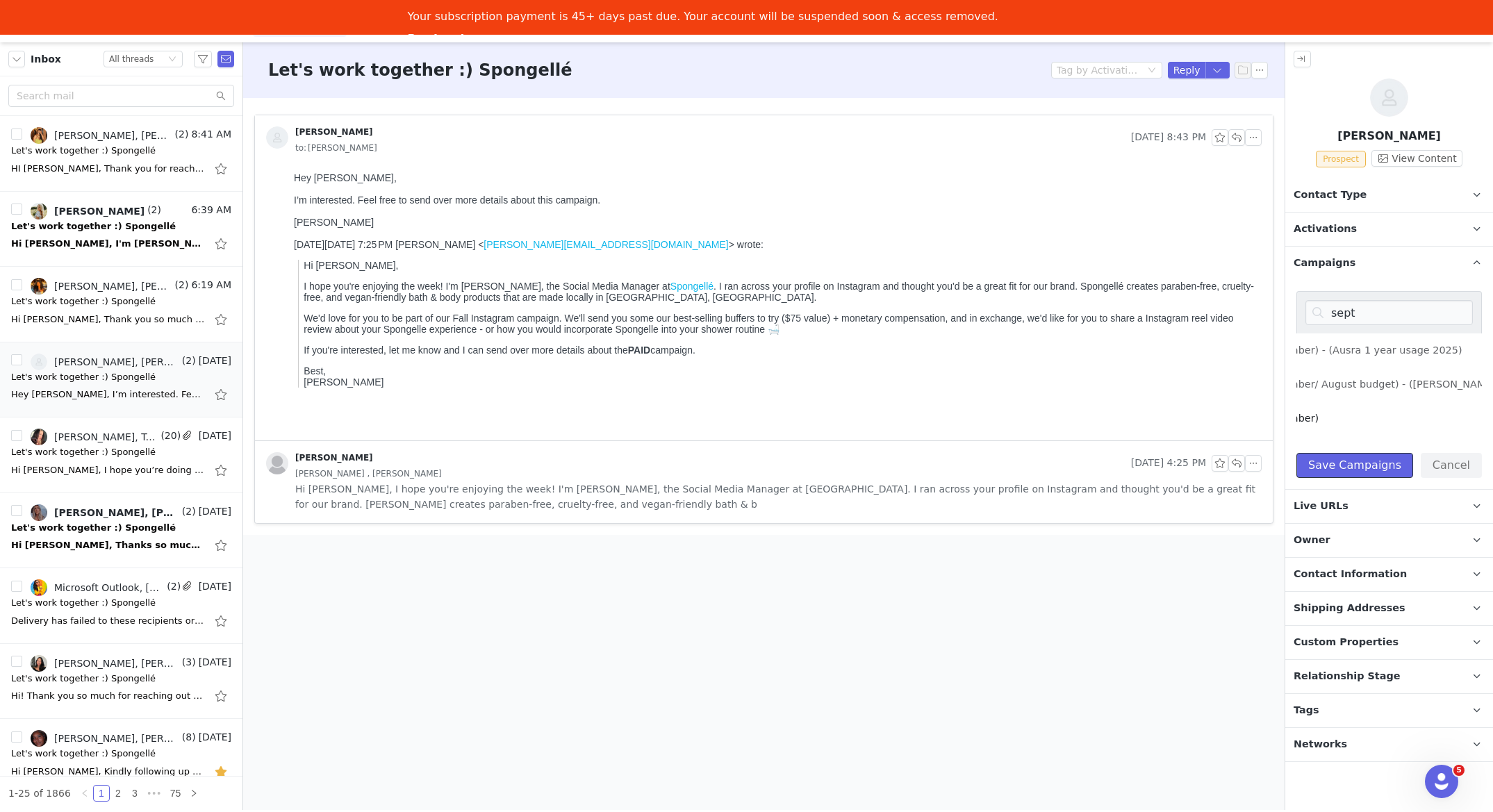
click at [1367, 470] on button "Save Campaigns" at bounding box center [1355, 465] width 116 height 25
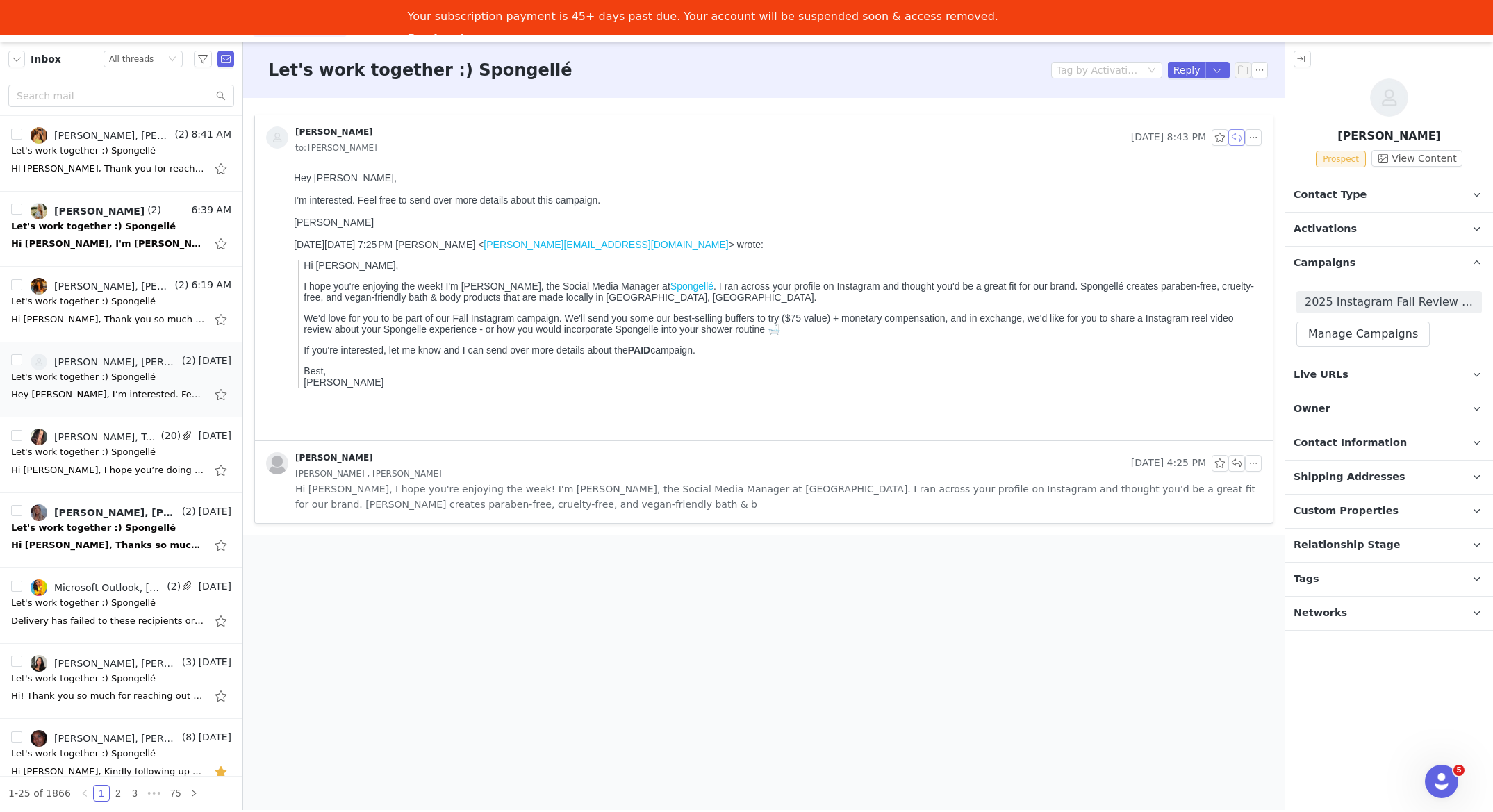
click at [1235, 138] on button "button" at bounding box center [1237, 137] width 17 height 17
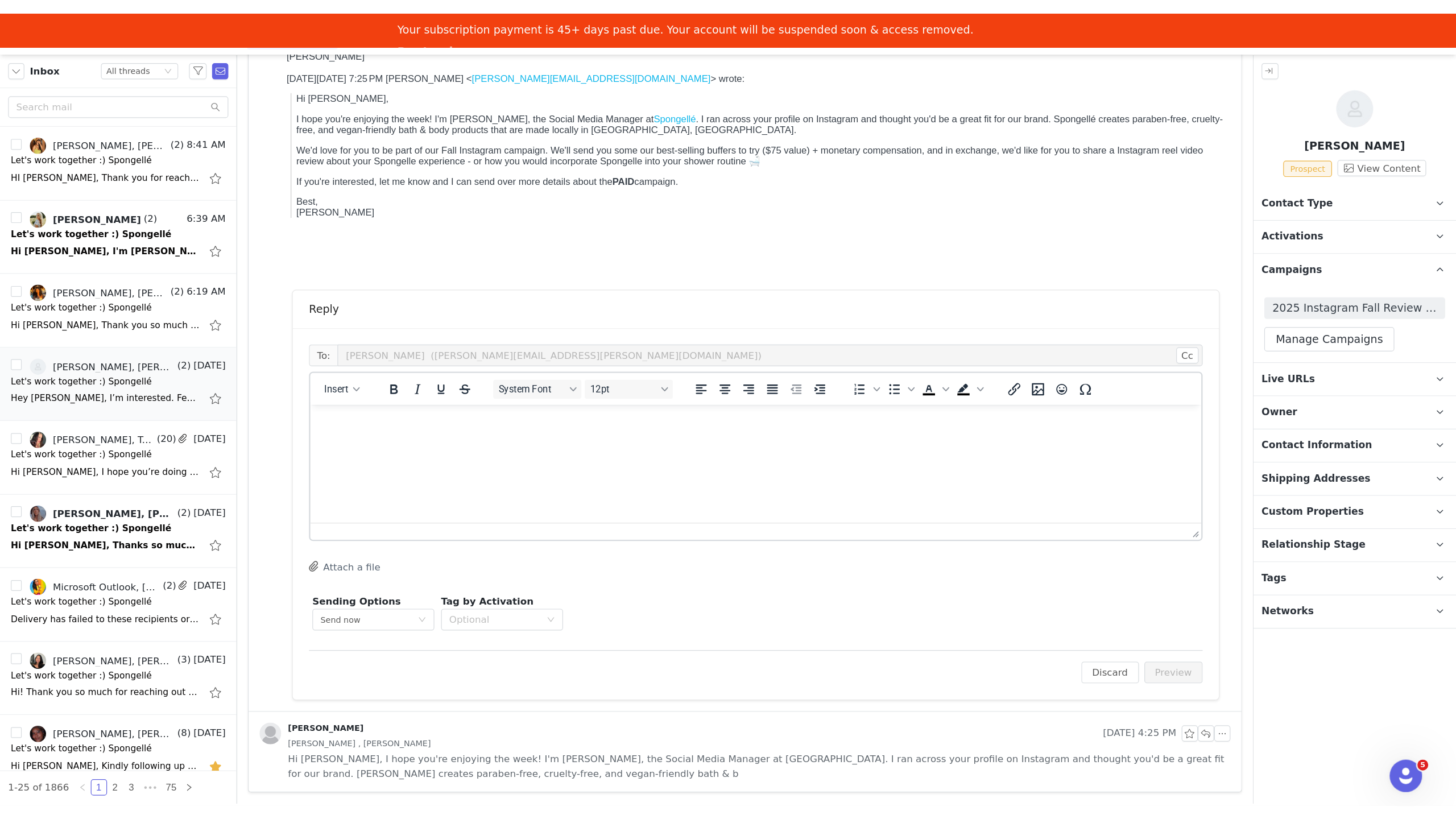
scroll to position [0, 0]
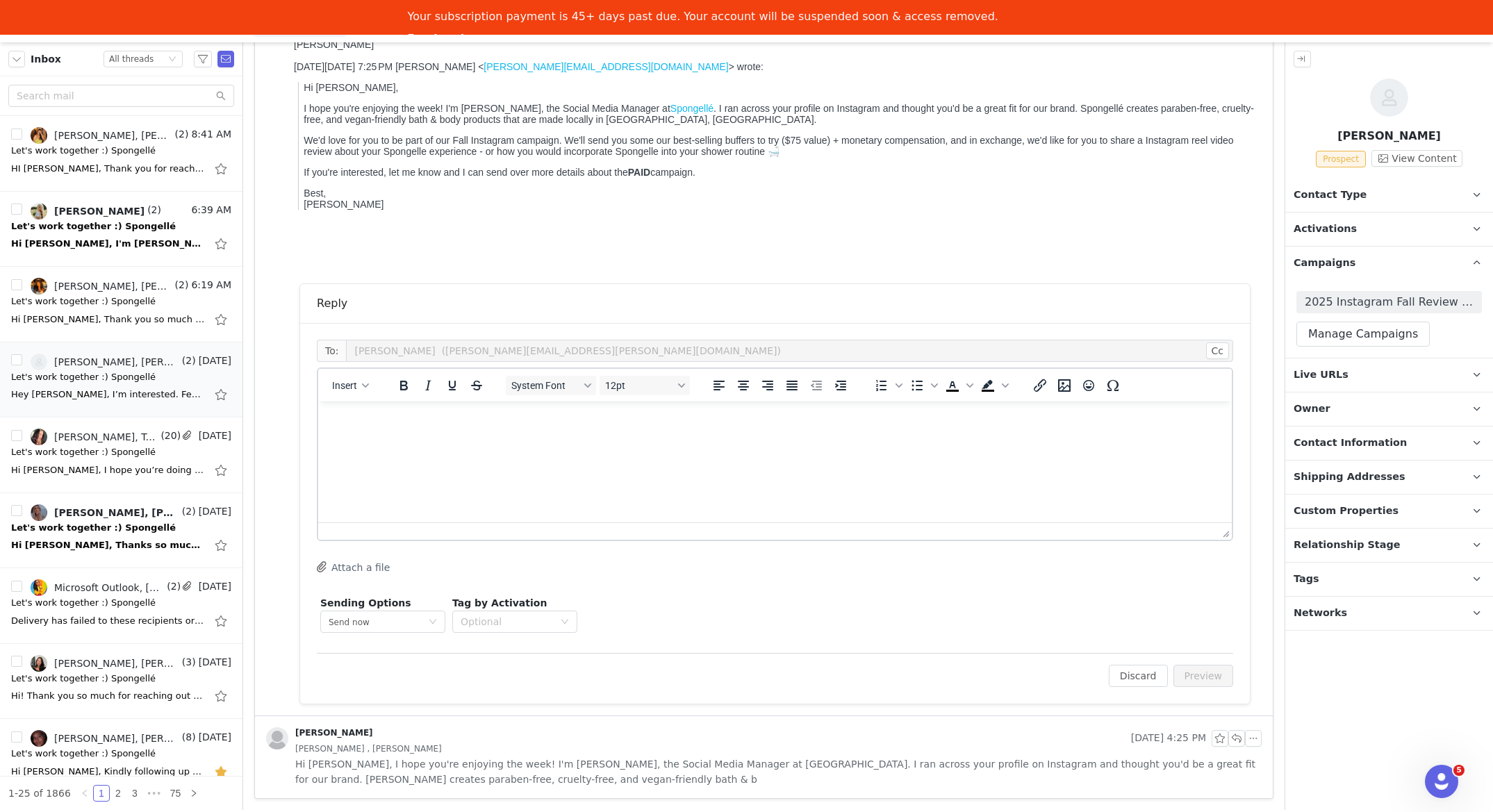
click at [633, 439] on html at bounding box center [775, 420] width 914 height 37
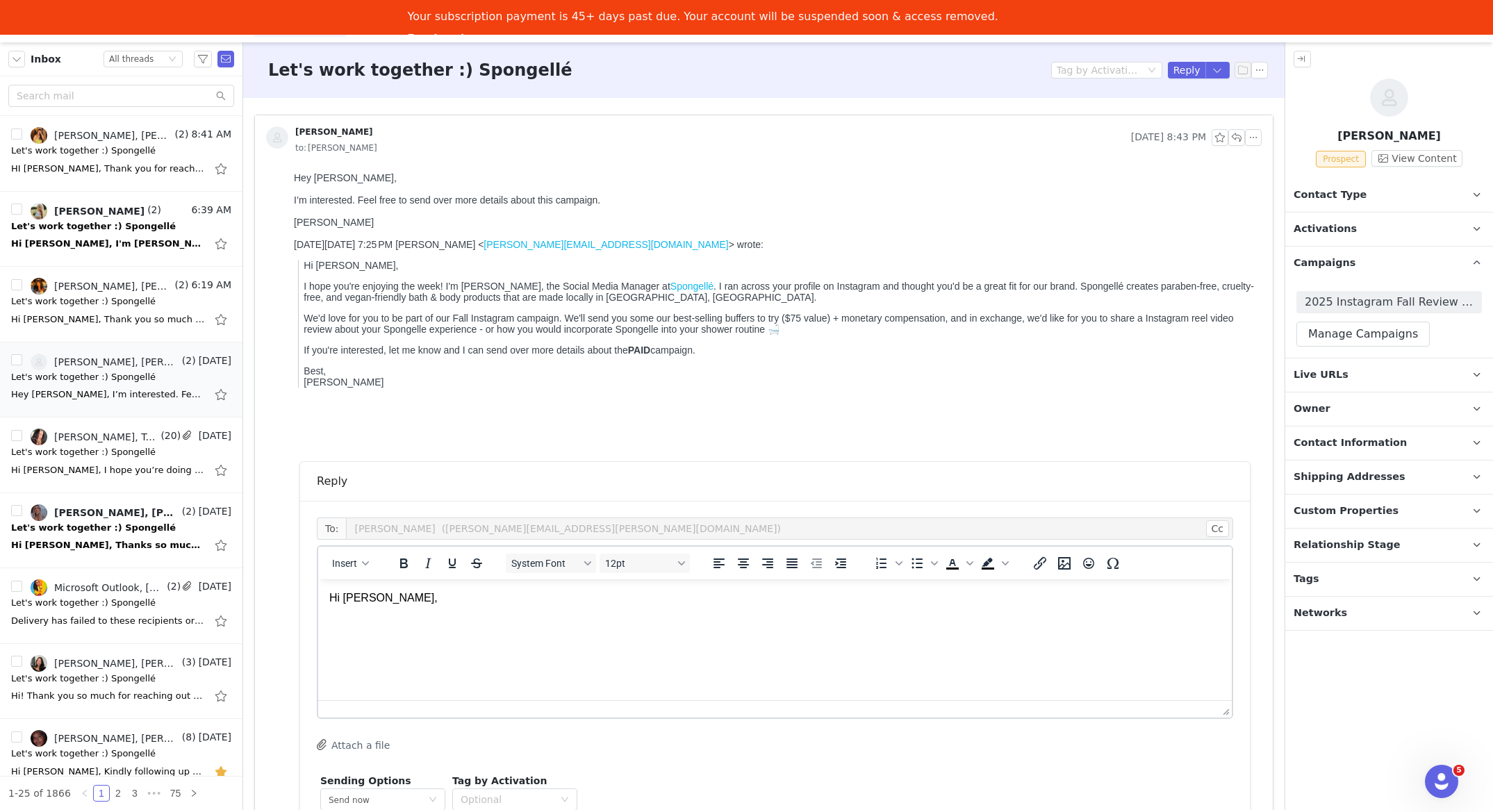
click at [395, 609] on body "Hi Ella," at bounding box center [775, 625] width 892 height 69
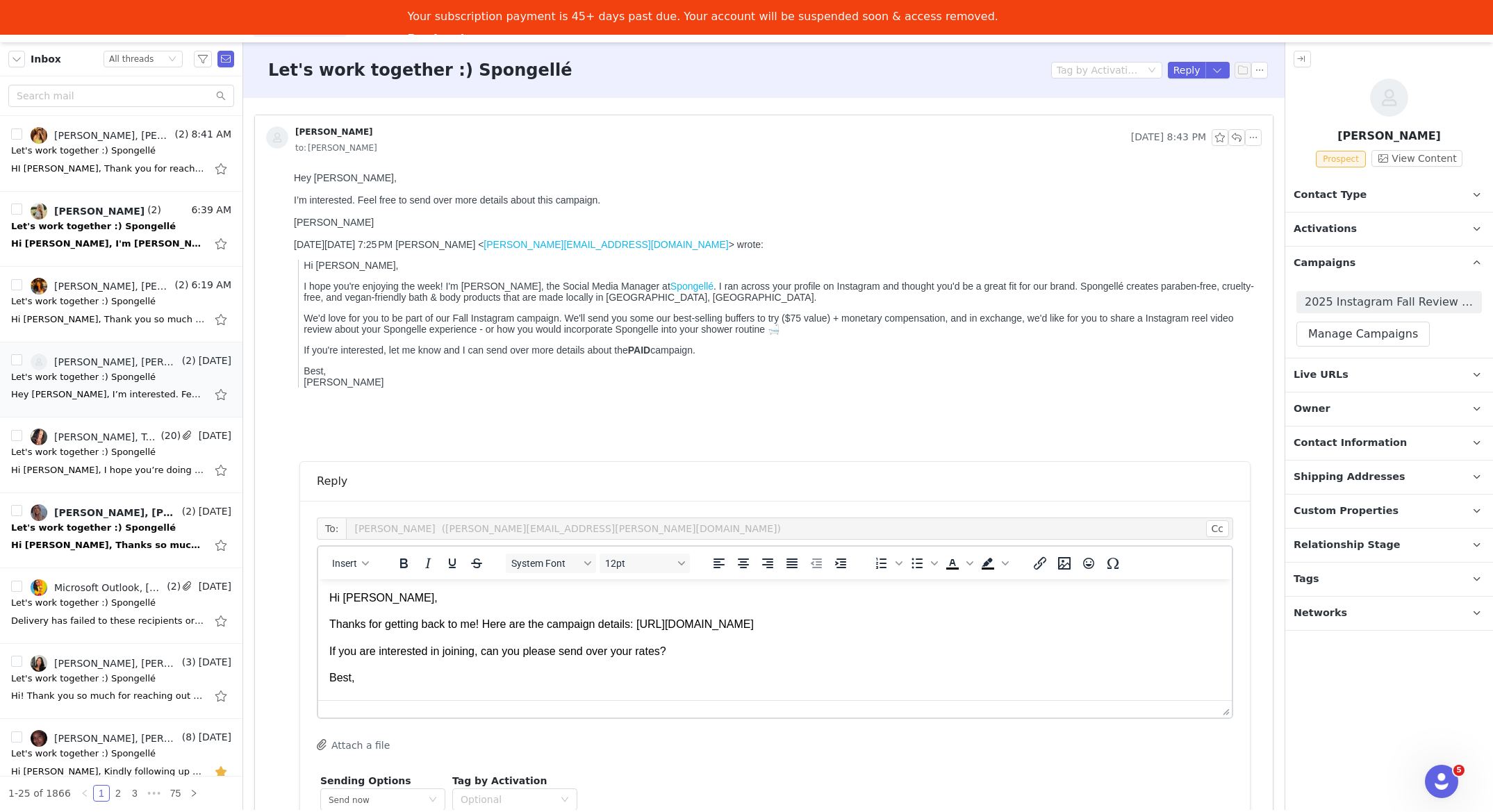
scroll to position [11, 0]
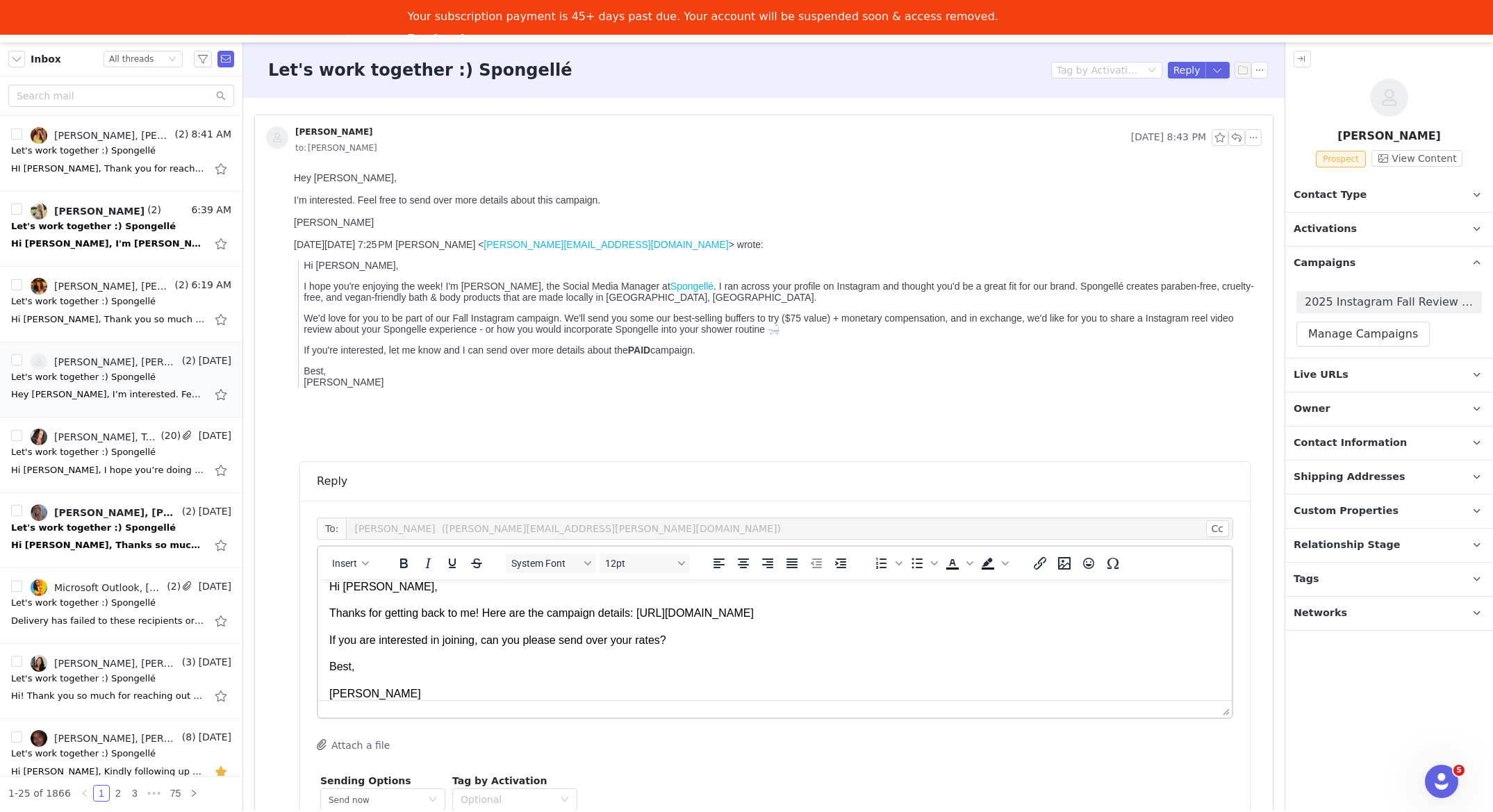
drag, startPoint x: 642, startPoint y: 612, endPoint x: 996, endPoint y: 616, distance: 354.0
click at [996, 618] on p "Thanks for getting back to me! Here are the campaign details: https://spongelle…" at bounding box center [775, 613] width 892 height 15
drag, startPoint x: 1463, startPoint y: 381, endPoint x: 1465, endPoint y: 392, distance: 11.2
click at [1463, 381] on link at bounding box center [1476, 375] width 33 height 33
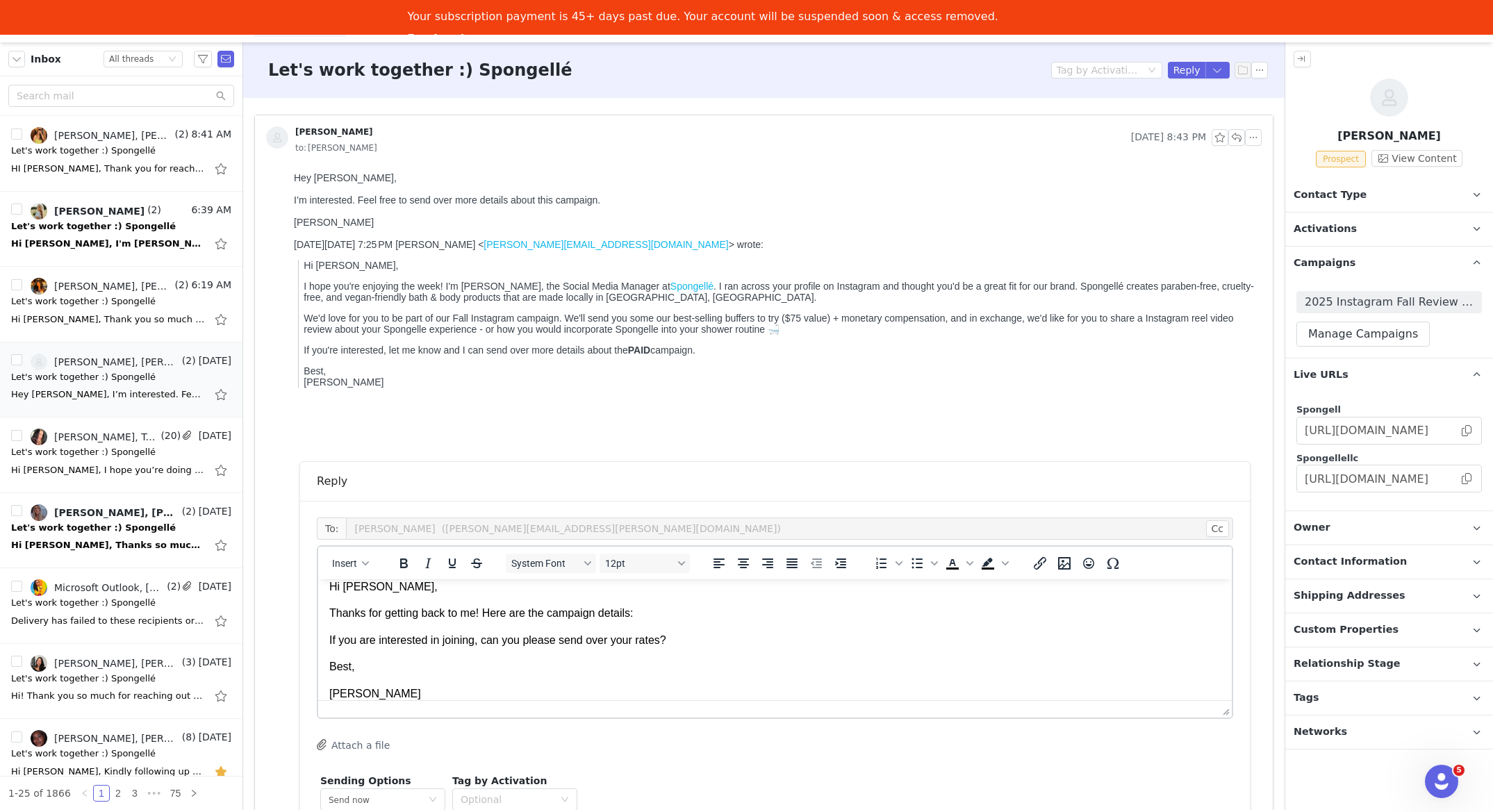
drag, startPoint x: 1468, startPoint y: 475, endPoint x: 1419, endPoint y: 494, distance: 52.6
click at [1468, 479] on span at bounding box center [1466, 479] width 14 height 0
click at [706, 617] on p "Thanks for getting back to me! Here are the campaign details:" at bounding box center [775, 613] width 892 height 15
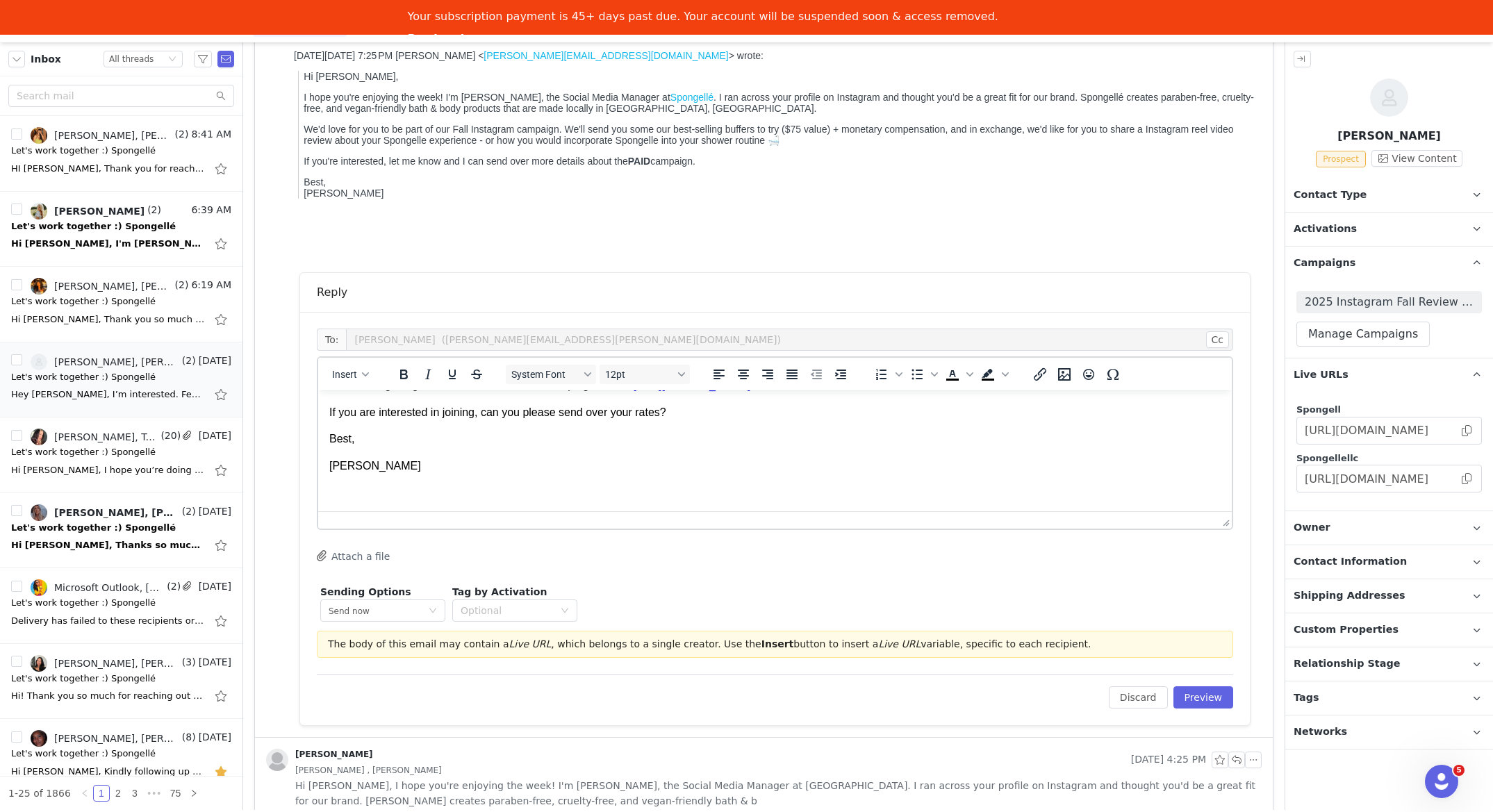
scroll to position [210, 0]
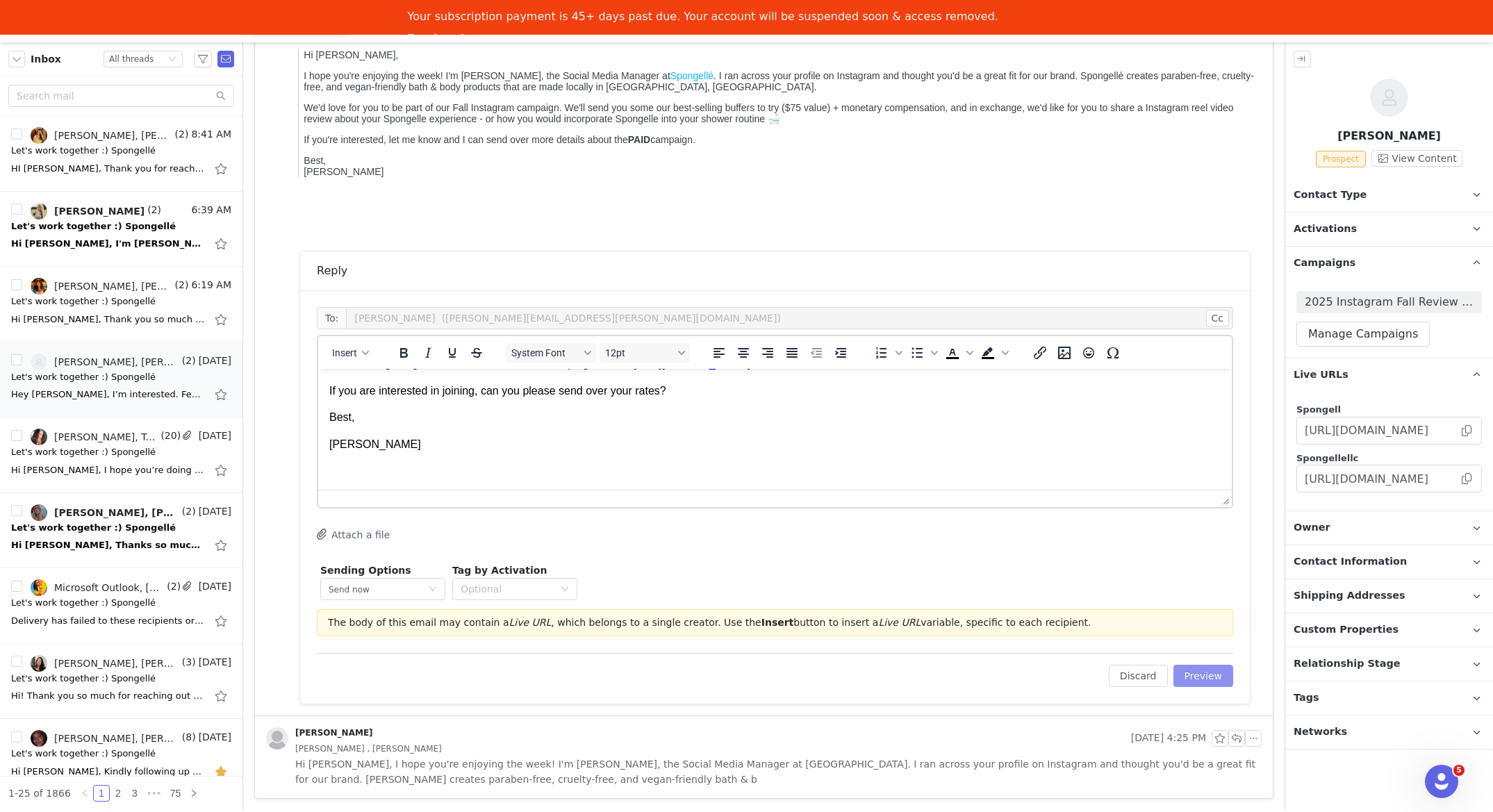
click at [1209, 676] on button "Preview" at bounding box center [1204, 676] width 61 height 22
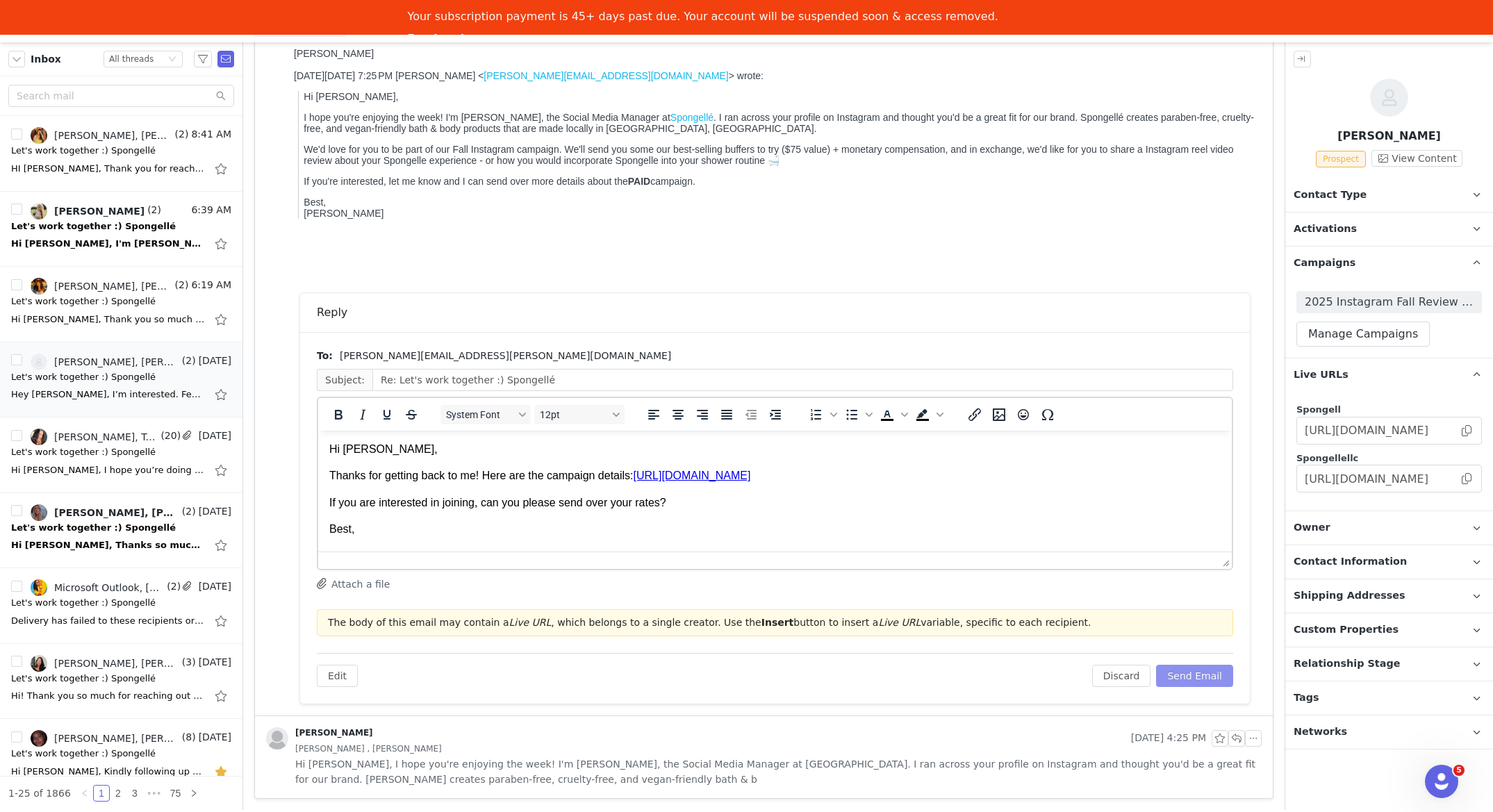
scroll to position [0, 0]
click at [1203, 676] on button "Send Email" at bounding box center [1195, 676] width 77 height 22
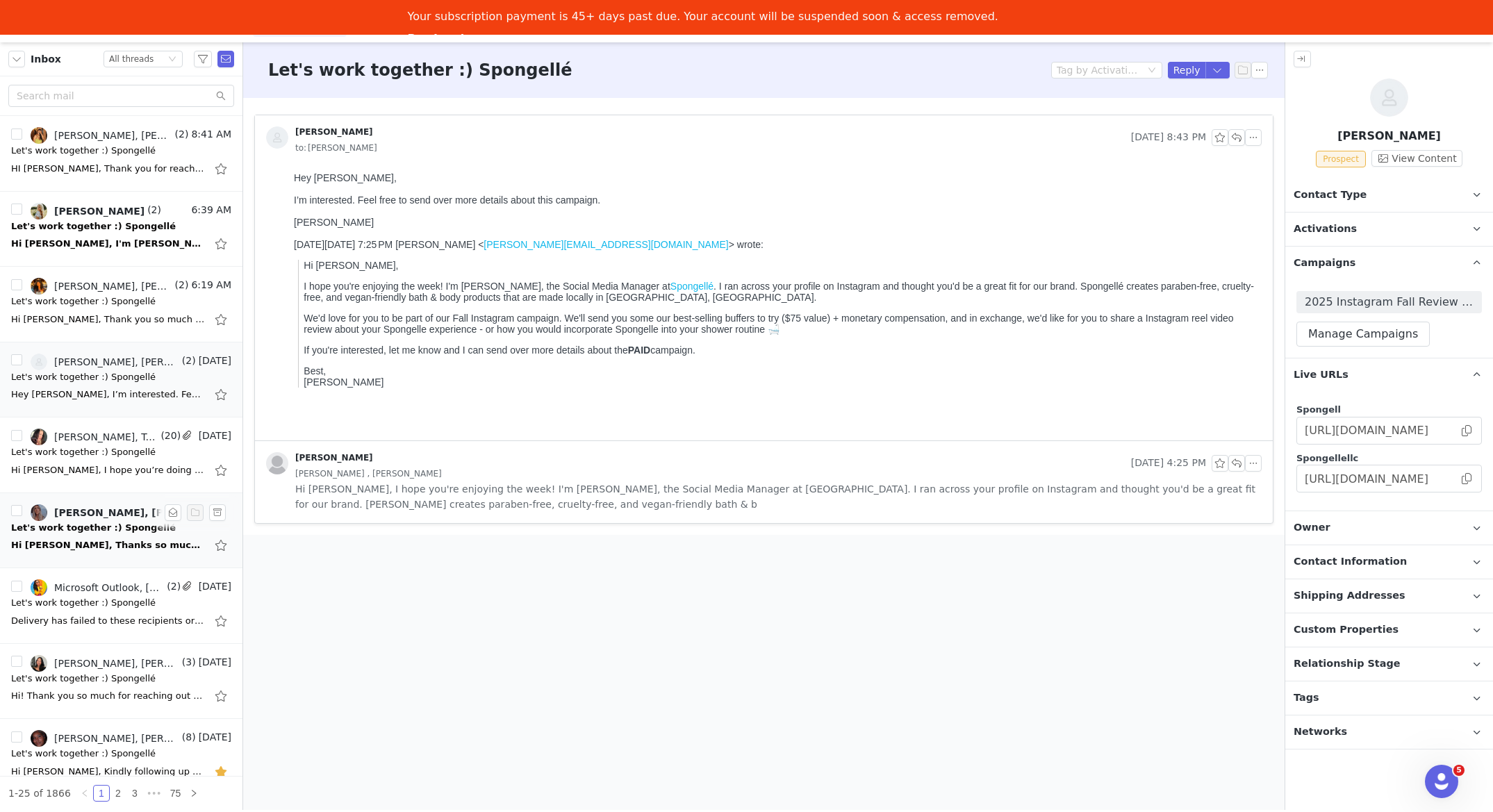
drag, startPoint x: 111, startPoint y: 531, endPoint x: 167, endPoint y: 527, distance: 56.1
click at [111, 531] on div "Let's work together :) Spongellé" at bounding box center [93, 528] width 165 height 14
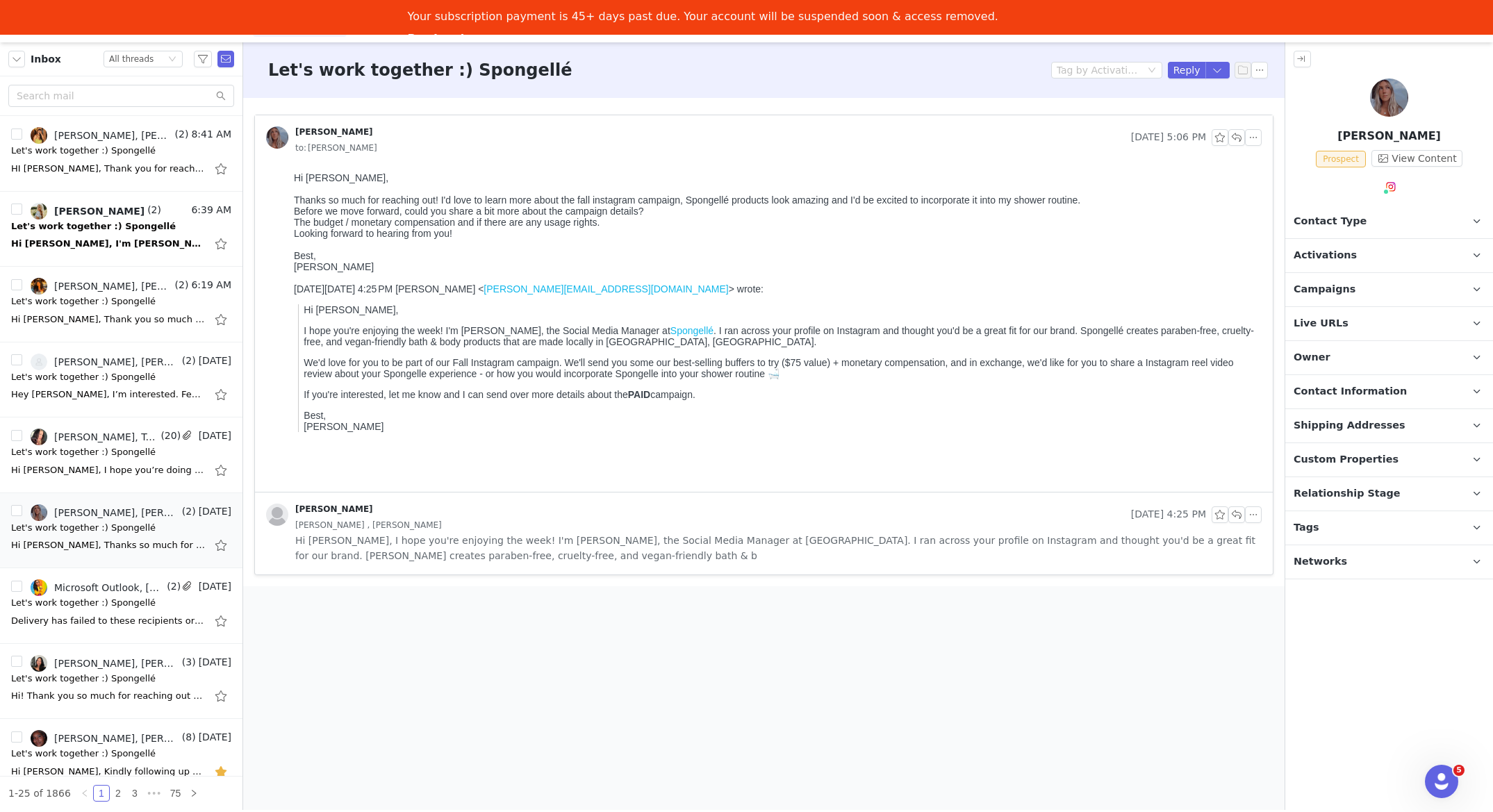
drag, startPoint x: 1366, startPoint y: 287, endPoint x: 1364, endPoint y: 312, distance: 25.1
click at [1366, 287] on p "Campaigns Any campaigns associated with a contact will be available to them via…" at bounding box center [1373, 290] width 175 height 33
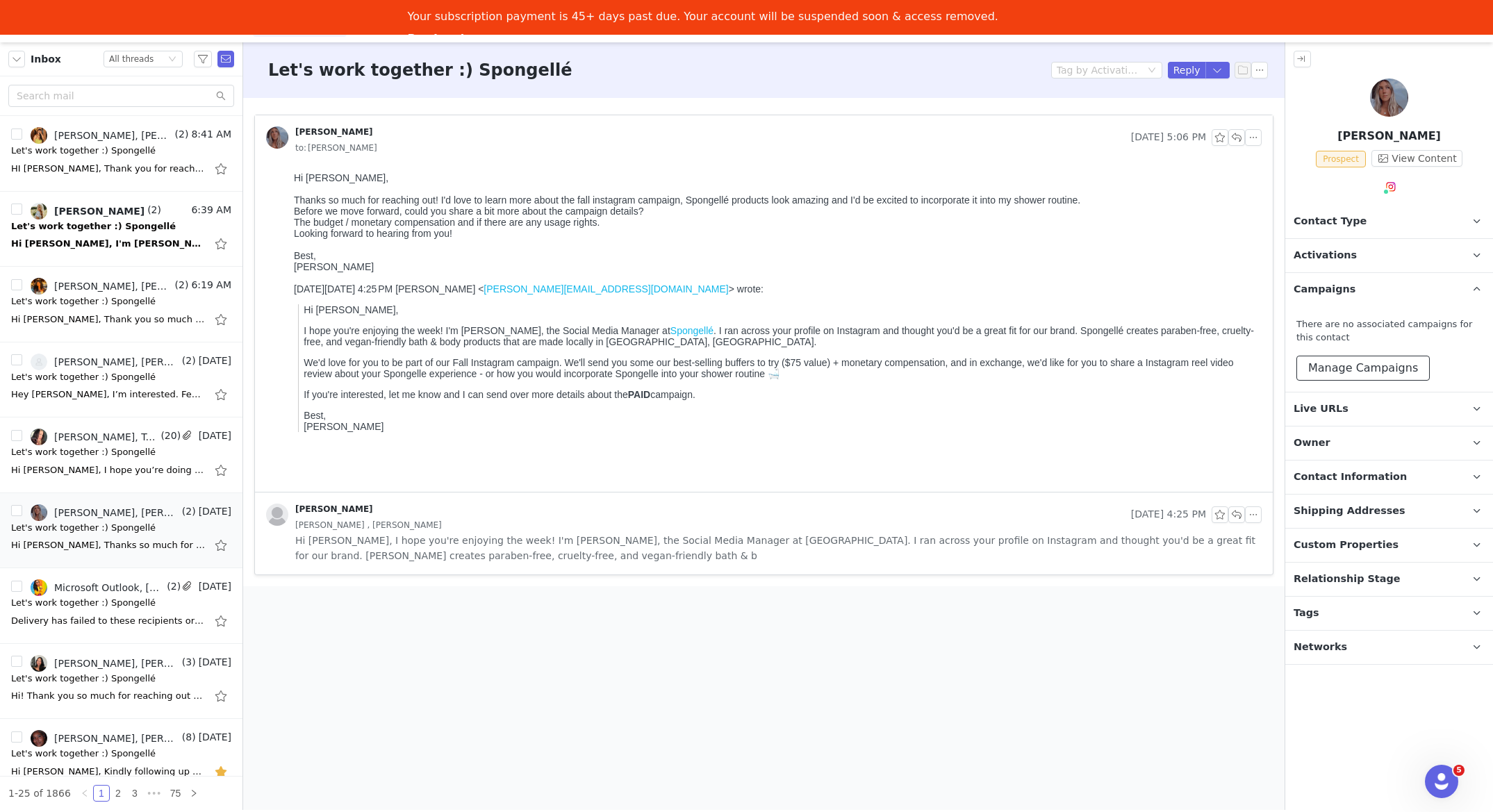
click at [1365, 366] on button "Manage Campaigns" at bounding box center [1363, 368] width 134 height 25
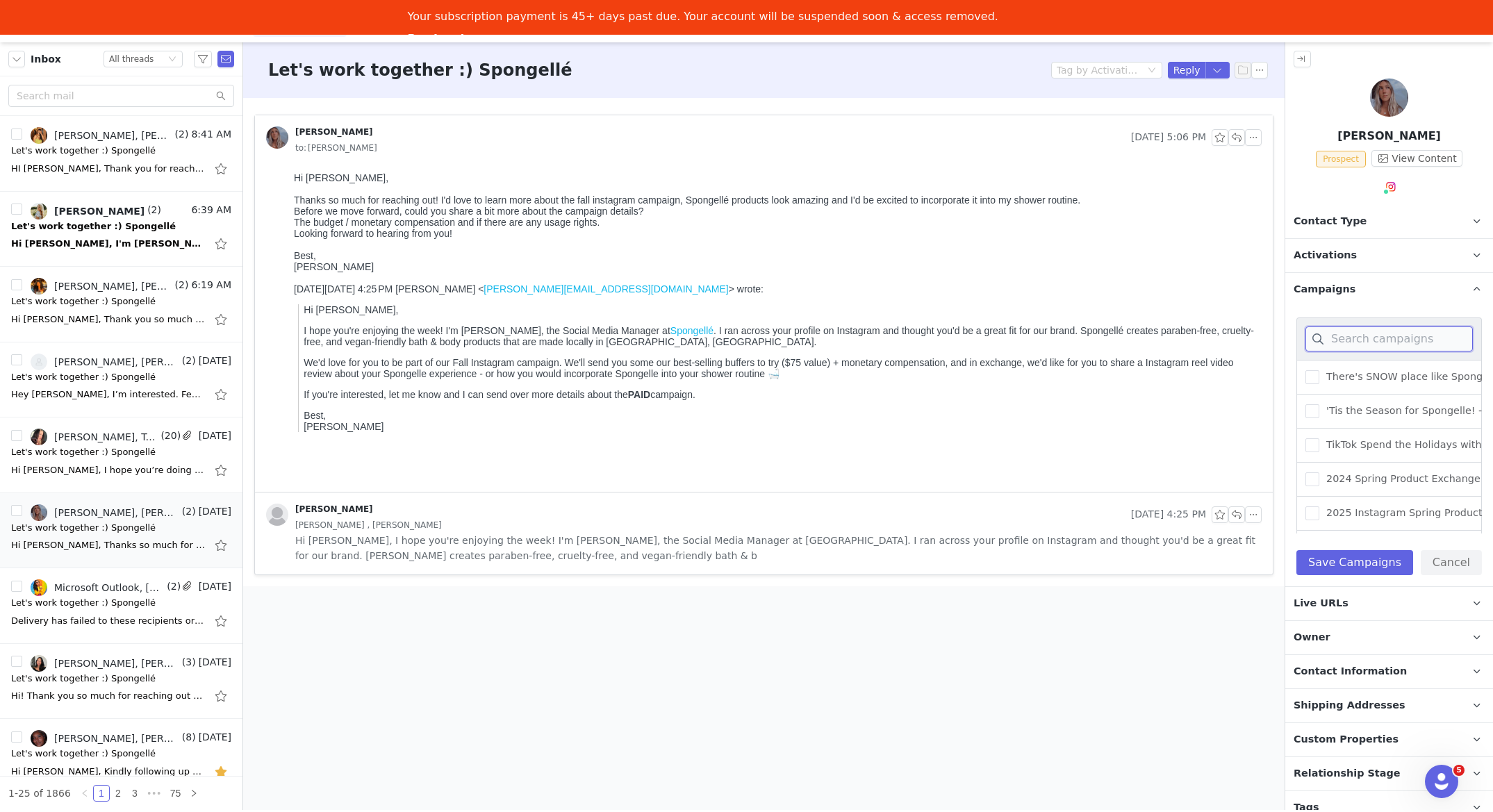
click at [1356, 340] on input at bounding box center [1389, 339] width 167 height 25
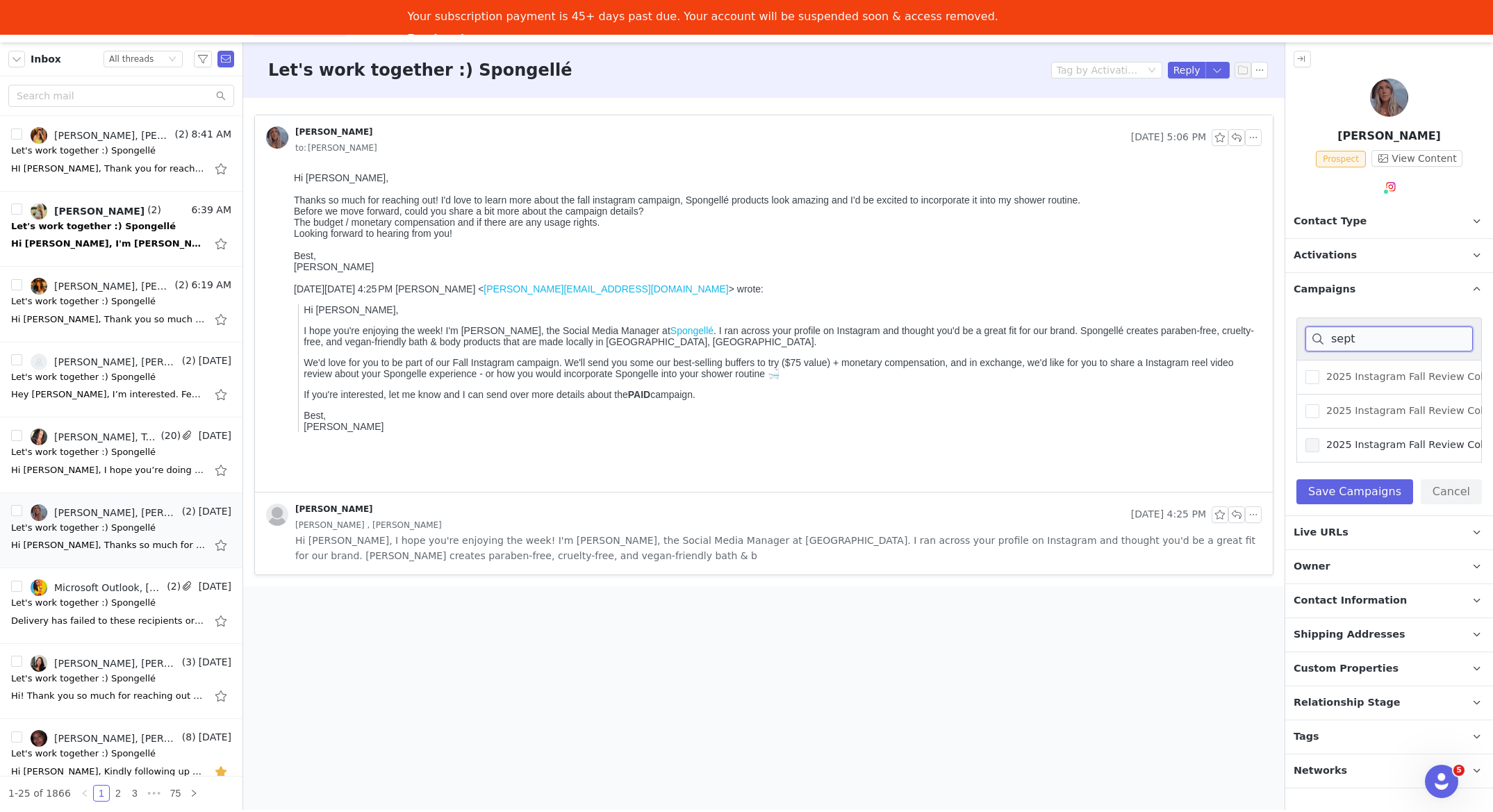
type input "sept"
click at [1372, 438] on span "2025 Instagram Fall Review Collab - (September)" at bounding box center [1445, 445] width 252 height 13
click at [1319, 438] on input "2025 Instagram Fall Review Collab - (September)" at bounding box center [1319, 438] width 0 height 0
click at [1369, 490] on button "Save Campaigns" at bounding box center [1355, 492] width 116 height 25
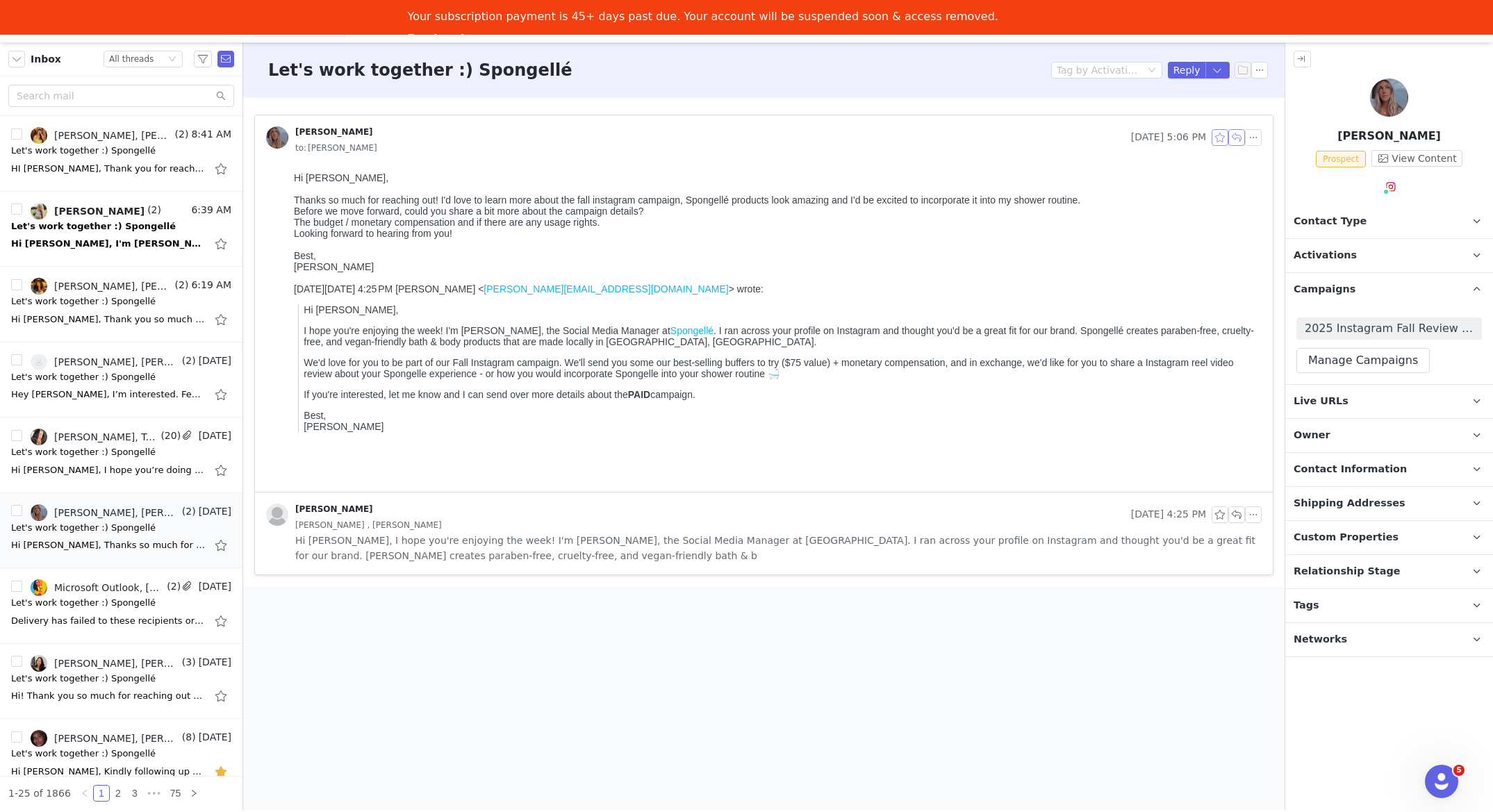
click at [1232, 137] on button "button" at bounding box center [1237, 137] width 17 height 17
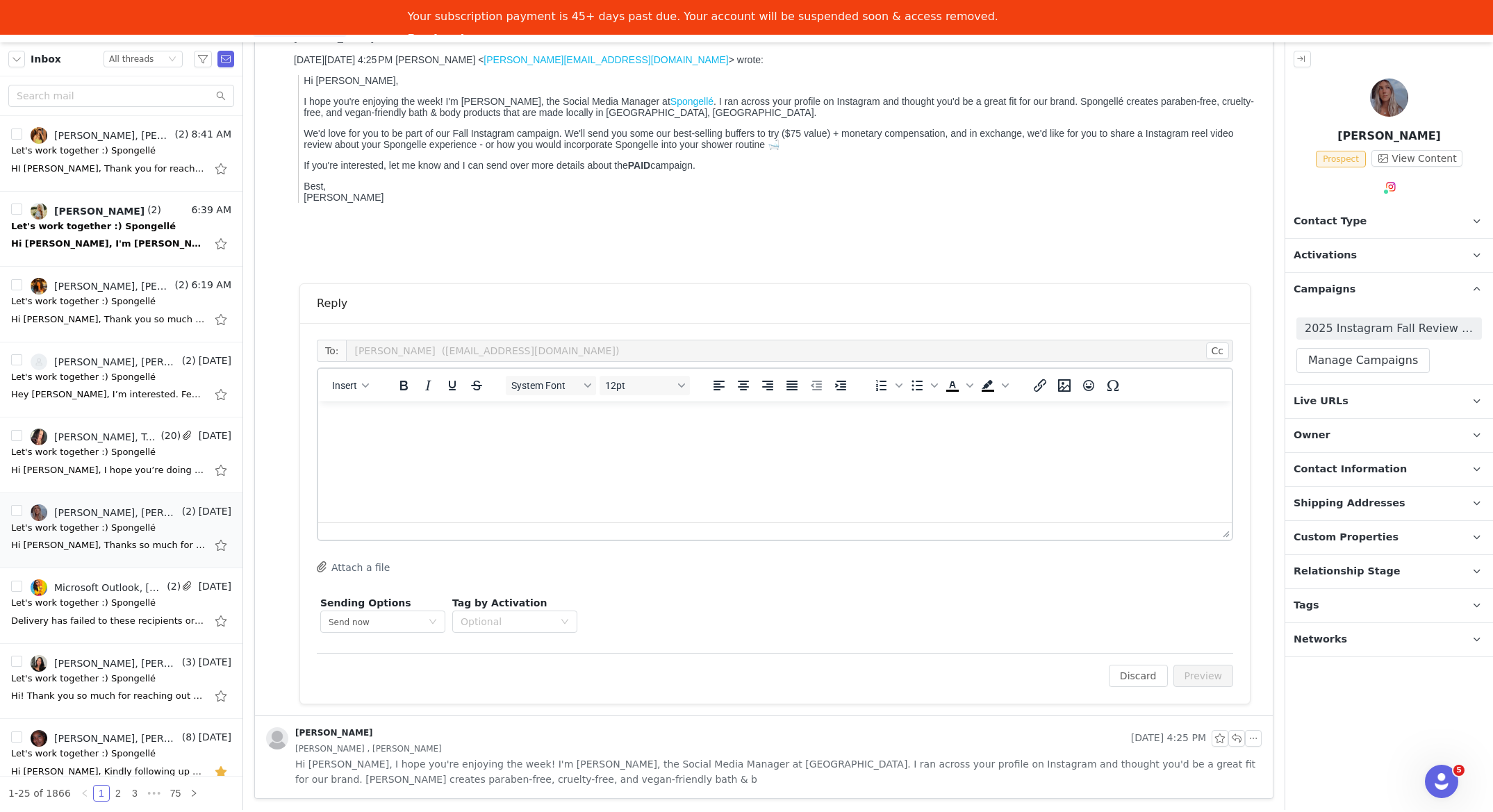
click at [569, 439] on html at bounding box center [775, 420] width 914 height 37
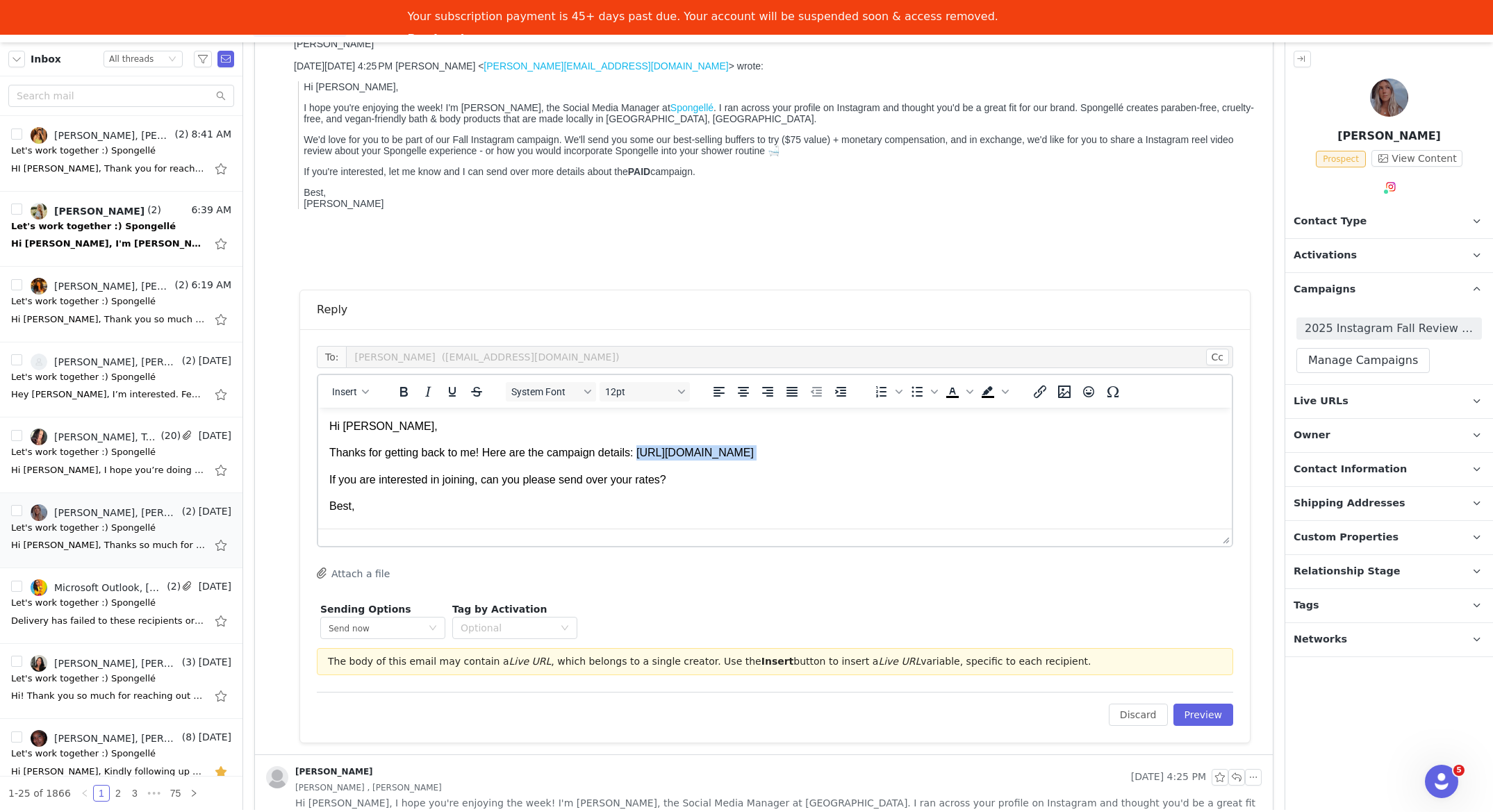
drag, startPoint x: 644, startPoint y: 453, endPoint x: 1083, endPoint y: 464, distance: 439.1
click at [1083, 464] on body "Hi Emma, Thanks for getting back to me! Here are the campaign details: https://…" at bounding box center [775, 493] width 892 height 149
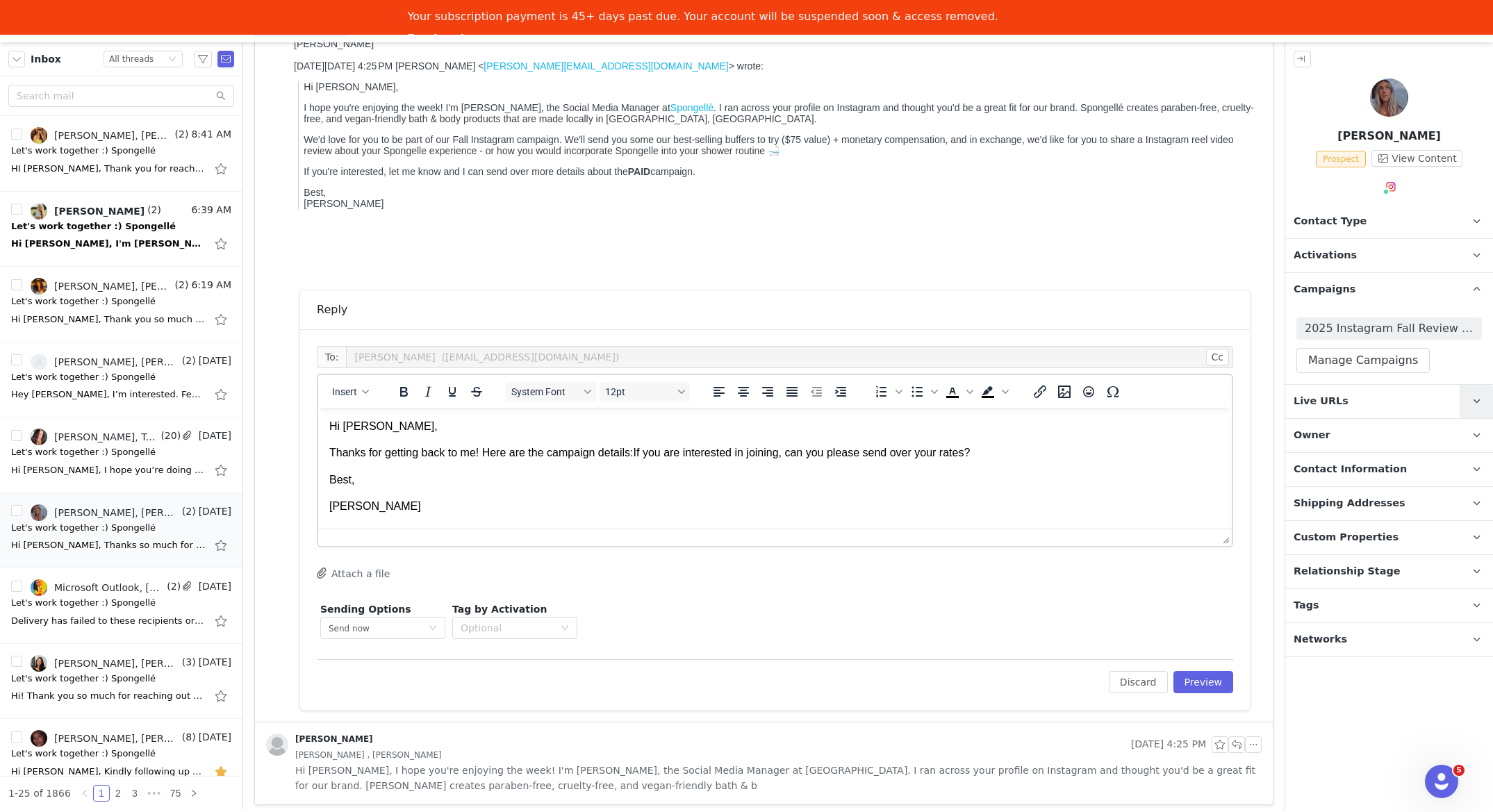
drag, startPoint x: 1481, startPoint y: 400, endPoint x: 1476, endPoint y: 407, distance: 8.6
click at [1481, 400] on span at bounding box center [1476, 401] width 17 height 17
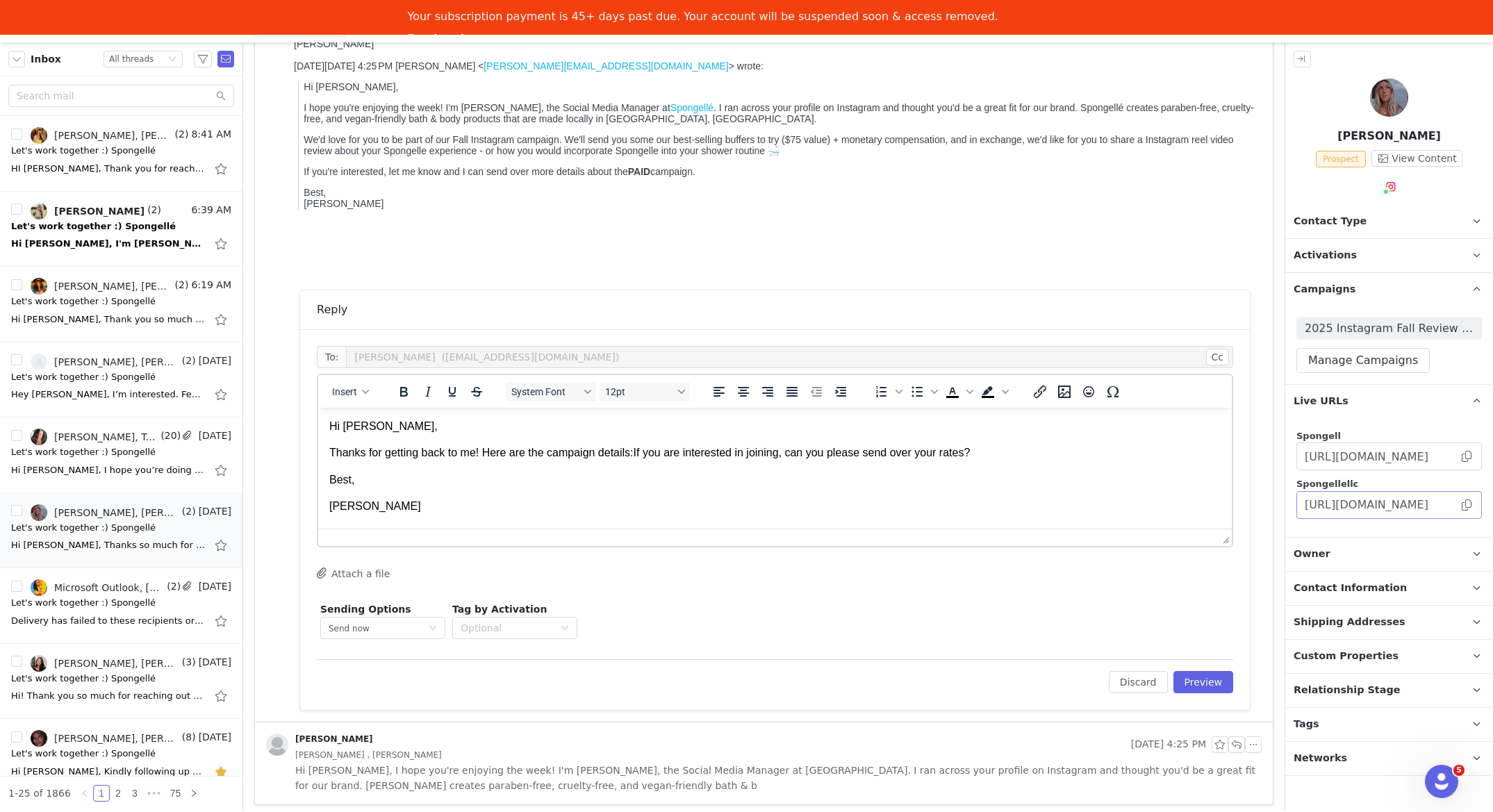
drag, startPoint x: 1466, startPoint y: 502, endPoint x: 1318, endPoint y: 506, distance: 148.1
click at [1466, 505] on span at bounding box center [1466, 505] width 14 height 0
click at [829, 426] on p "Hi Emma," at bounding box center [775, 426] width 892 height 15
click at [642, 452] on p "Thanks for getting back to me! Here are the campaign details: If you are intere…" at bounding box center [775, 453] width 892 height 15
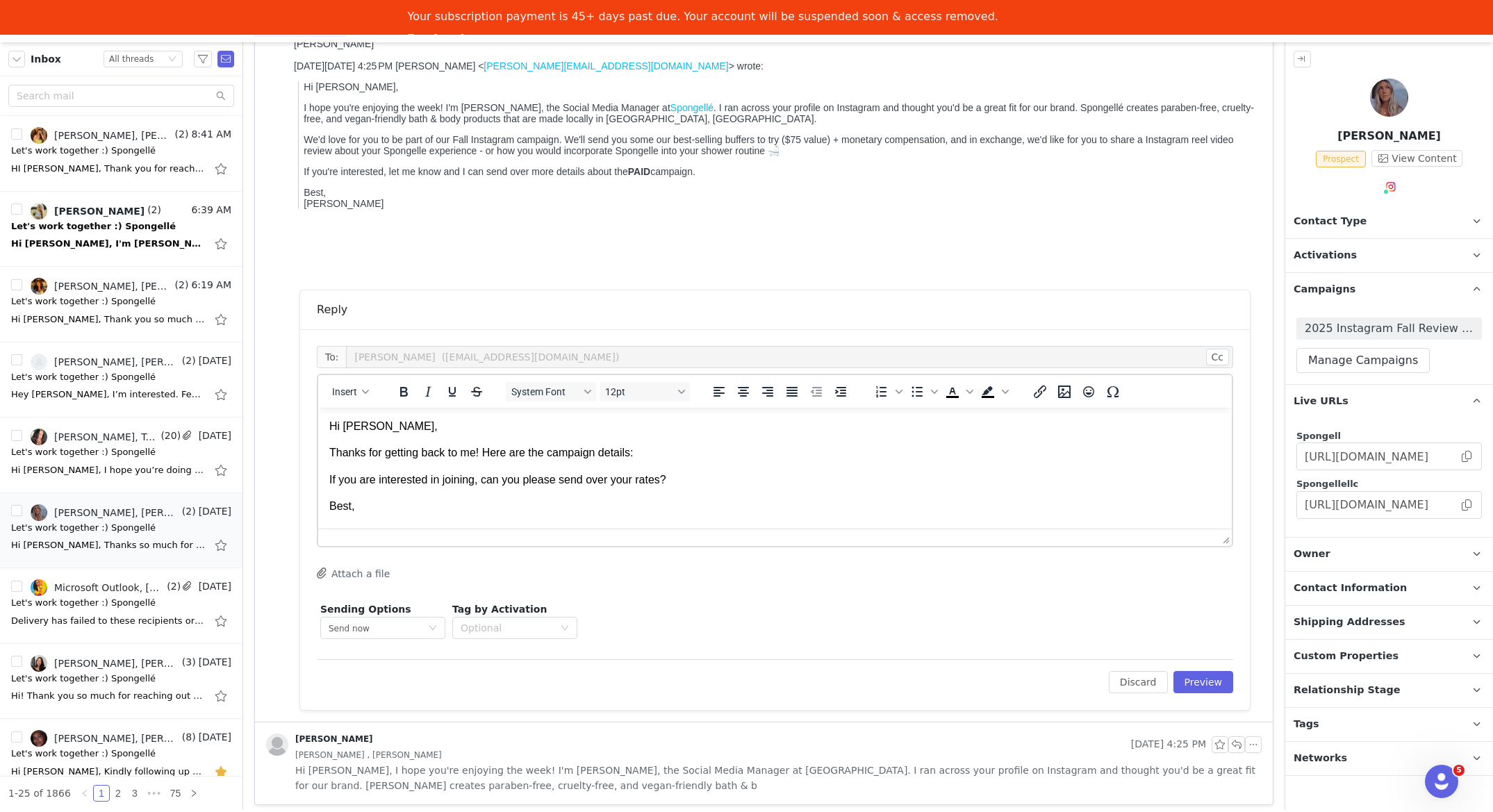
click at [719, 458] on p "Thanks for getting back to me! Here are the campaign details:" at bounding box center [775, 453] width 892 height 15
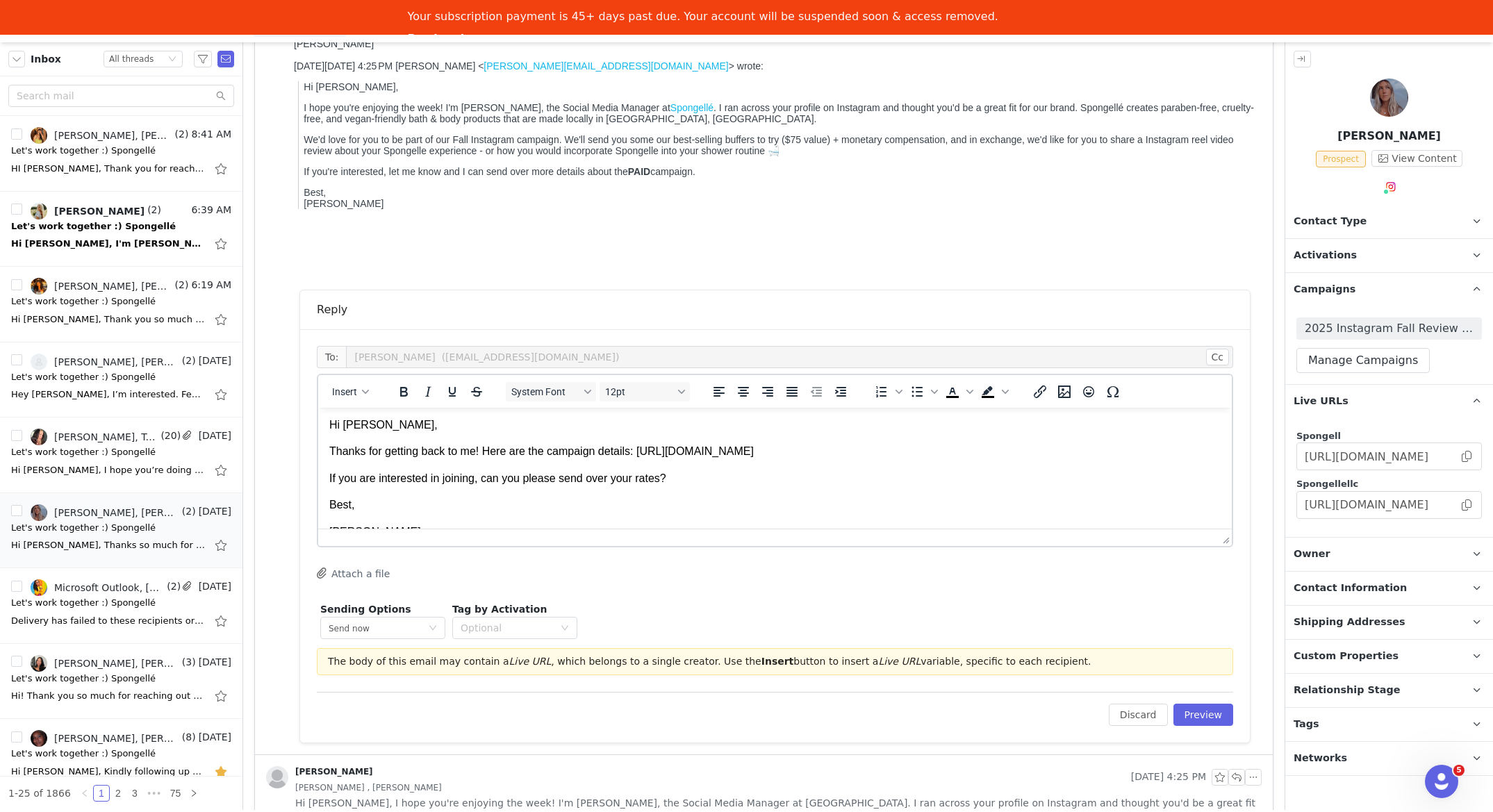
click at [664, 475] on p "If you are interested in joining, can you please send over your rates?" at bounding box center [775, 479] width 892 height 15
click at [1086, 433] on p "Hi Emma," at bounding box center [775, 425] width 892 height 15
click at [1047, 458] on p "Thanks for getting back to me! Here are the campaign details: https://spongelle…" at bounding box center [775, 451] width 892 height 15
click at [667, 480] on p "If you are interested in joining, can you please send over your rates?" at bounding box center [775, 479] width 892 height 15
click at [1192, 715] on button "Preview" at bounding box center [1204, 715] width 61 height 22
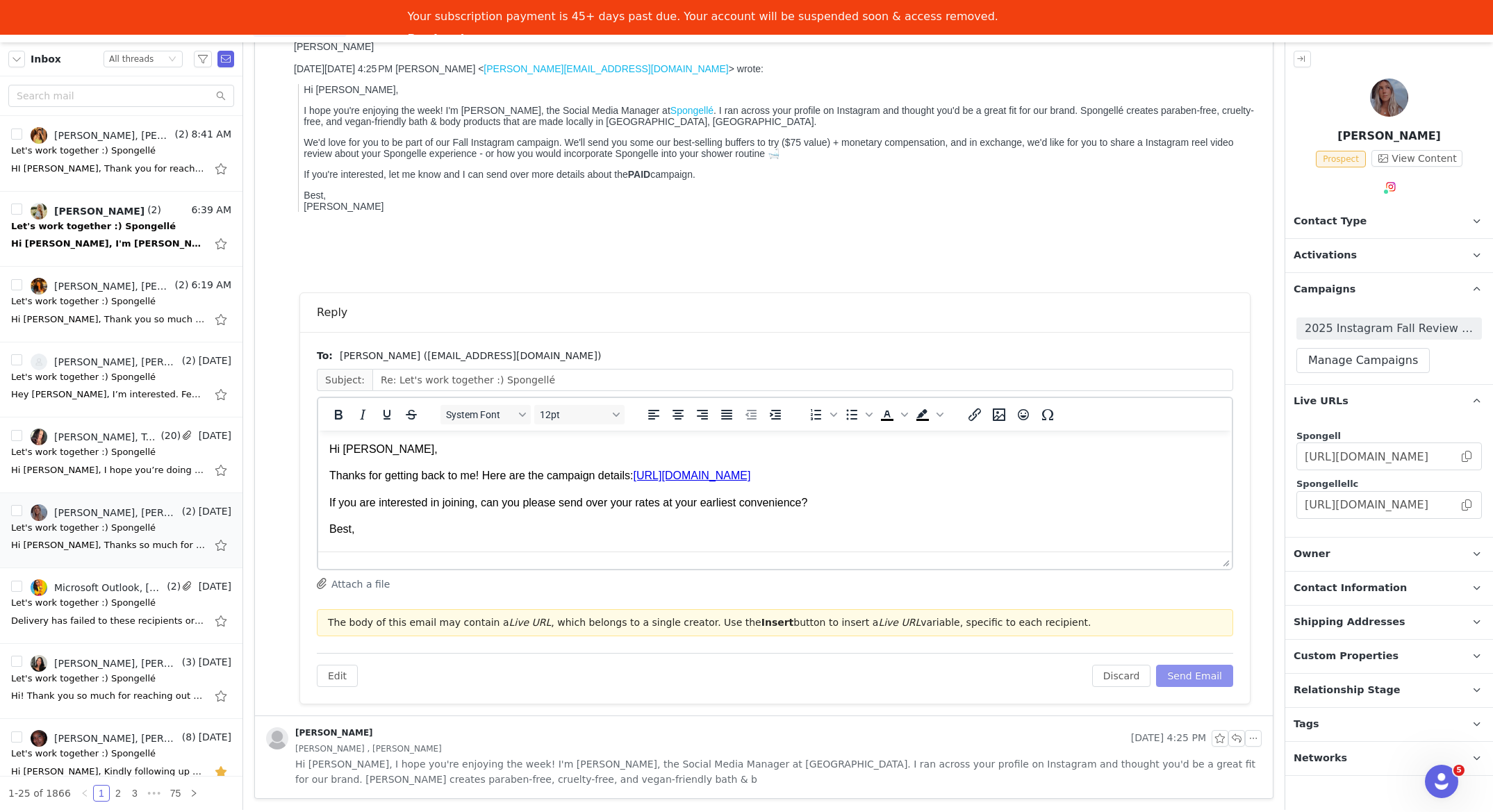
scroll to position [0, 0]
click at [1198, 678] on button "Send Email" at bounding box center [1195, 676] width 77 height 22
